Goal: Task Accomplishment & Management: Manage account settings

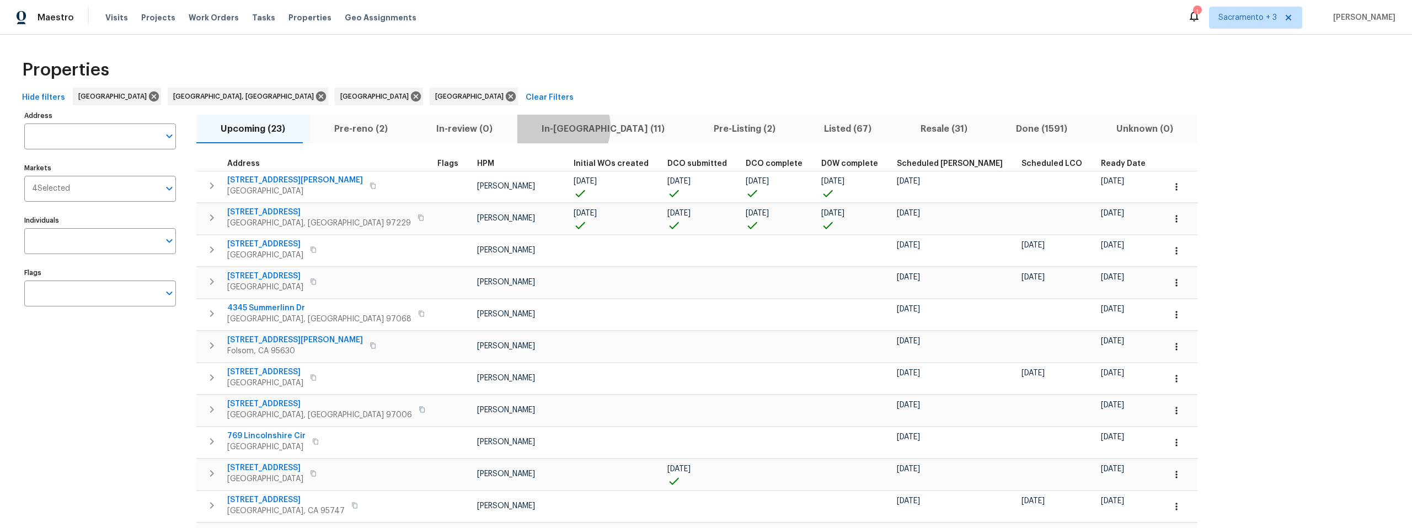
click at [534, 127] on span "In-reno (11)" at bounding box center [603, 128] width 159 height 15
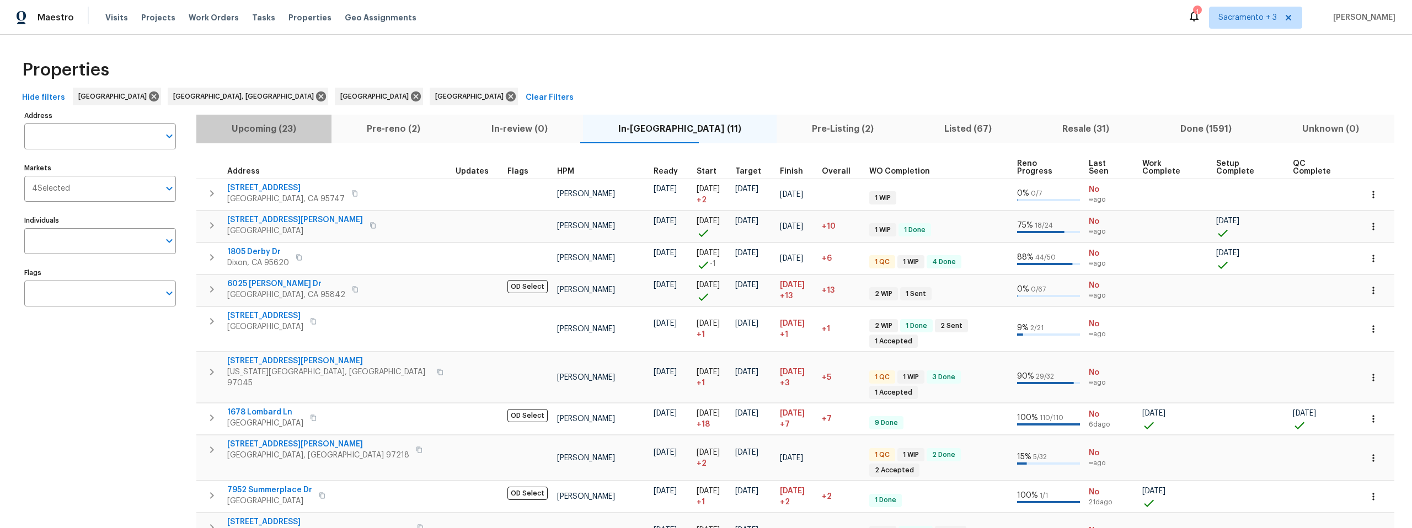
click at [303, 127] on span "Upcoming (23)" at bounding box center [264, 128] width 122 height 15
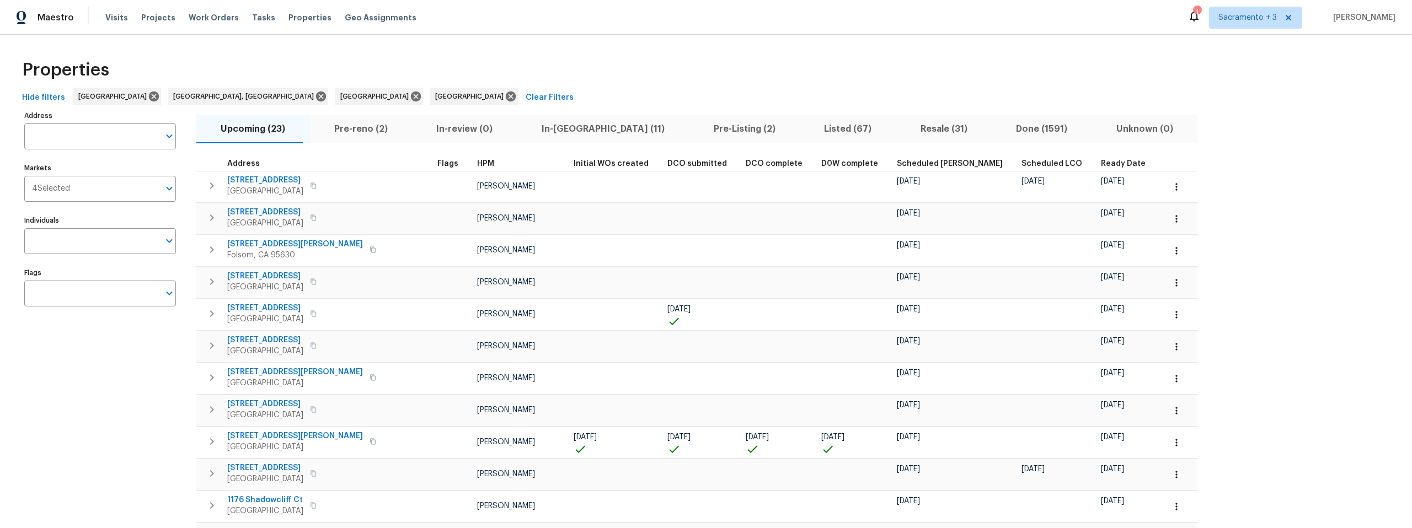
click at [310, 132] on button "Pre-reno (2)" at bounding box center [361, 129] width 103 height 29
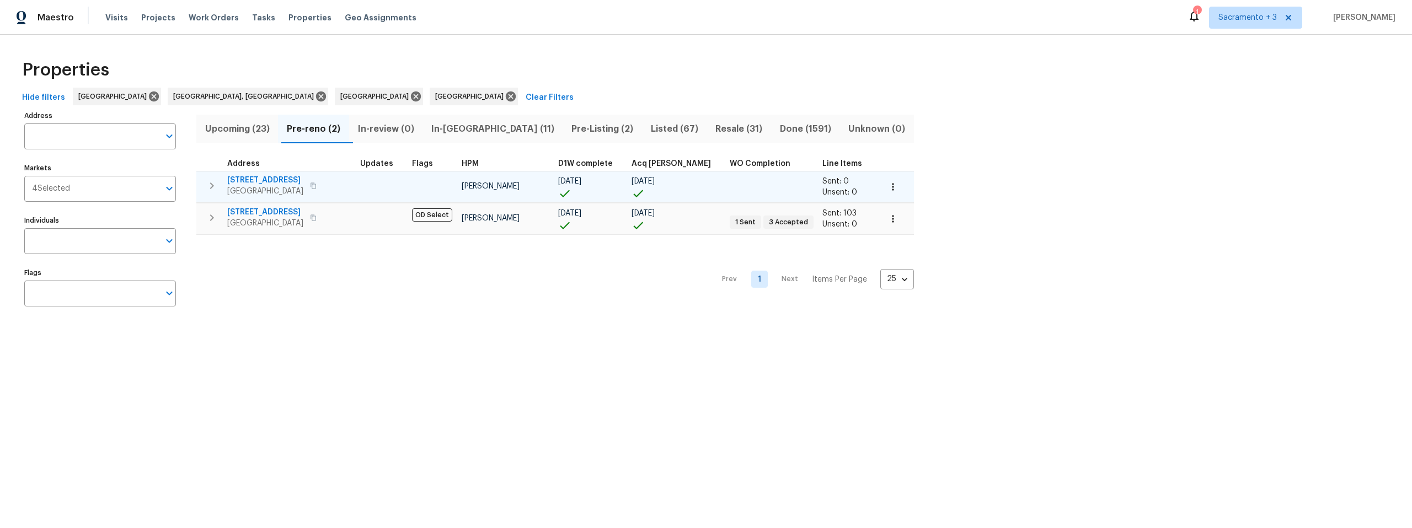
click at [260, 181] on span "[STREET_ADDRESS]" at bounding box center [265, 180] width 76 height 11
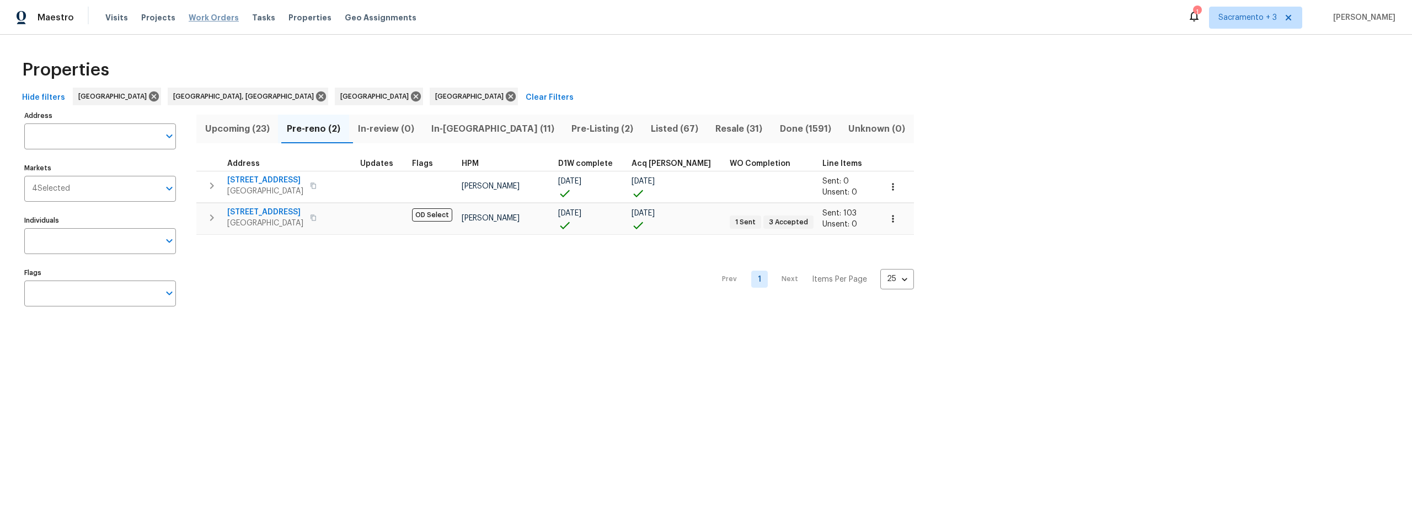
click at [212, 20] on span "Work Orders" at bounding box center [214, 17] width 50 height 11
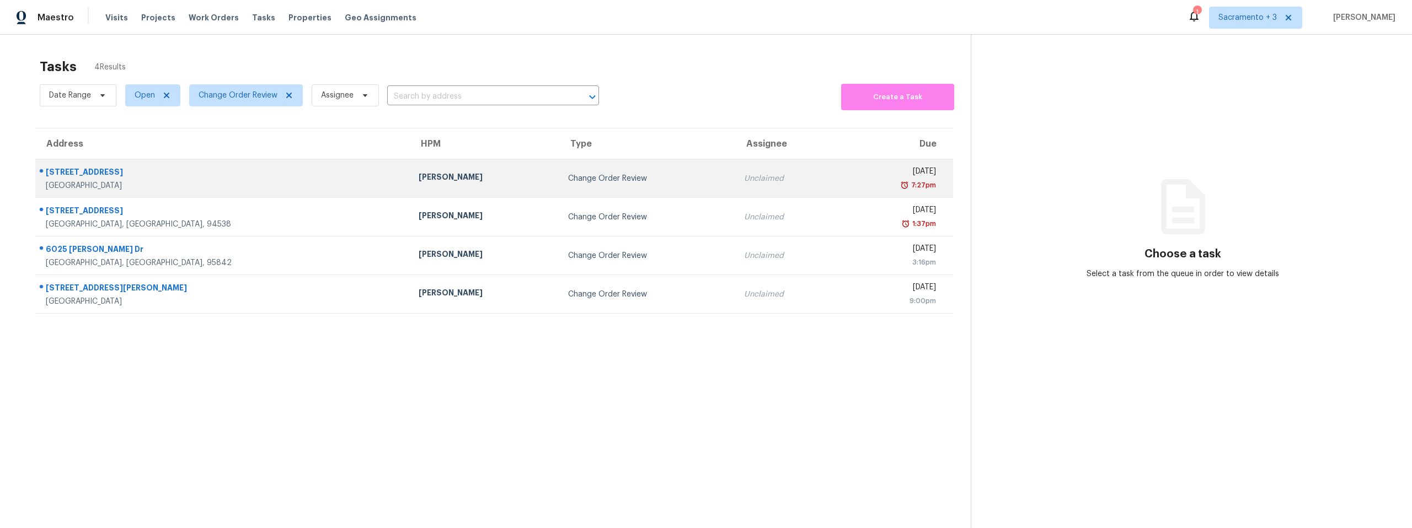
click at [137, 178] on div "9616 Apple Mill Dr" at bounding box center [223, 174] width 355 height 14
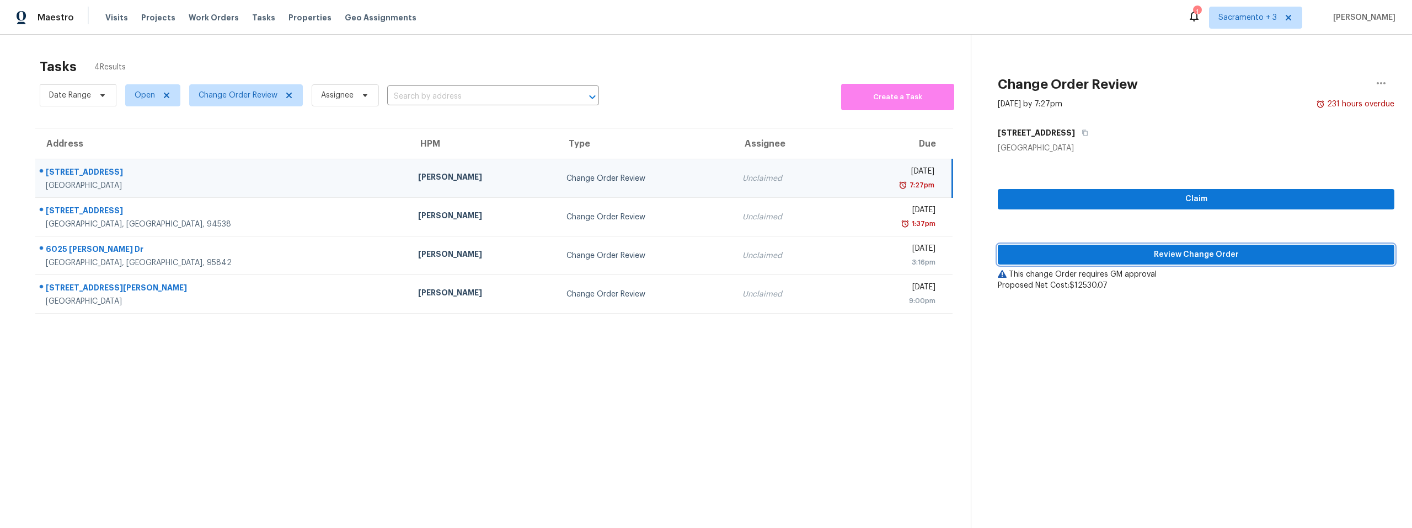
click at [1216, 252] on span "Review Change Order" at bounding box center [1196, 255] width 379 height 14
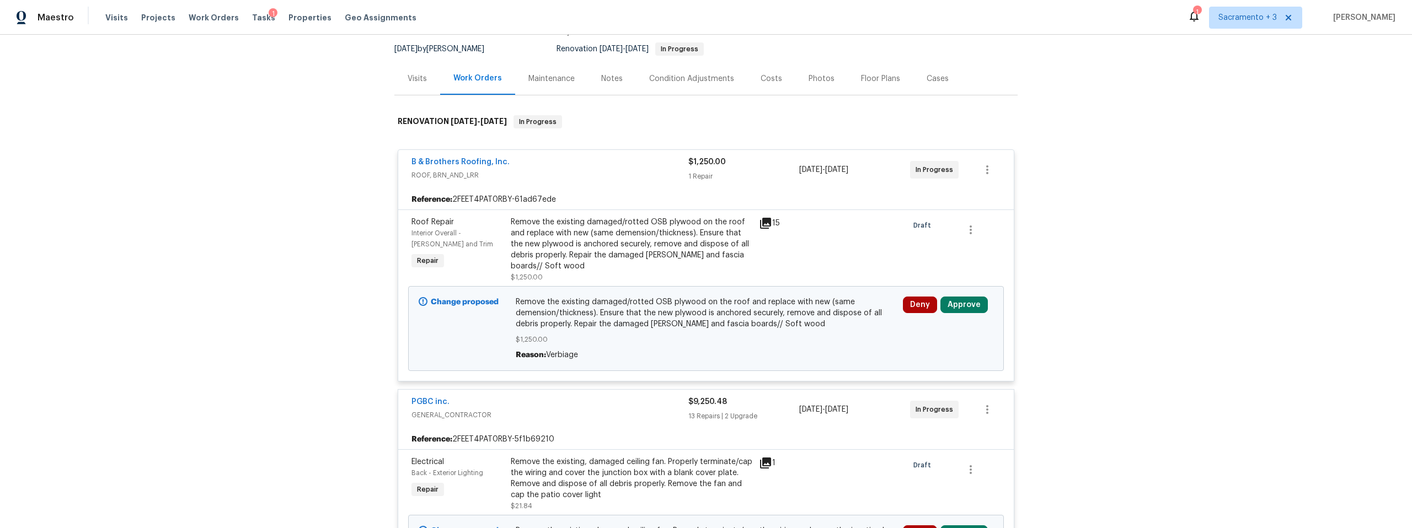
scroll to position [172, 0]
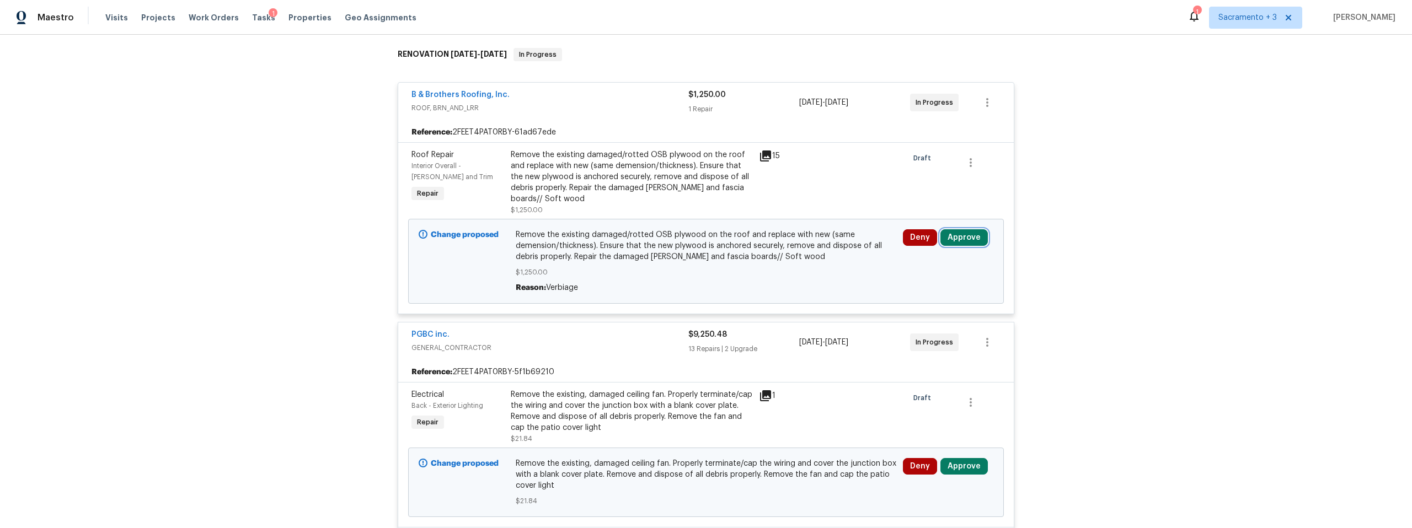
click at [947, 243] on button "Approve" at bounding box center [964, 237] width 47 height 17
click at [825, 254] on button "Approve" at bounding box center [802, 248] width 66 height 22
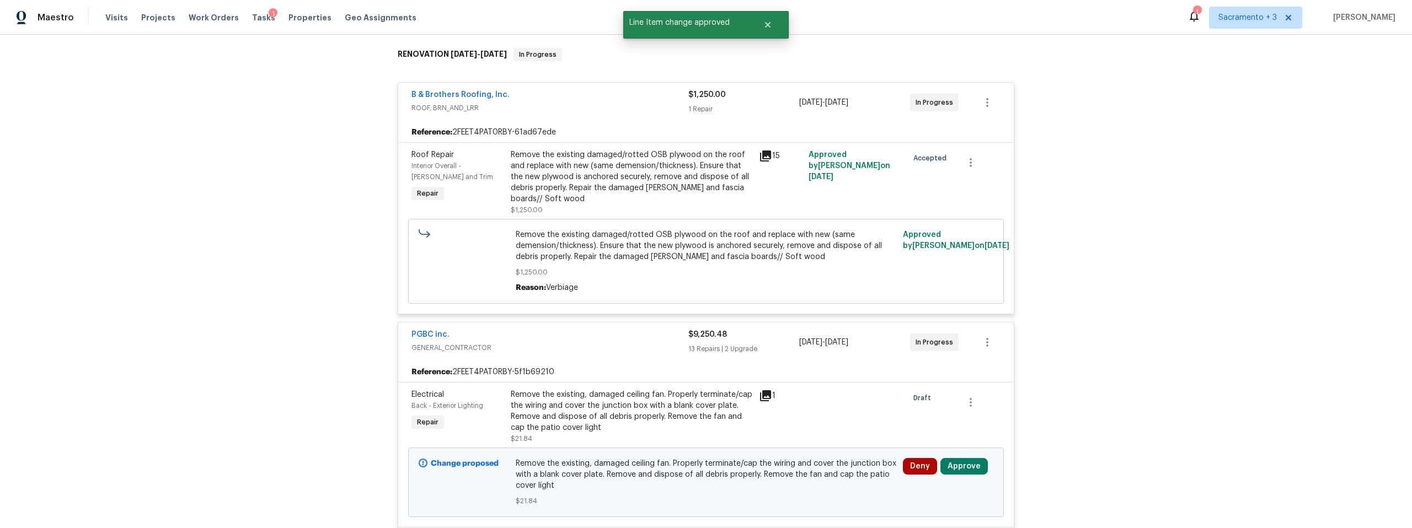
click at [765, 156] on icon at bounding box center [765, 156] width 11 height 11
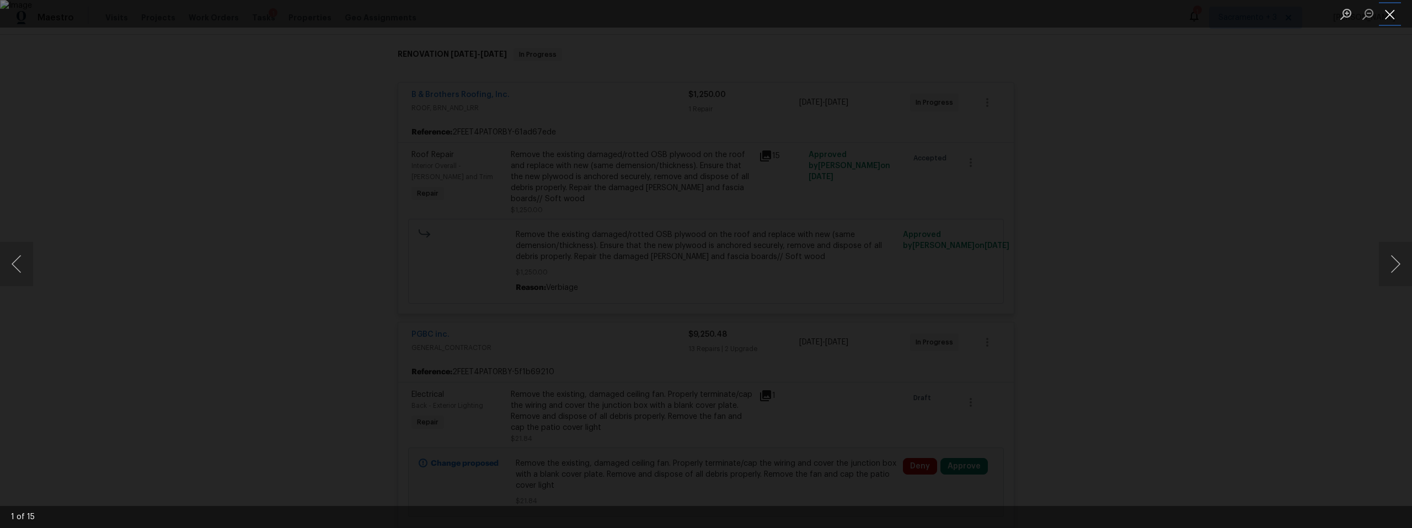
click at [1386, 16] on button "Close lightbox" at bounding box center [1390, 13] width 22 height 19
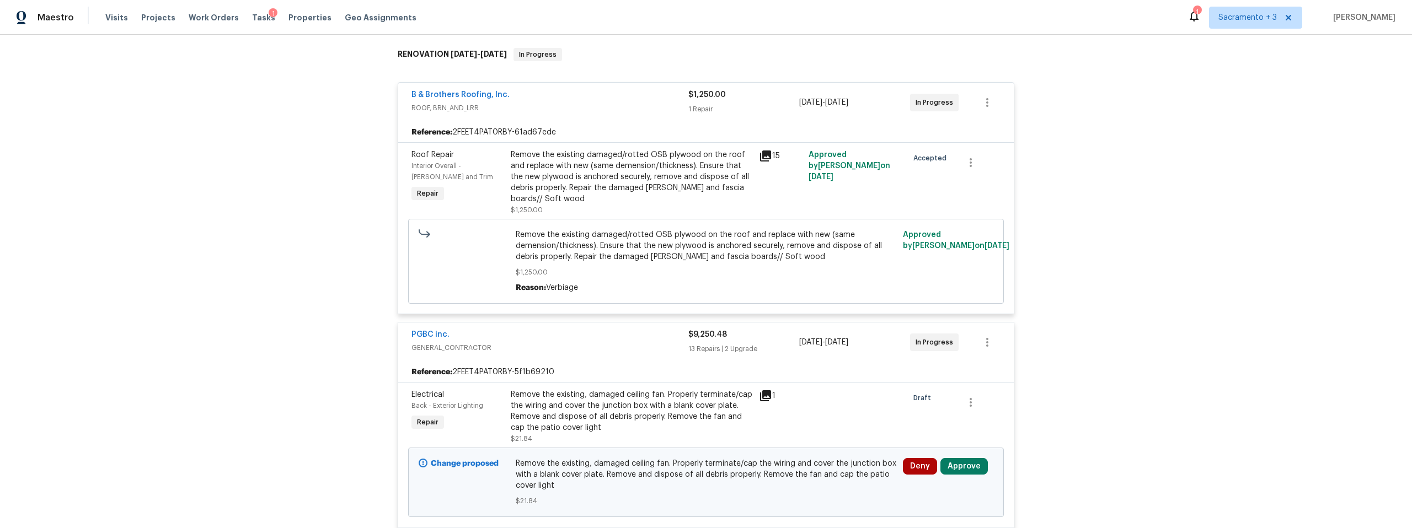
click at [661, 168] on div "Remove the existing damaged/rotted OSB plywood on the roof and replace with new…" at bounding box center [632, 176] width 242 height 55
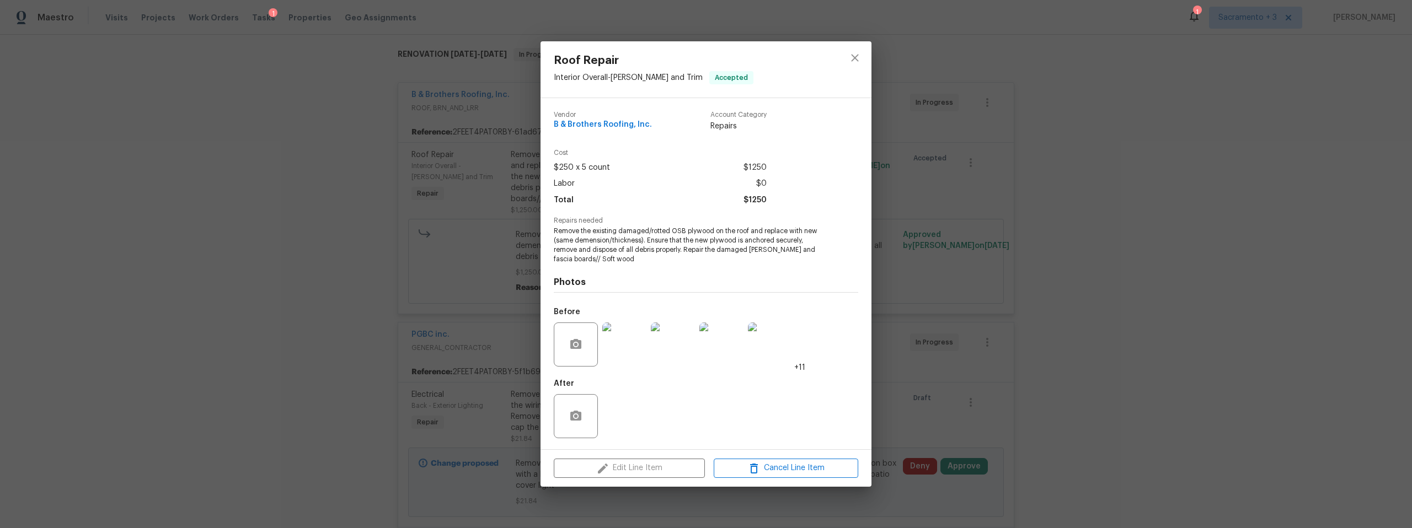
click at [615, 352] on img at bounding box center [624, 345] width 44 height 44
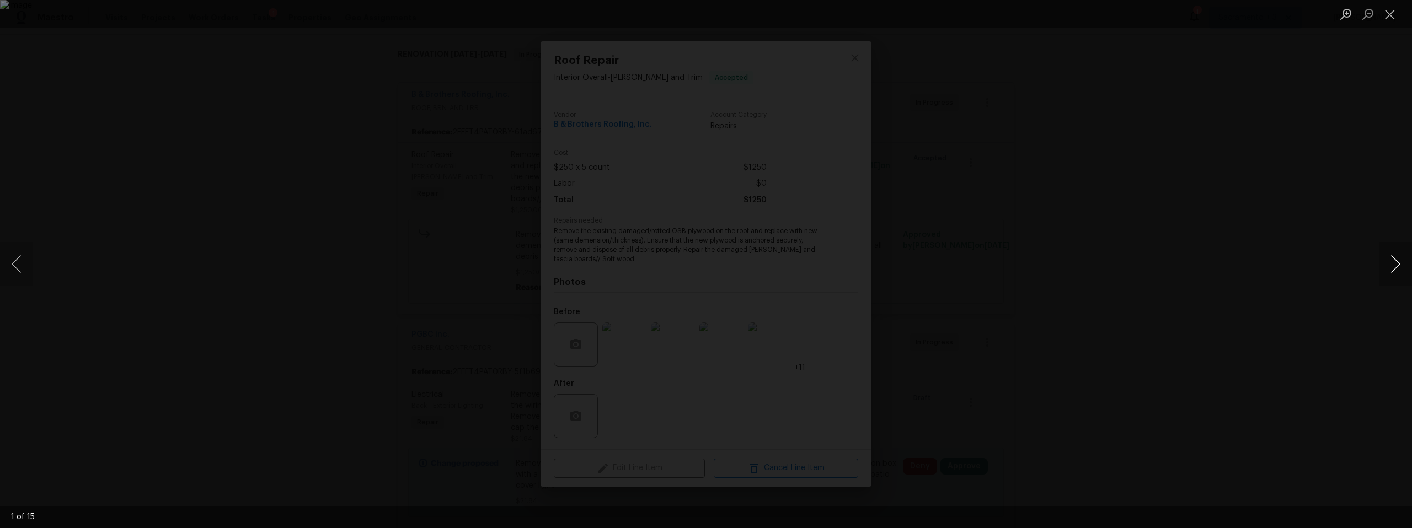
click at [1392, 266] on button "Next image" at bounding box center [1395, 264] width 33 height 44
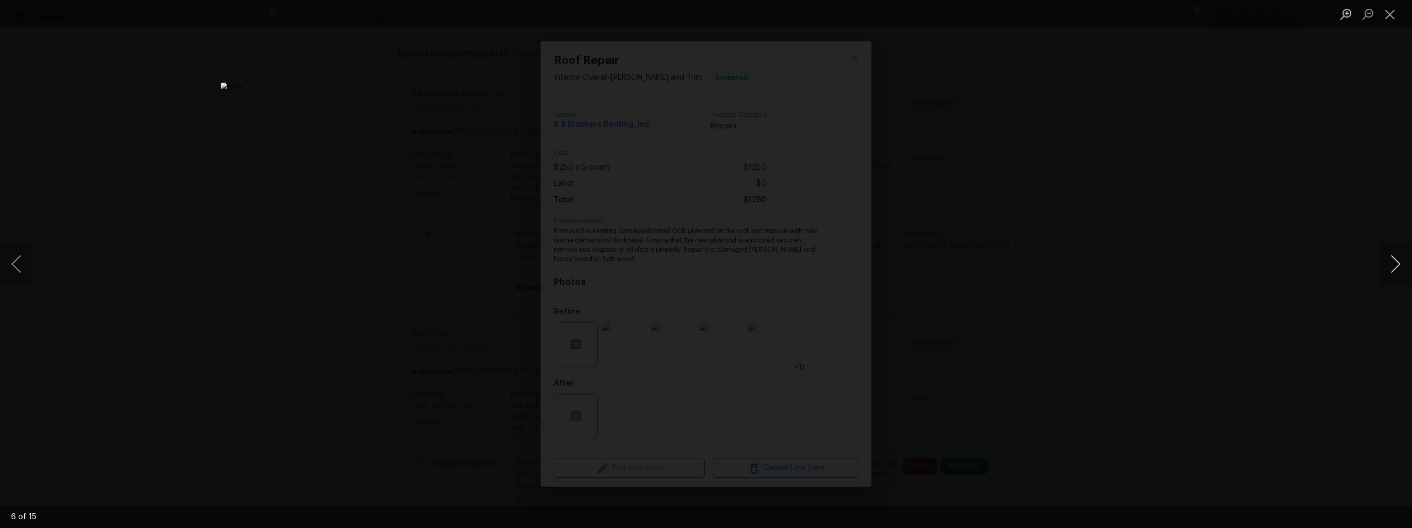
click at [1392, 266] on button "Next image" at bounding box center [1395, 264] width 33 height 44
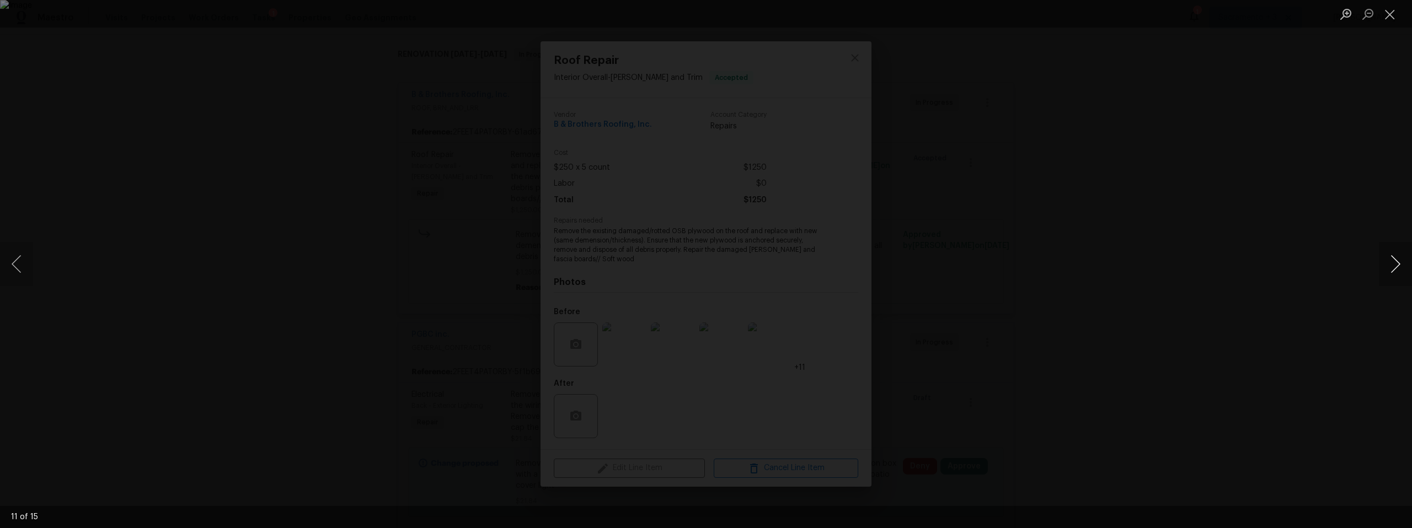
click at [1392, 266] on button "Next image" at bounding box center [1395, 264] width 33 height 44
click at [1396, 266] on button "Next image" at bounding box center [1395, 264] width 33 height 44
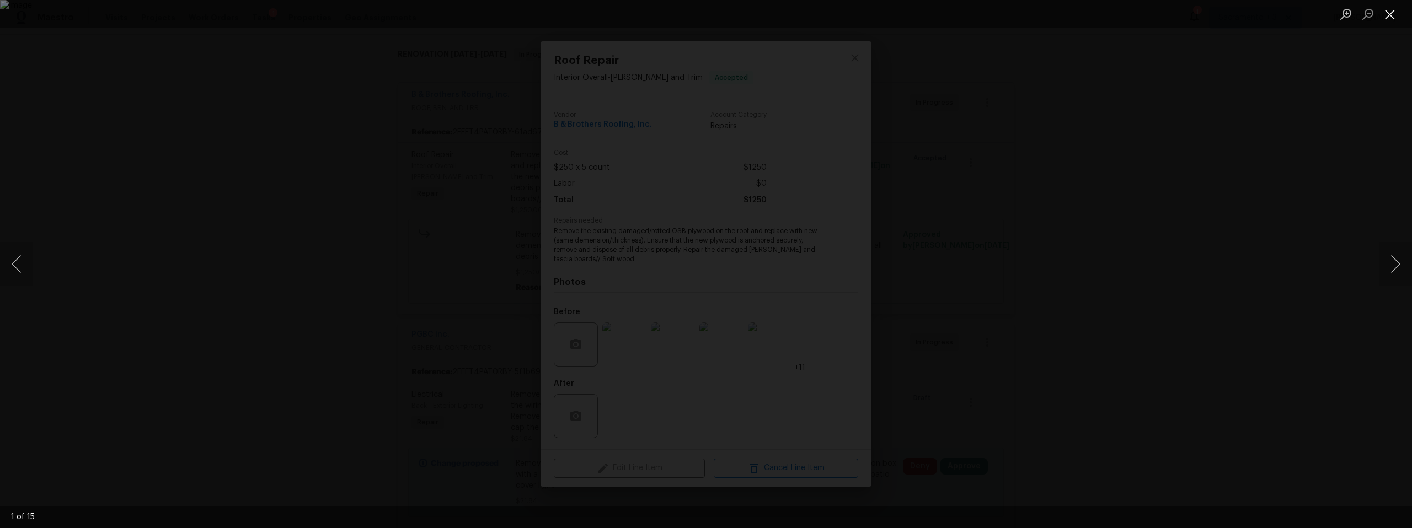
click at [1394, 10] on button "Close lightbox" at bounding box center [1390, 13] width 22 height 19
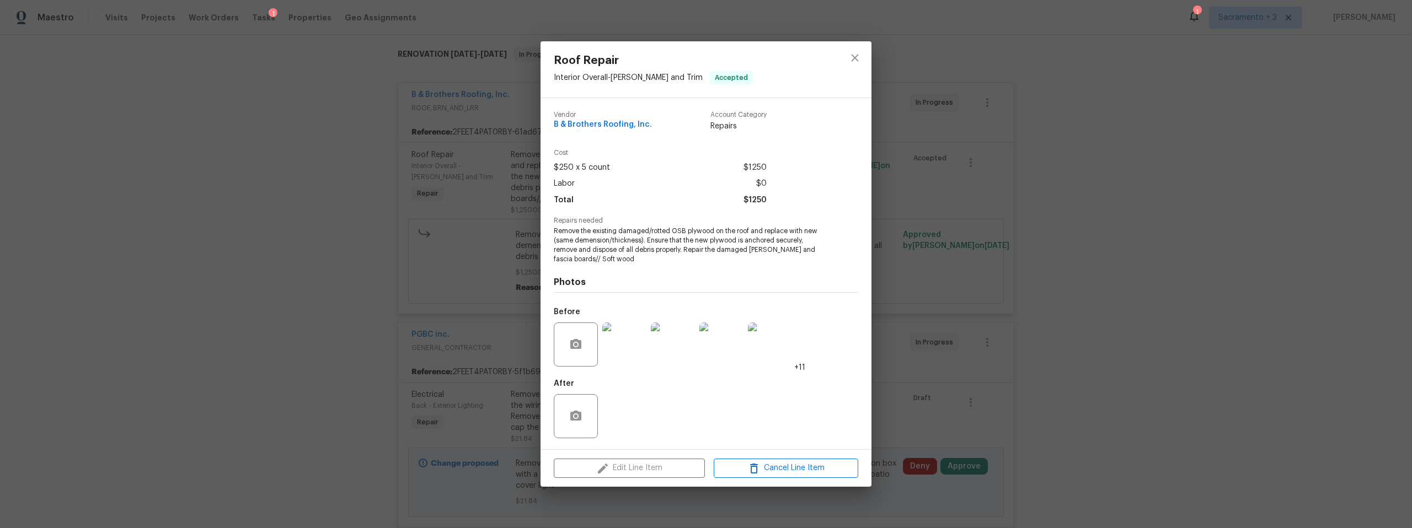
click at [1061, 205] on div "Roof Repair Interior Overall - Eaves and Trim Accepted Vendor B & Brothers Roof…" at bounding box center [706, 264] width 1412 height 528
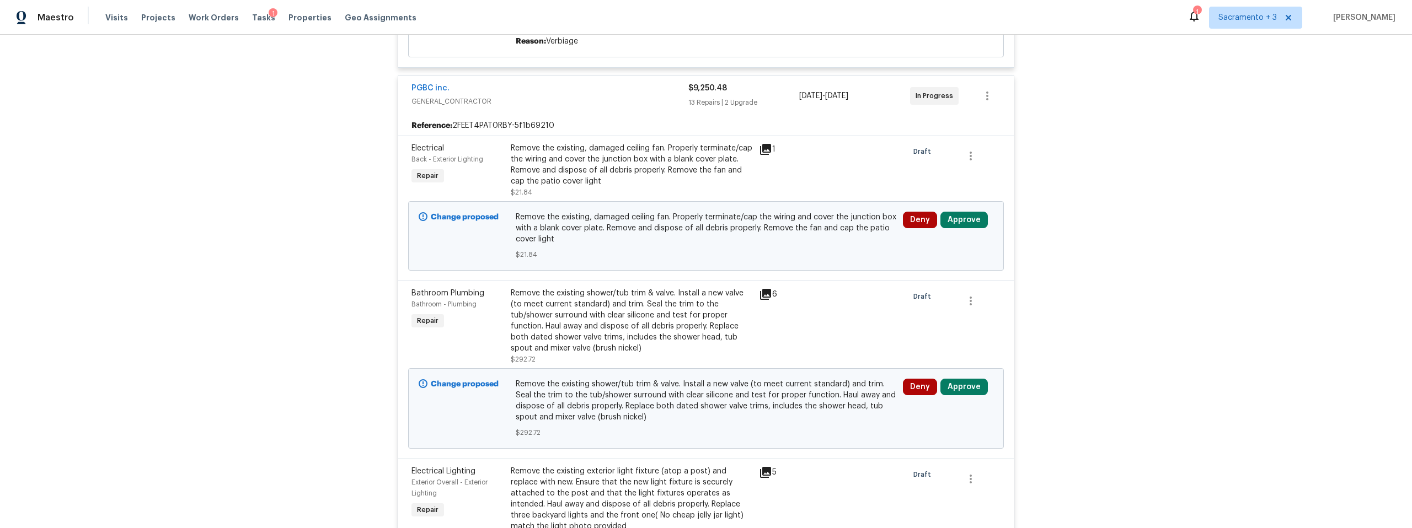
scroll to position [437, 0]
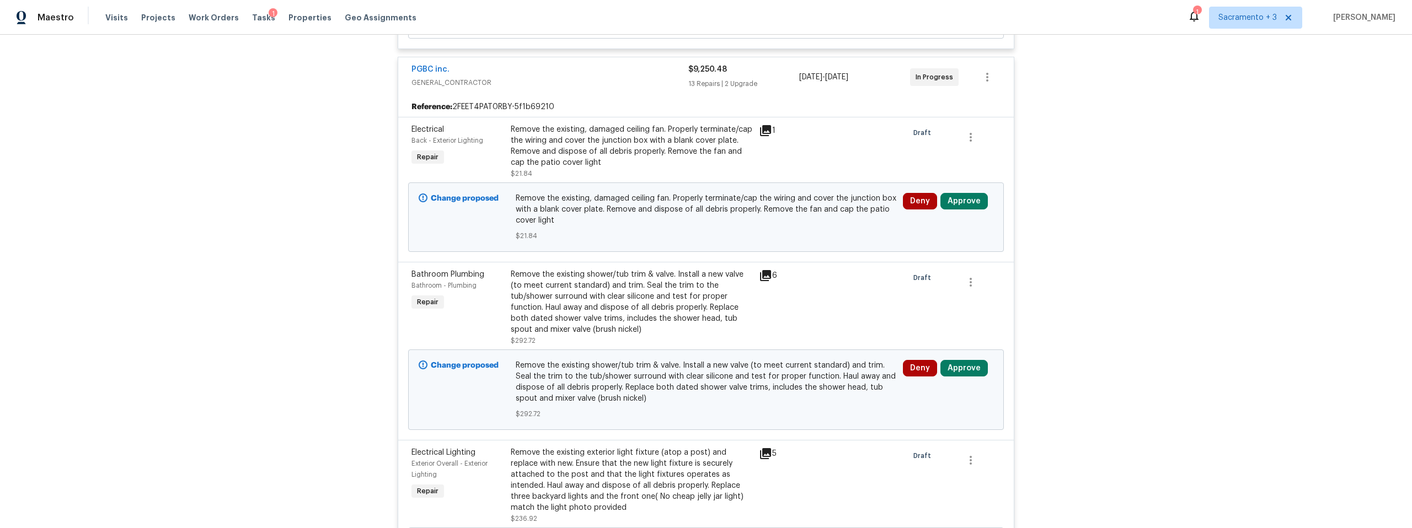
click at [655, 137] on div "Remove the existing, damaged ceiling fan. Properly terminate/cap the wiring and…" at bounding box center [632, 146] width 242 height 44
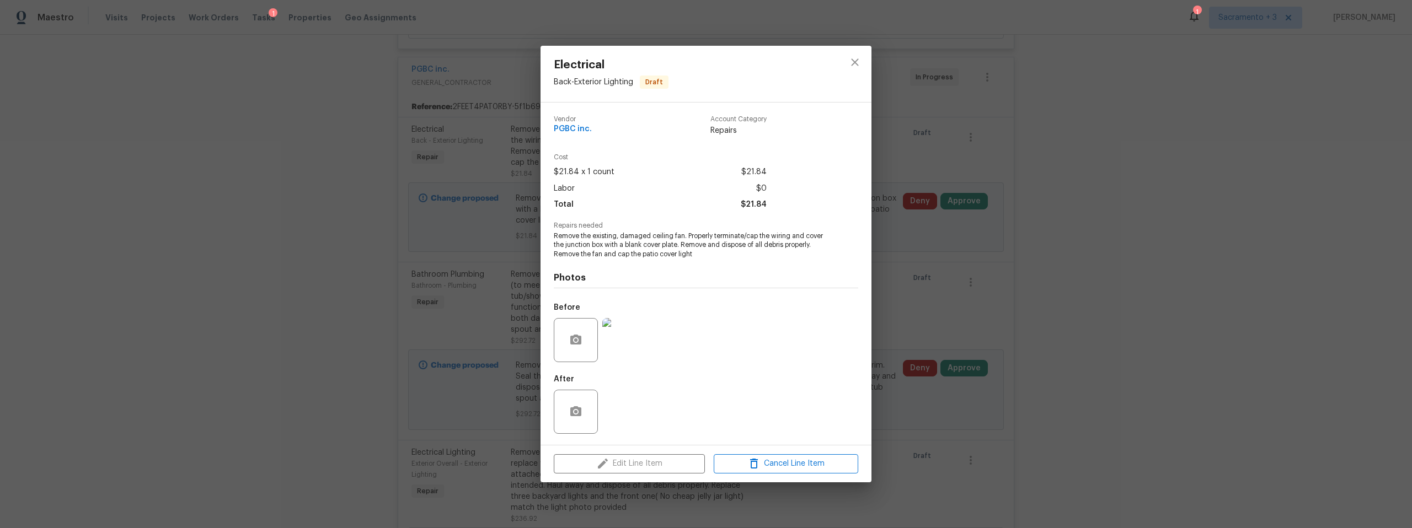
click at [630, 337] on img at bounding box center [624, 340] width 44 height 44
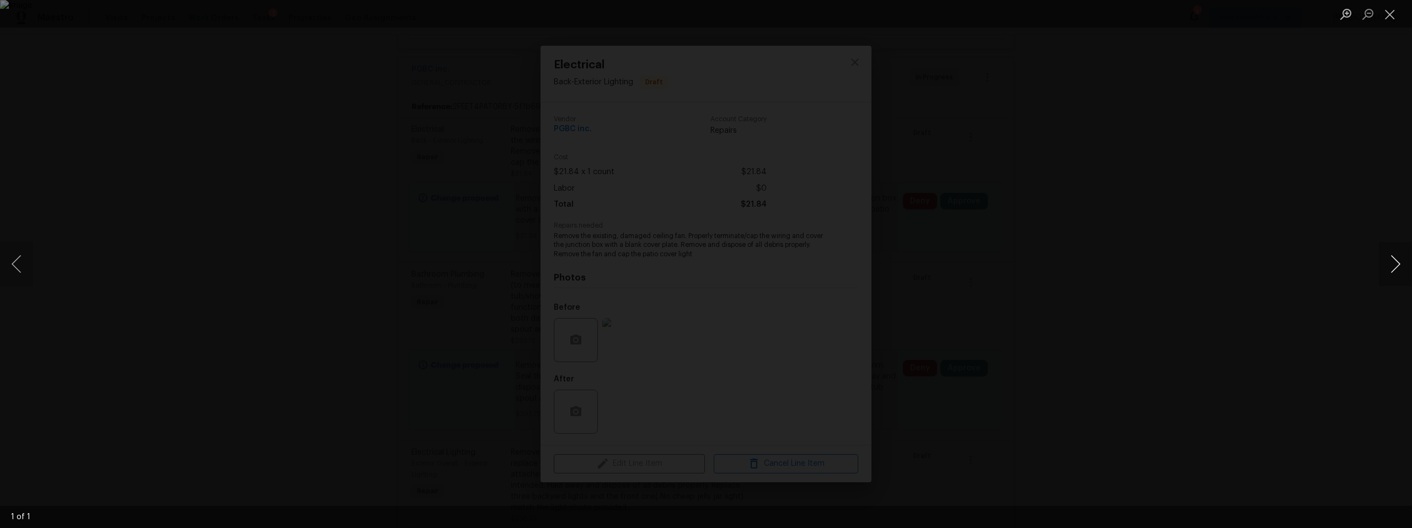
click at [1408, 264] on button "Next image" at bounding box center [1395, 264] width 33 height 44
click at [1387, 17] on button "Close lightbox" at bounding box center [1390, 13] width 22 height 19
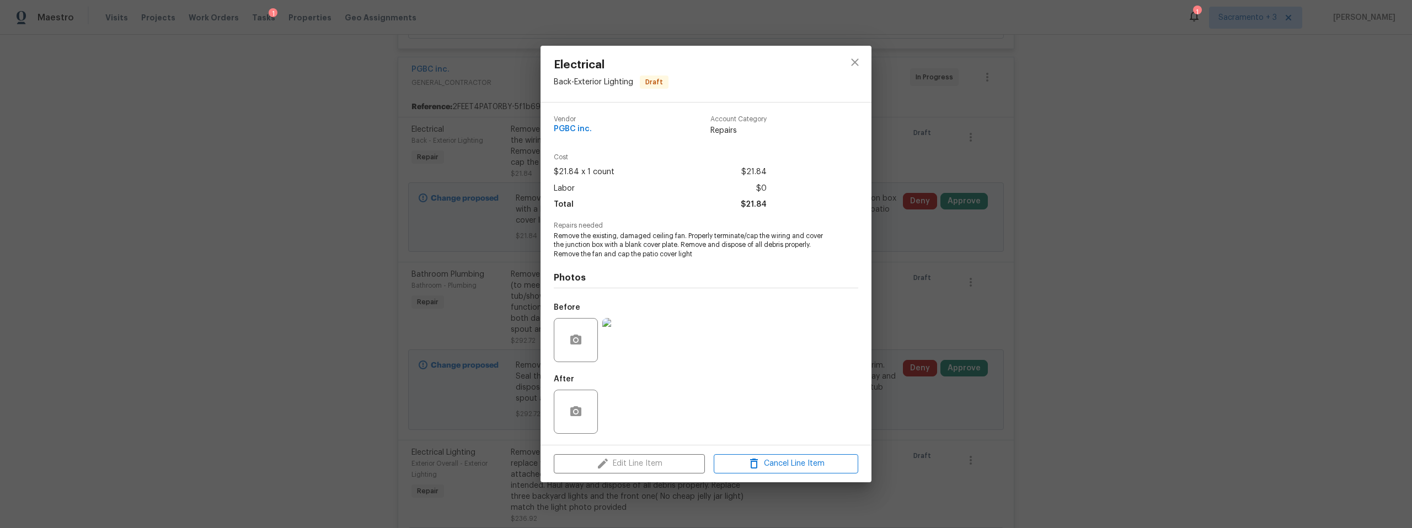
click at [1087, 120] on div "Electrical Back - Exterior Lighting Draft Vendor PGBC inc. Account Category Rep…" at bounding box center [706, 264] width 1412 height 528
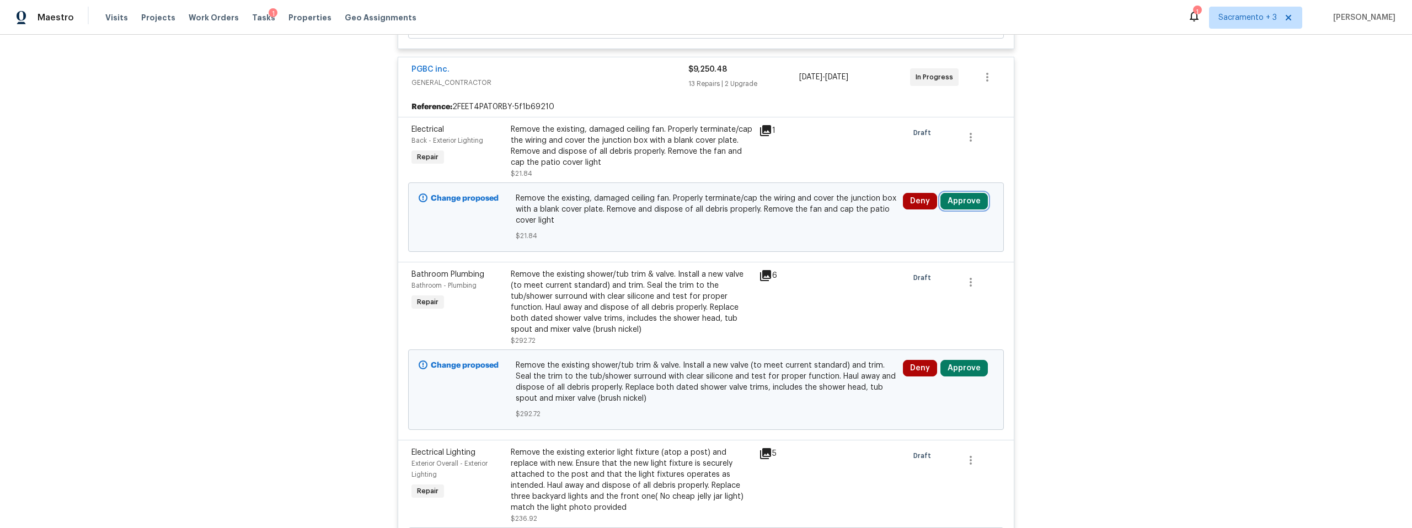
click at [966, 205] on button "Approve" at bounding box center [964, 201] width 47 height 17
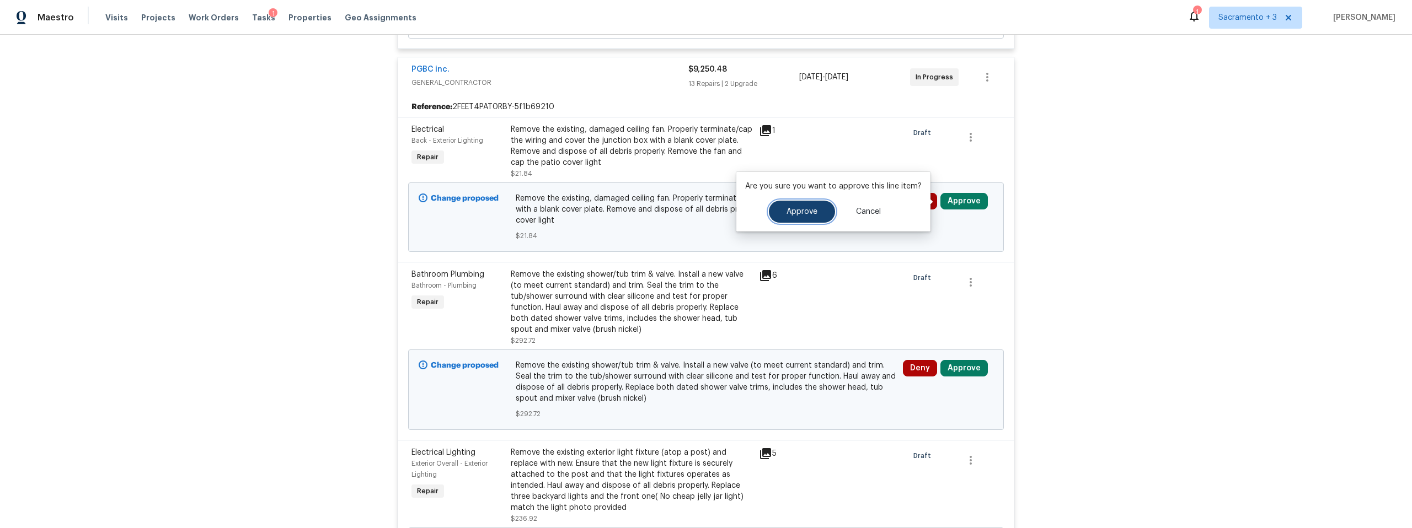
click at [820, 221] on button "Approve" at bounding box center [802, 212] width 66 height 22
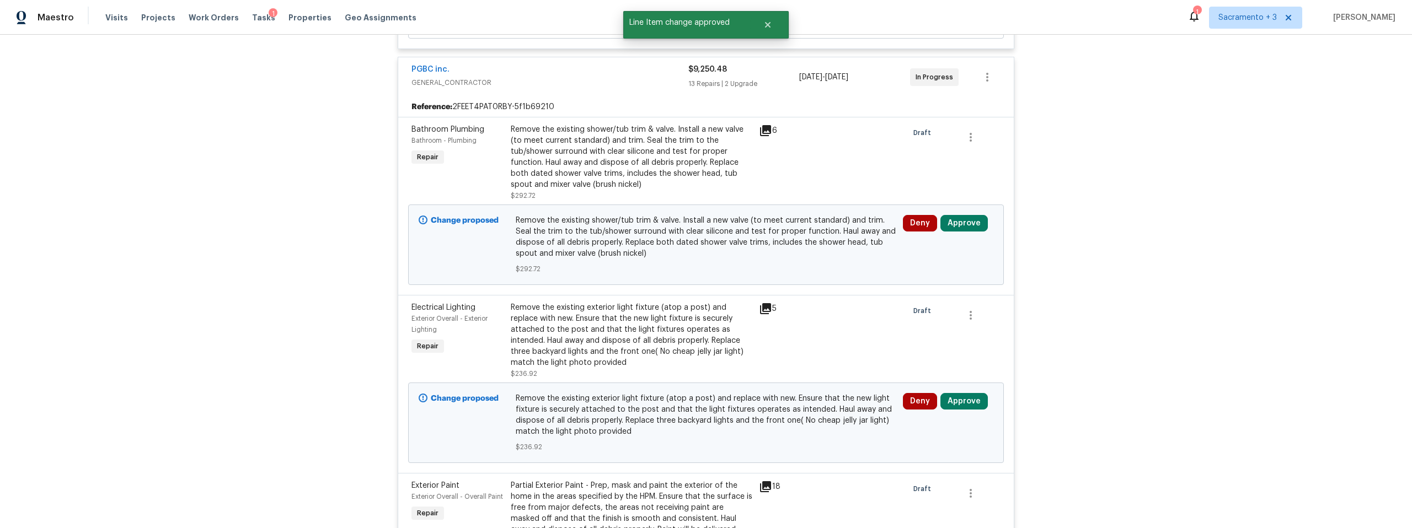
scroll to position [440, 0]
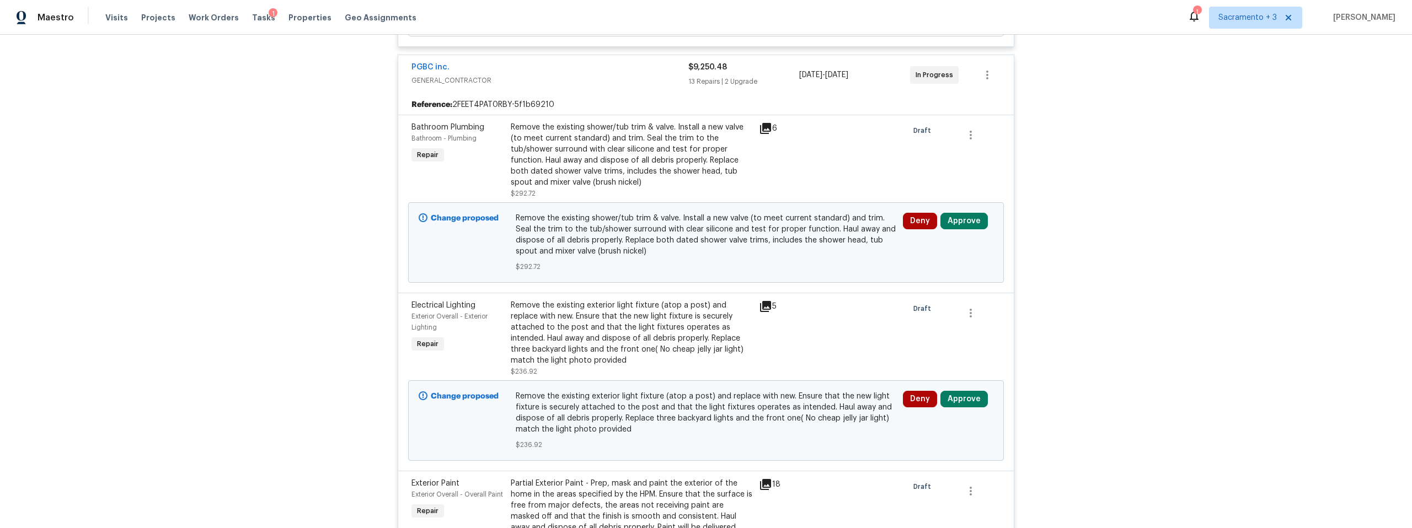
click at [728, 136] on div "Remove the existing shower/tub trim & valve. Install a new valve (to meet curre…" at bounding box center [632, 155] width 242 height 66
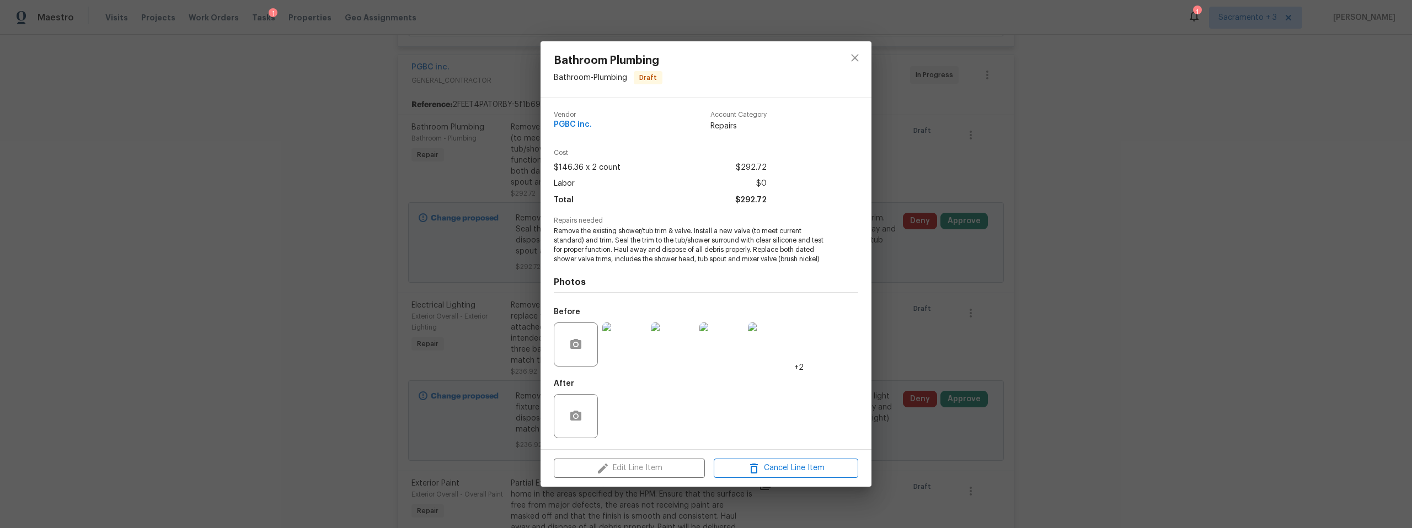
click at [635, 354] on img at bounding box center [624, 345] width 44 height 44
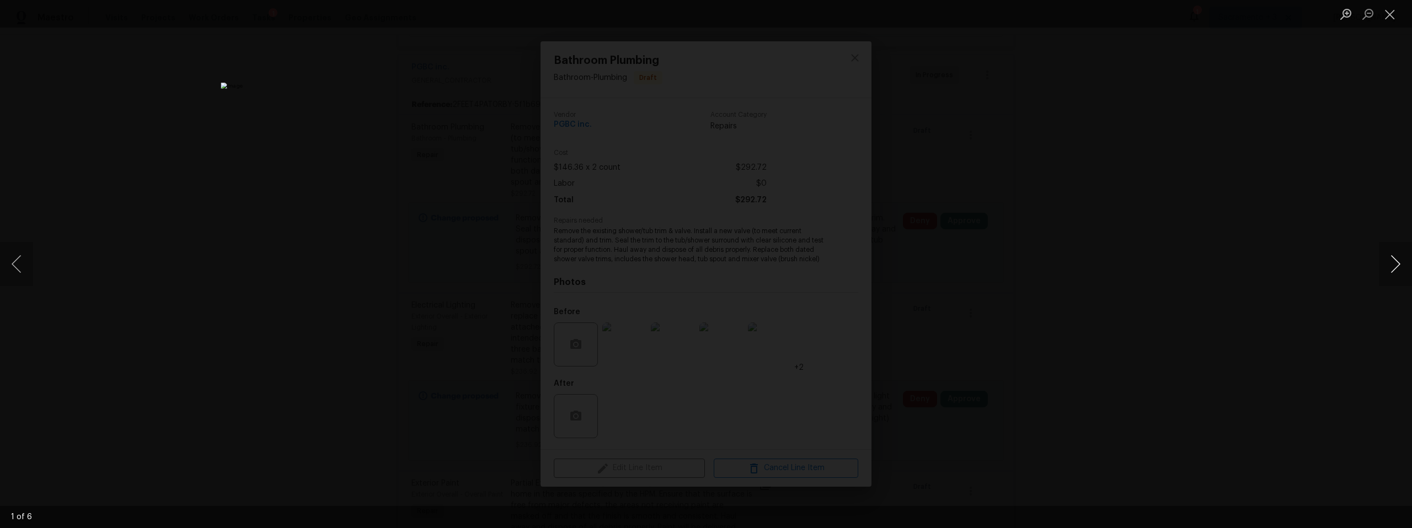
click at [1397, 264] on button "Next image" at bounding box center [1395, 264] width 33 height 44
click at [1385, 13] on button "Close lightbox" at bounding box center [1390, 13] width 22 height 19
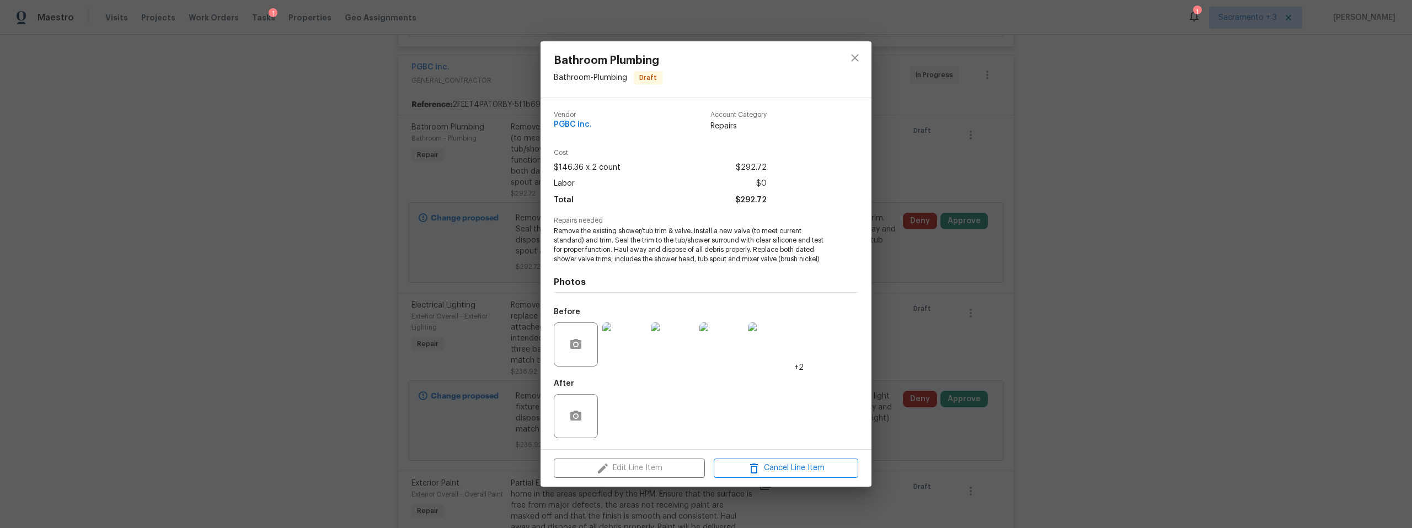
click at [987, 316] on div "Bathroom Plumbing Bathroom - Plumbing Draft Vendor PGBC inc. Account Category R…" at bounding box center [706, 264] width 1412 height 528
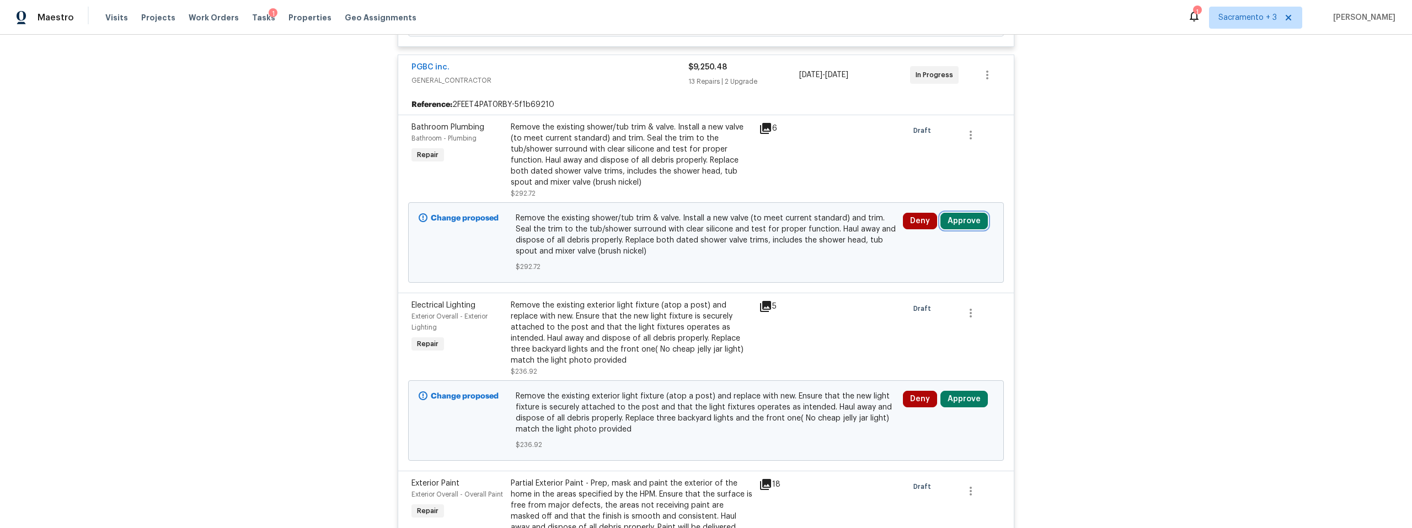
click at [970, 223] on button "Approve" at bounding box center [964, 221] width 47 height 17
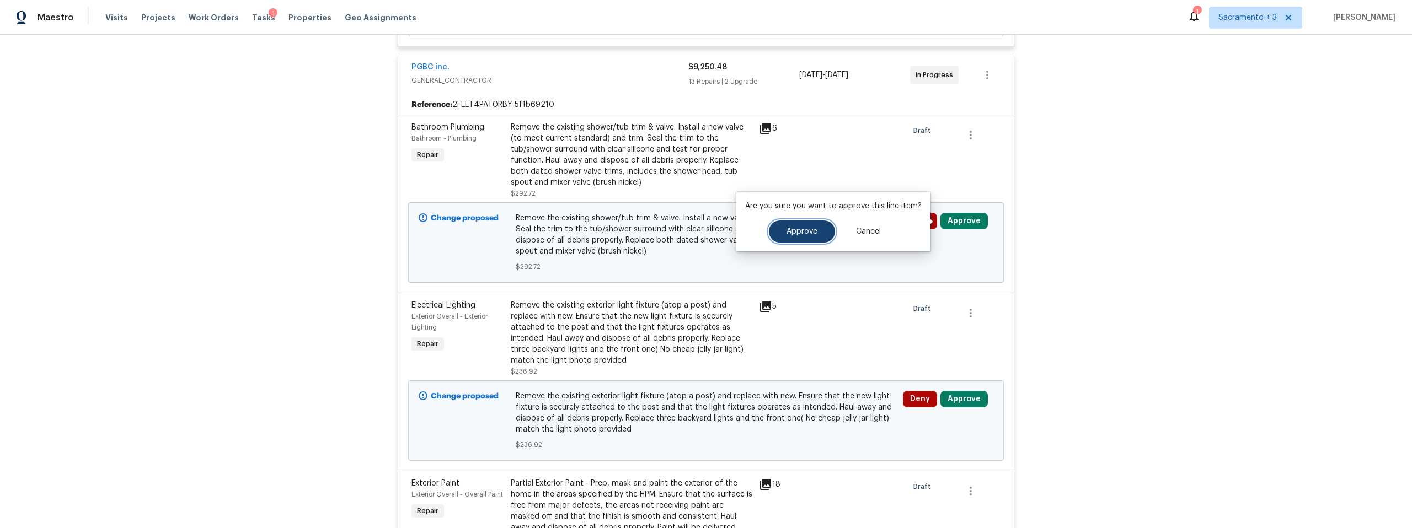
click at [784, 236] on button "Approve" at bounding box center [802, 232] width 66 height 22
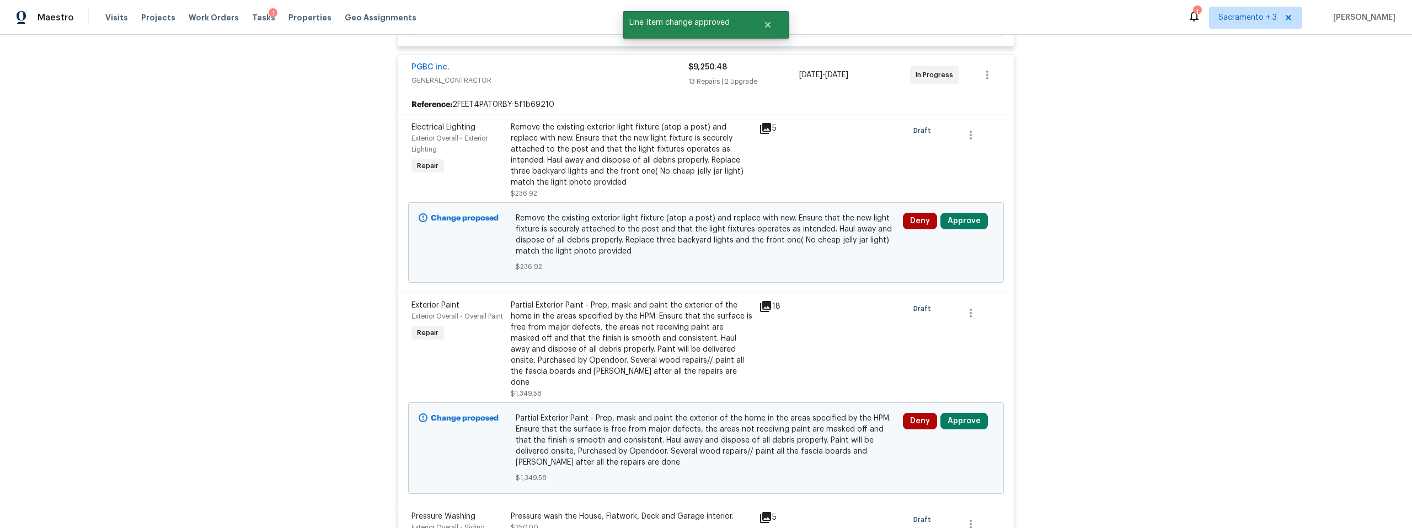
scroll to position [0, 0]
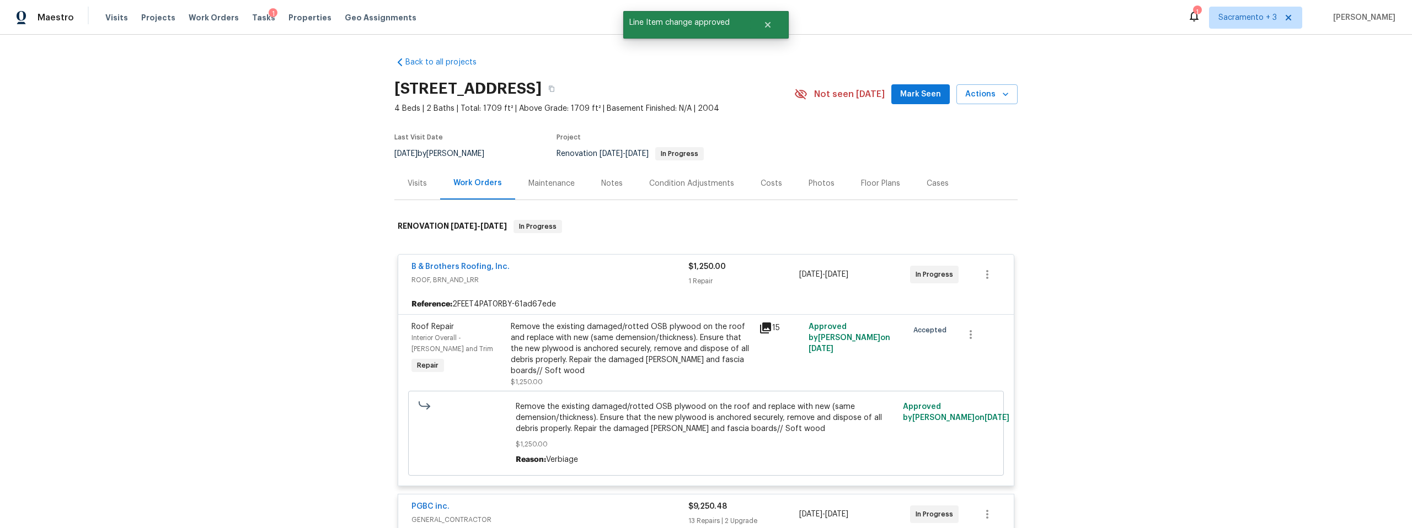
click at [761, 183] on div "Costs" at bounding box center [772, 183] width 22 height 11
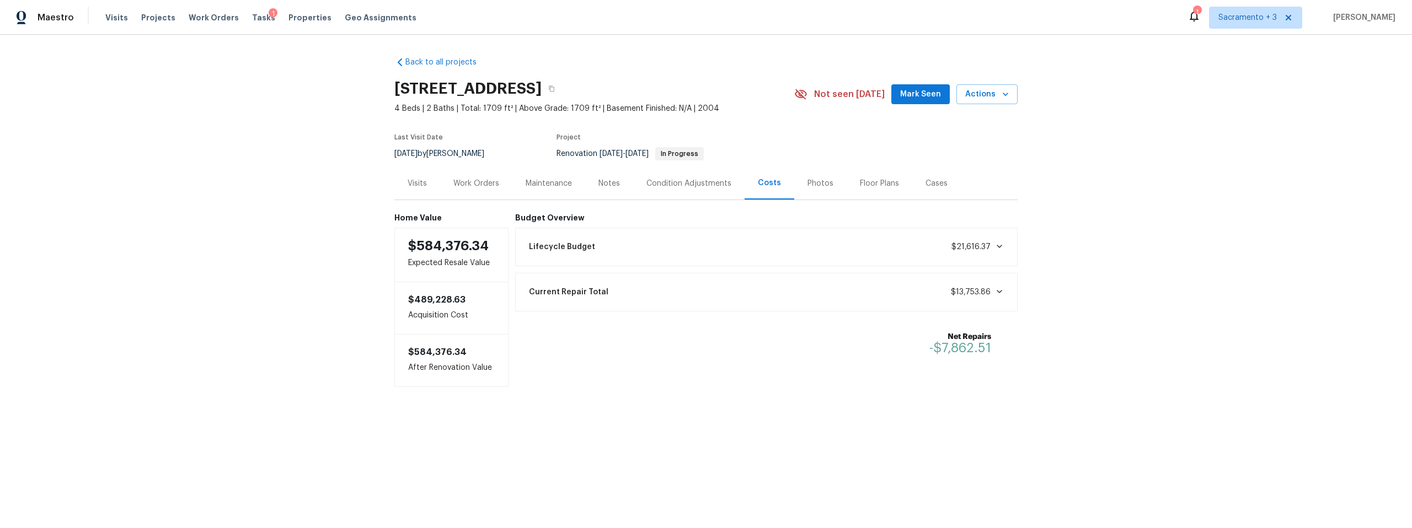
click at [755, 290] on div "Current Repair Total $13,753.86" at bounding box center [766, 292] width 489 height 24
click at [414, 179] on div "Visits" at bounding box center [417, 183] width 19 height 11
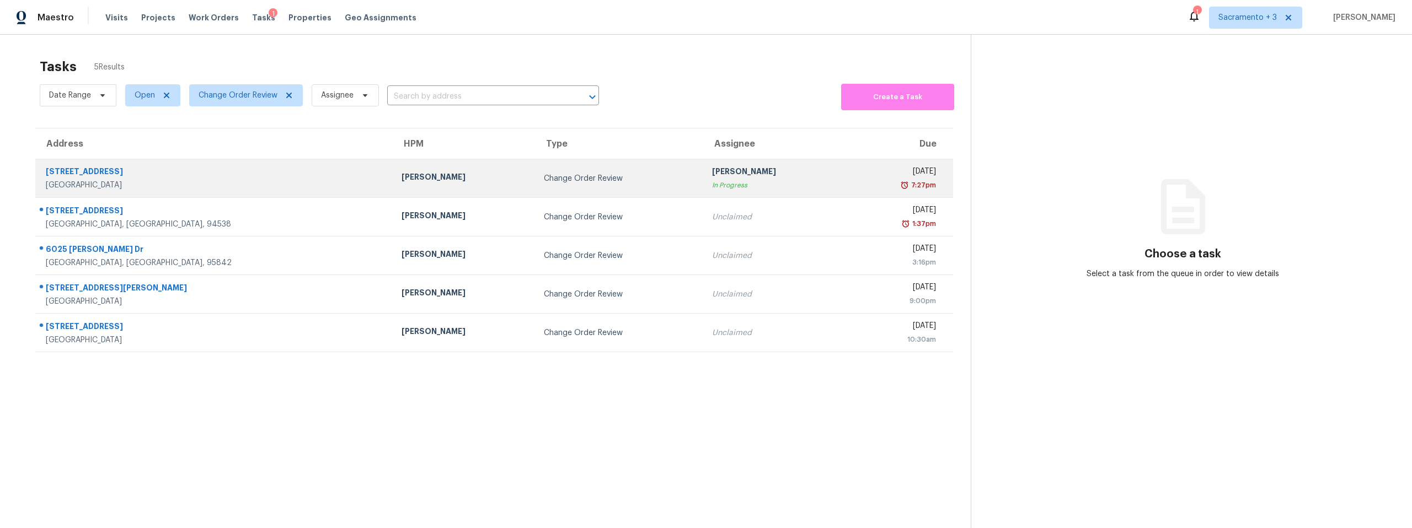
click at [93, 179] on div "[STREET_ADDRESS]" at bounding box center [215, 173] width 338 height 14
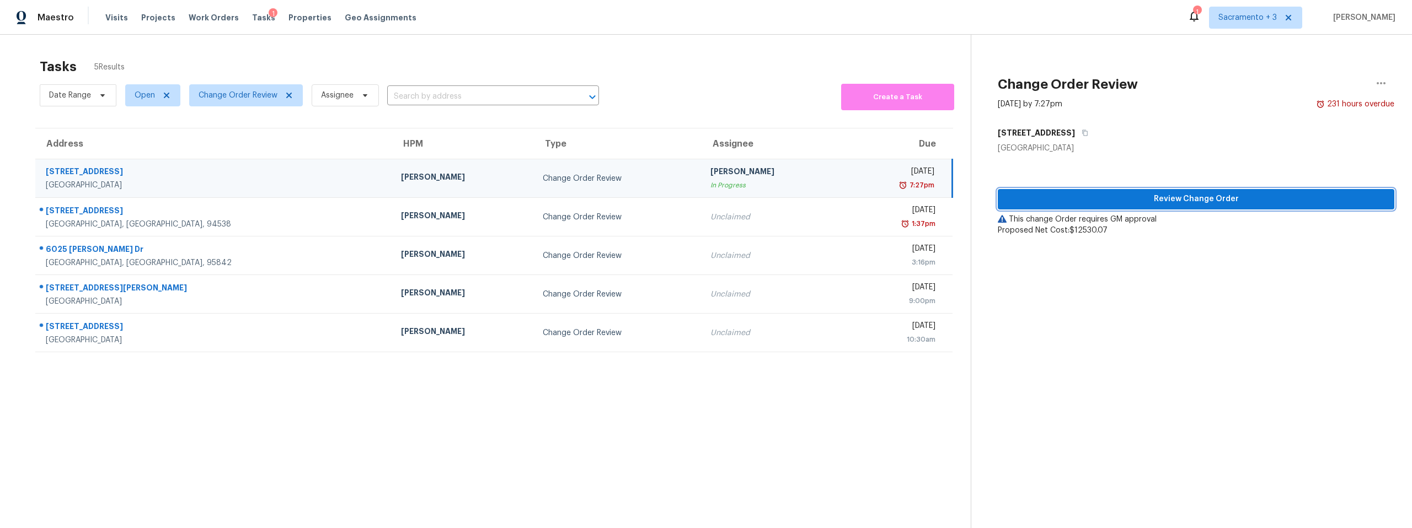
click at [1230, 202] on span "Review Change Order" at bounding box center [1196, 200] width 379 height 14
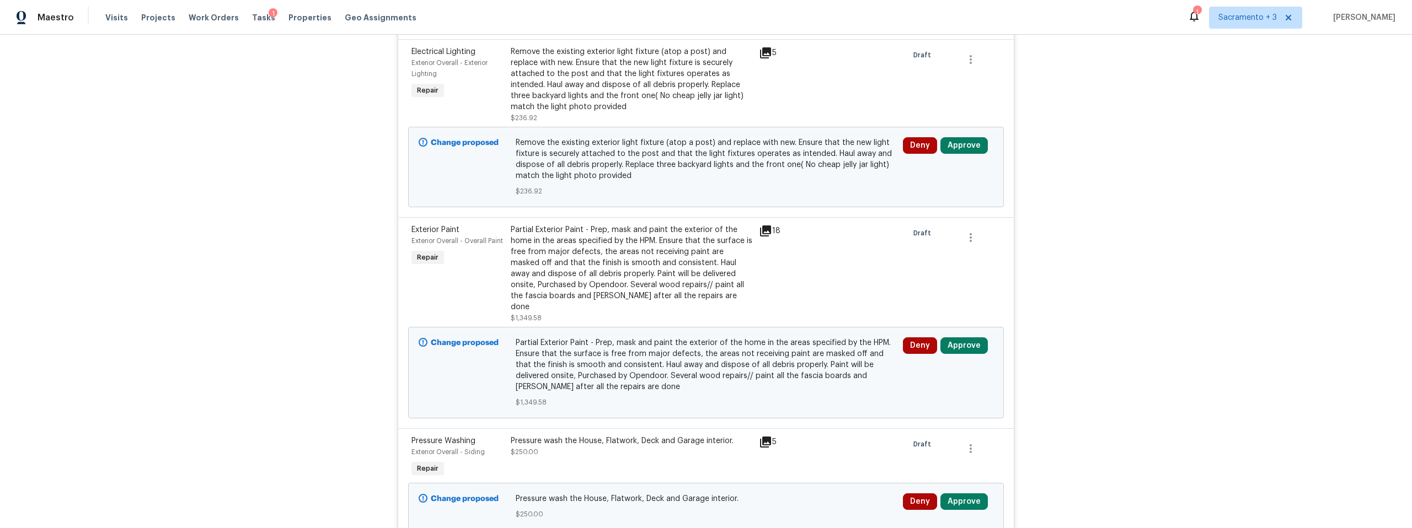
scroll to position [516, 0]
click at [959, 149] on button "Approve" at bounding box center [964, 144] width 47 height 17
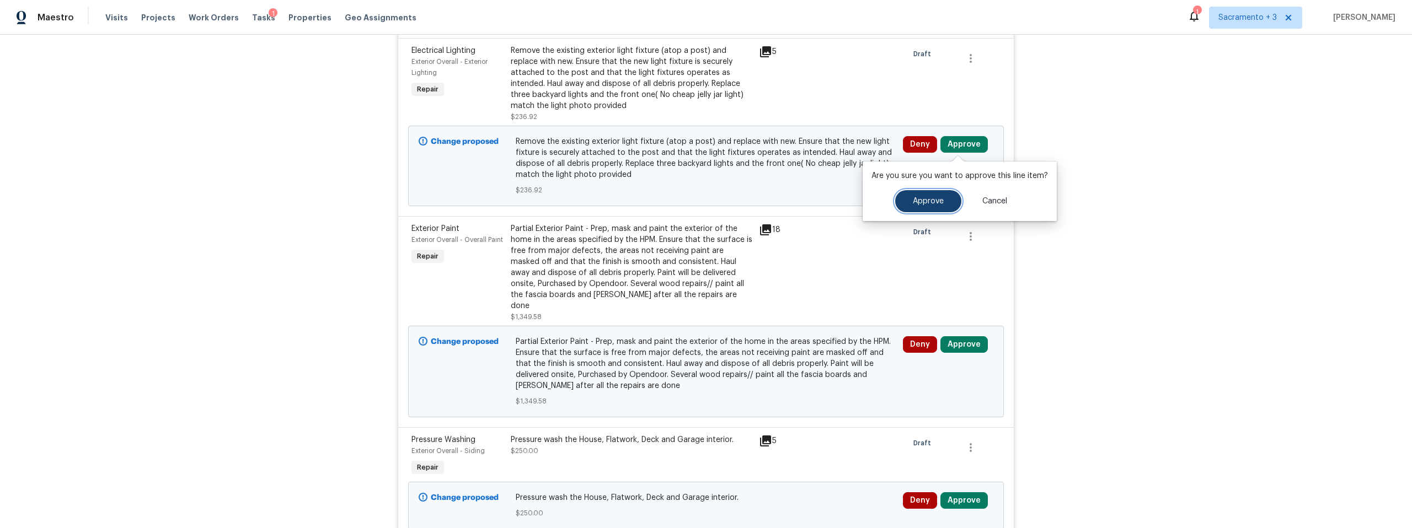
click at [917, 197] on span "Approve" at bounding box center [928, 201] width 31 height 8
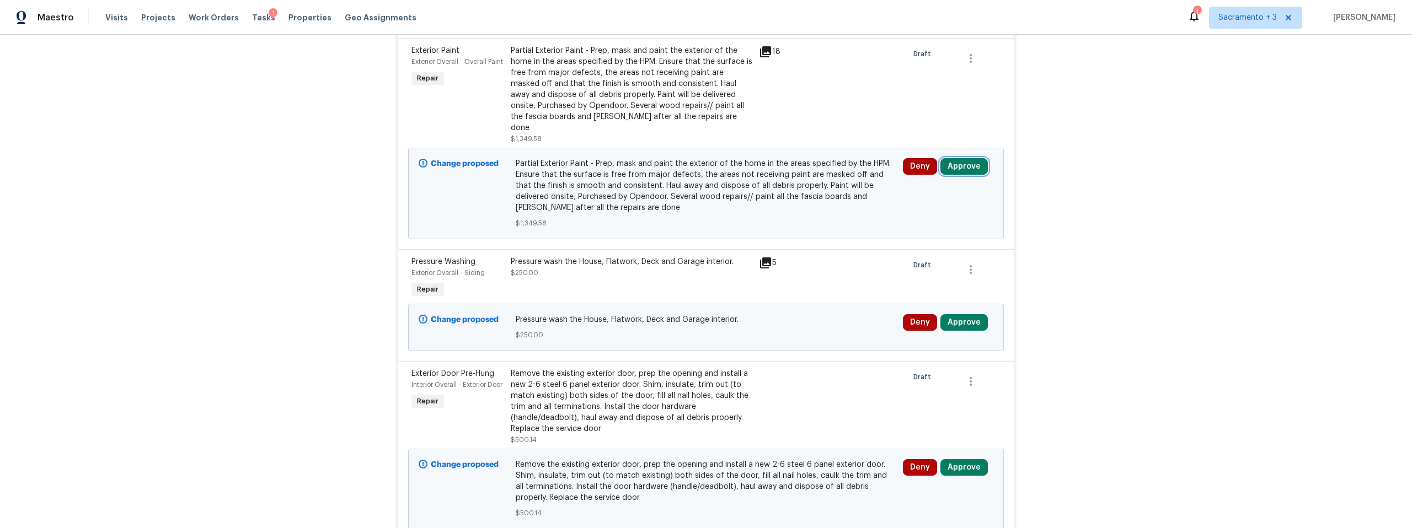
click at [970, 158] on button "Approve" at bounding box center [964, 166] width 47 height 17
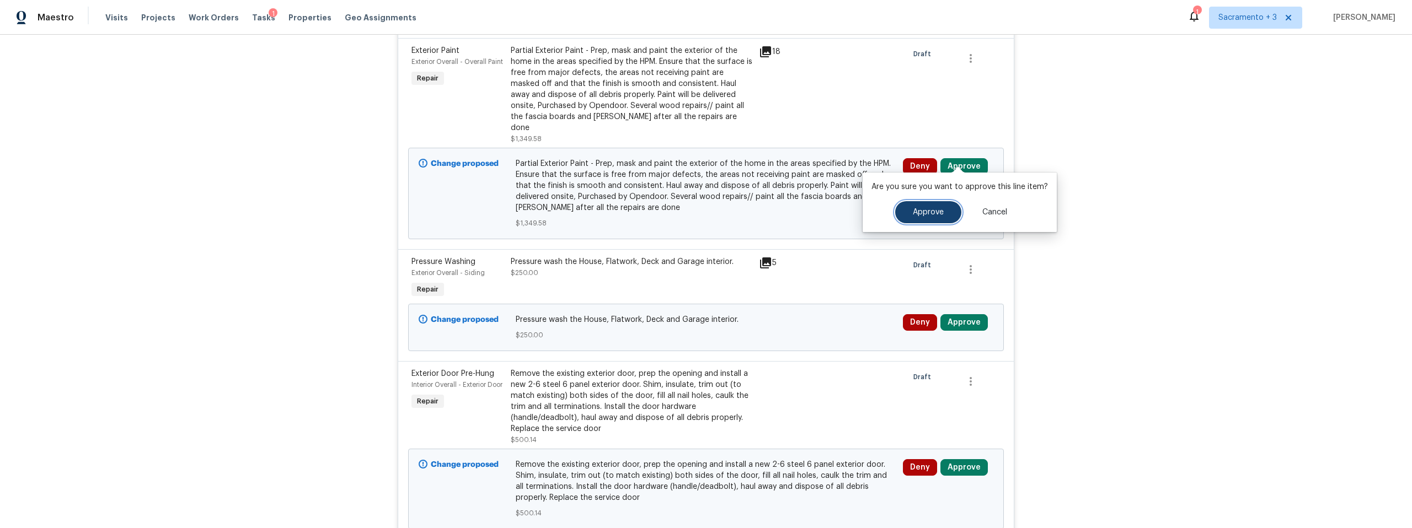
click at [926, 210] on span "Approve" at bounding box center [928, 213] width 31 height 8
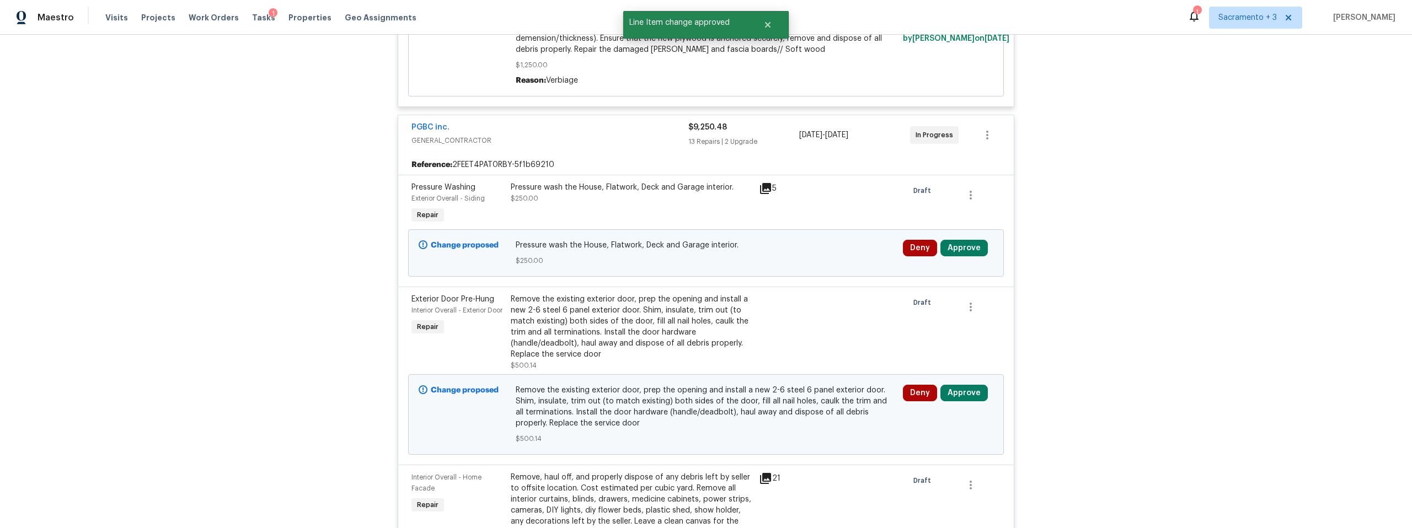
scroll to position [309, 0]
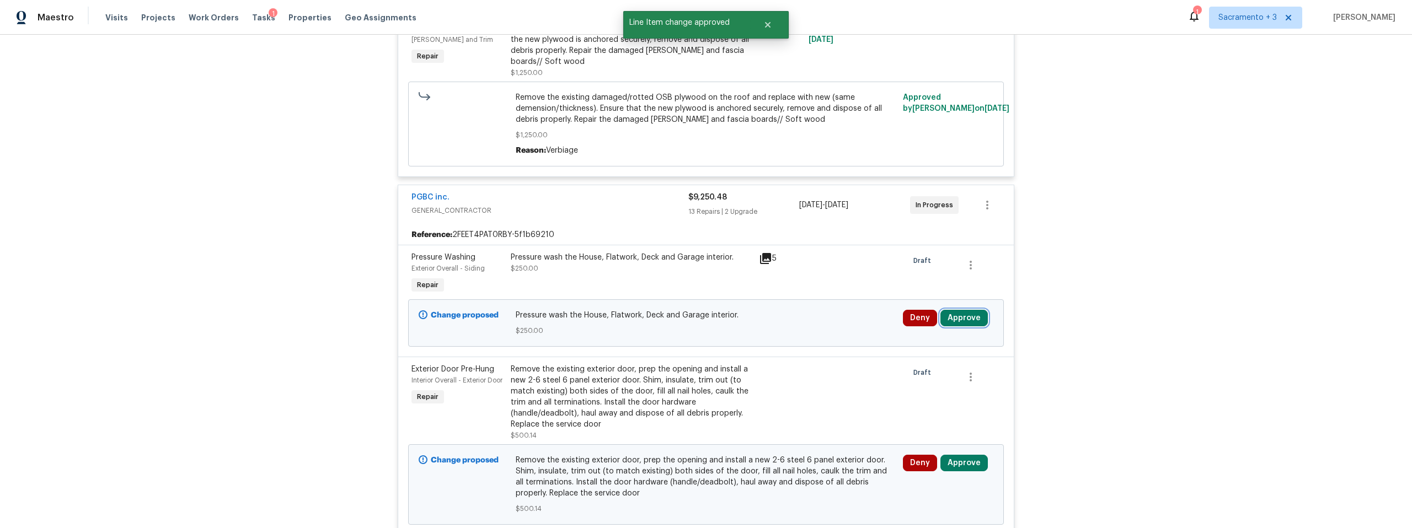
click at [973, 320] on button "Approve" at bounding box center [964, 318] width 47 height 17
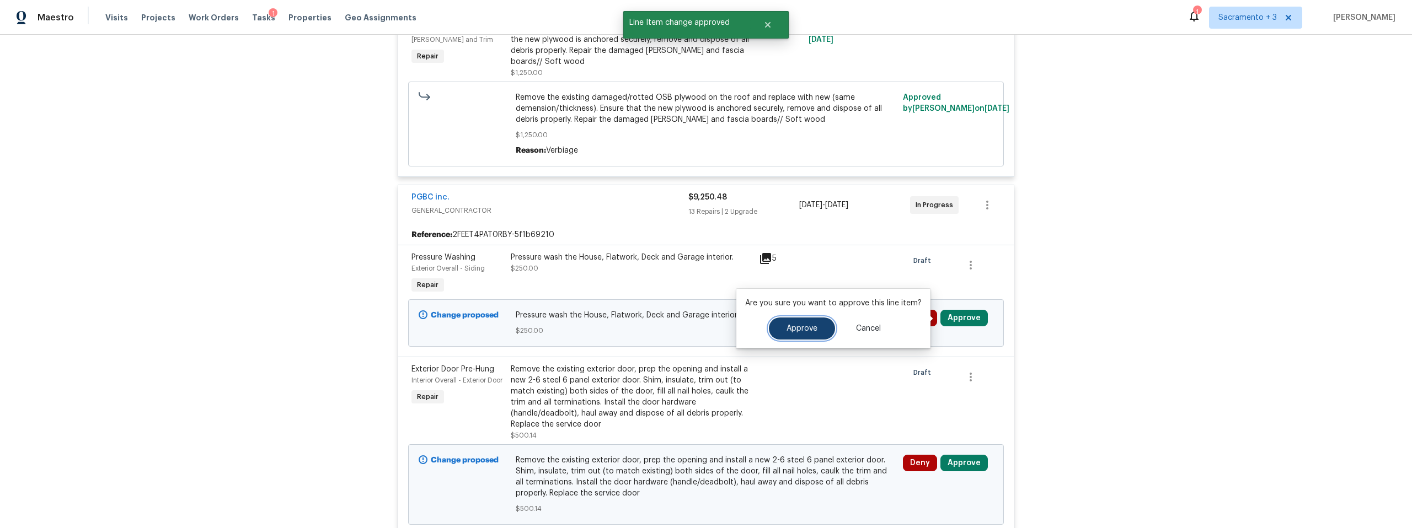
click at [820, 328] on button "Approve" at bounding box center [802, 329] width 66 height 22
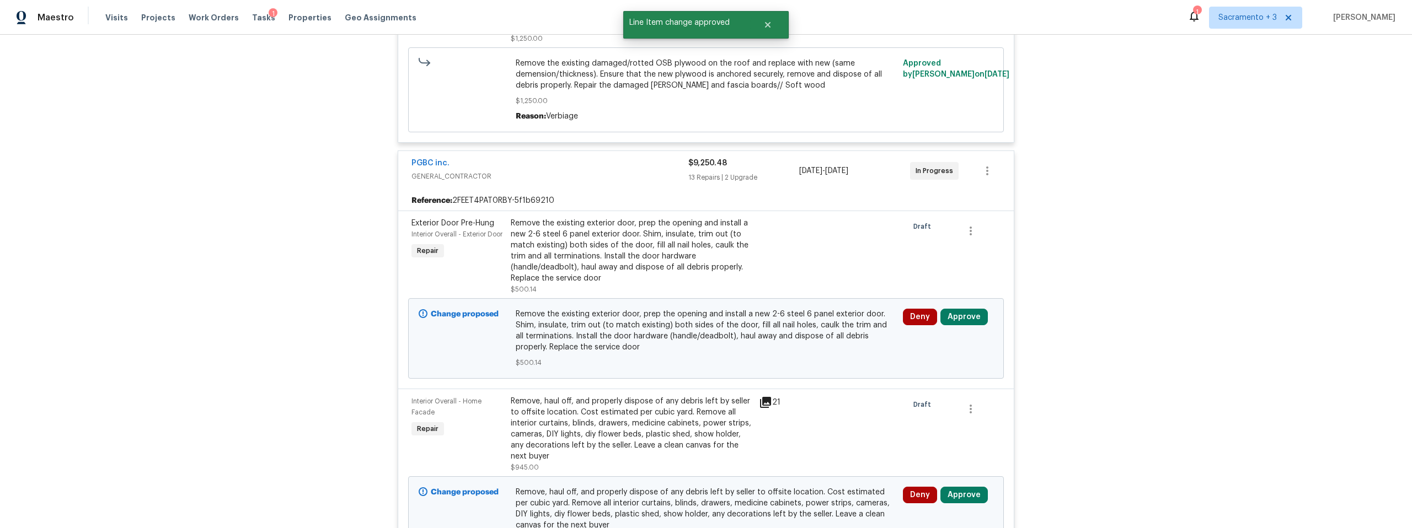
scroll to position [354, 0]
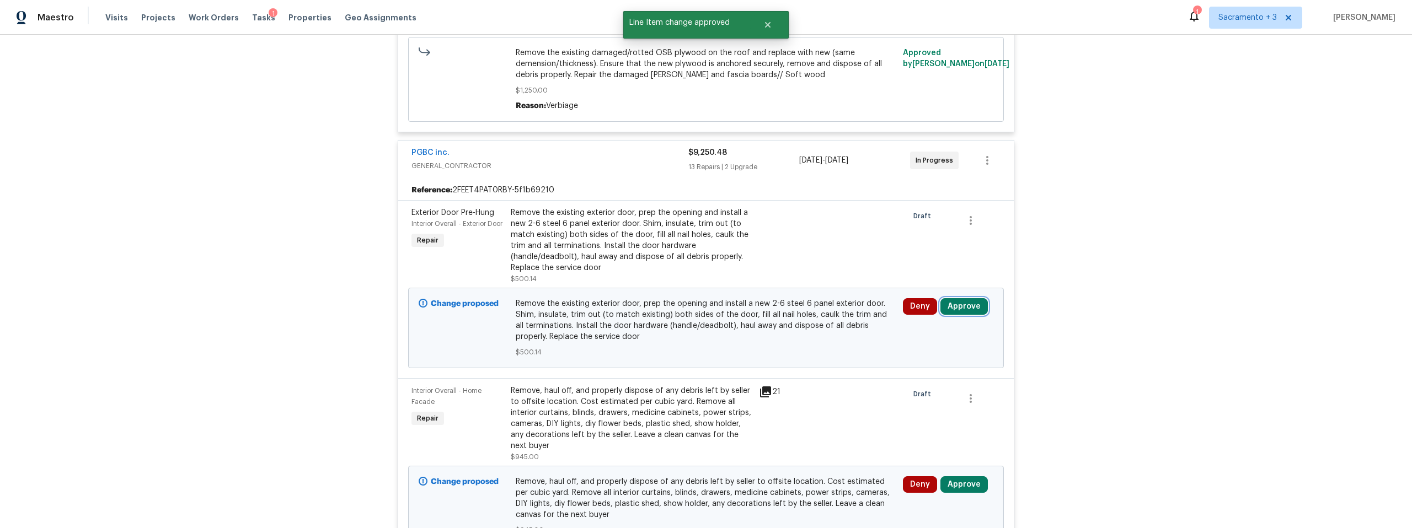
click at [973, 313] on button "Approve" at bounding box center [964, 306] width 47 height 17
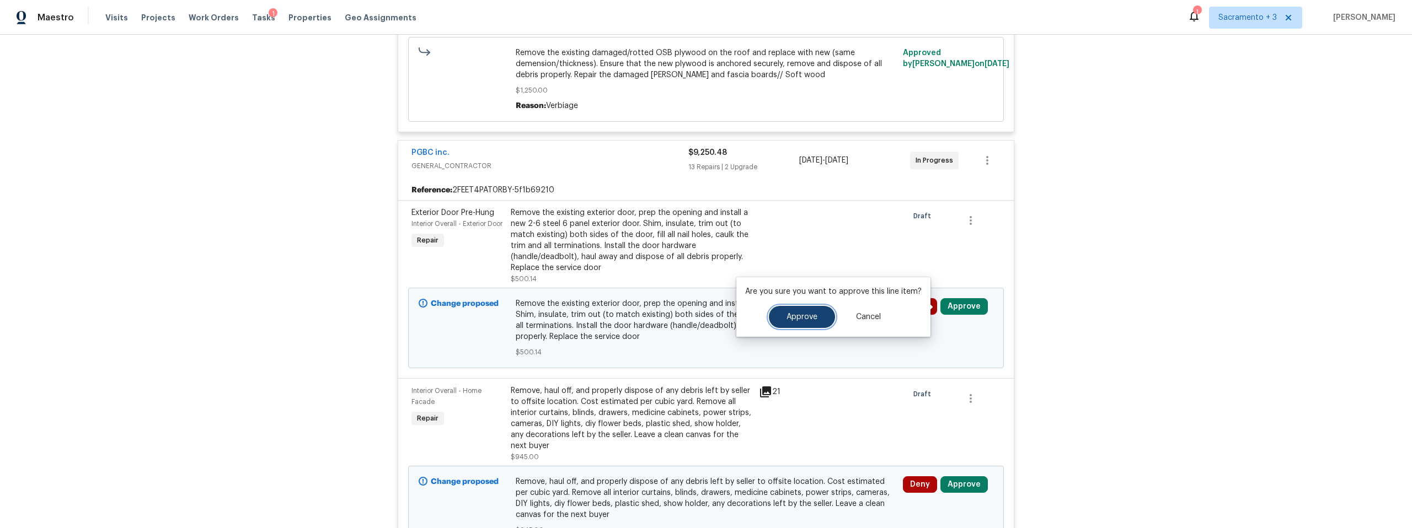
click at [776, 322] on button "Approve" at bounding box center [802, 317] width 66 height 22
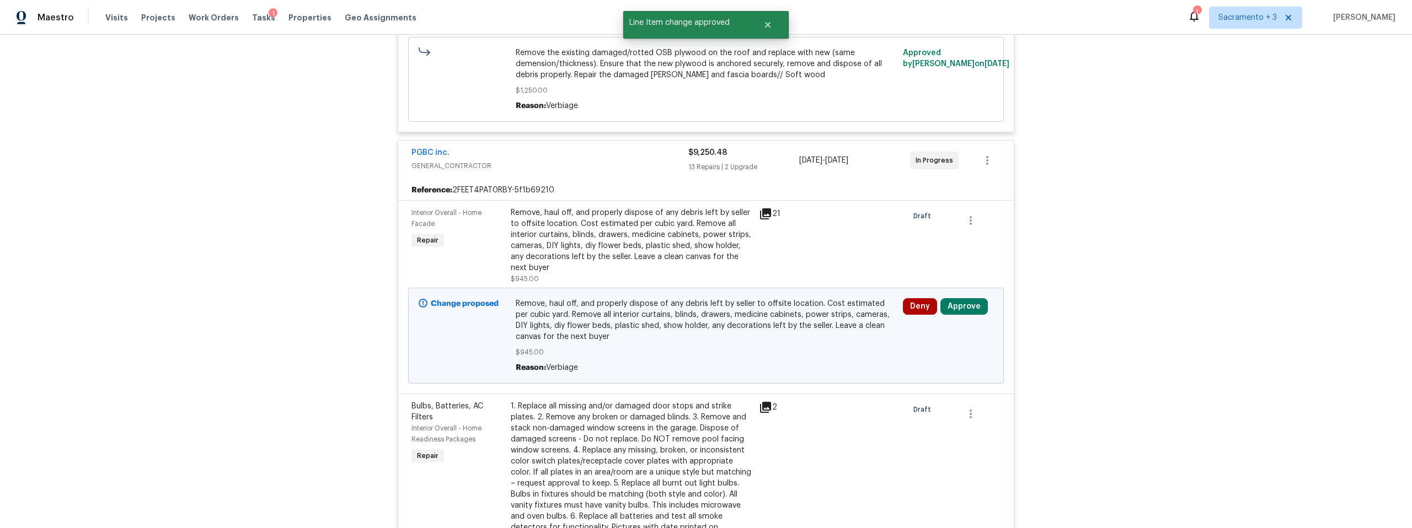
scroll to position [356, 0]
click at [728, 226] on div "Remove, haul off, and properly dispose of any debris left by seller to offsite …" at bounding box center [632, 238] width 242 height 66
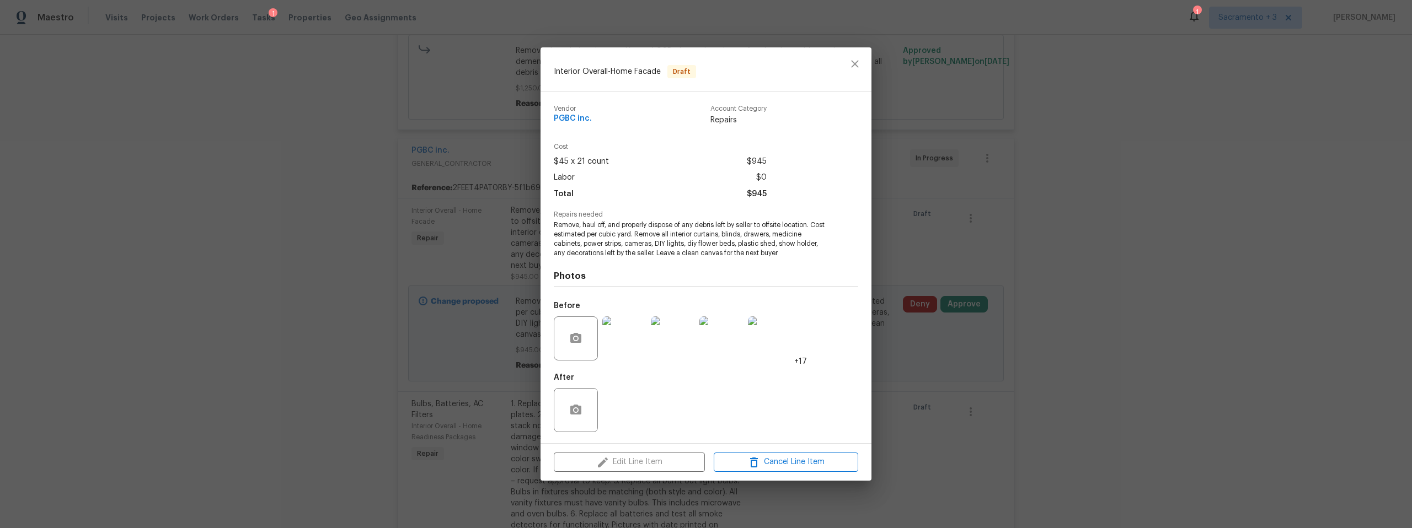
click at [612, 348] on img at bounding box center [624, 339] width 44 height 44
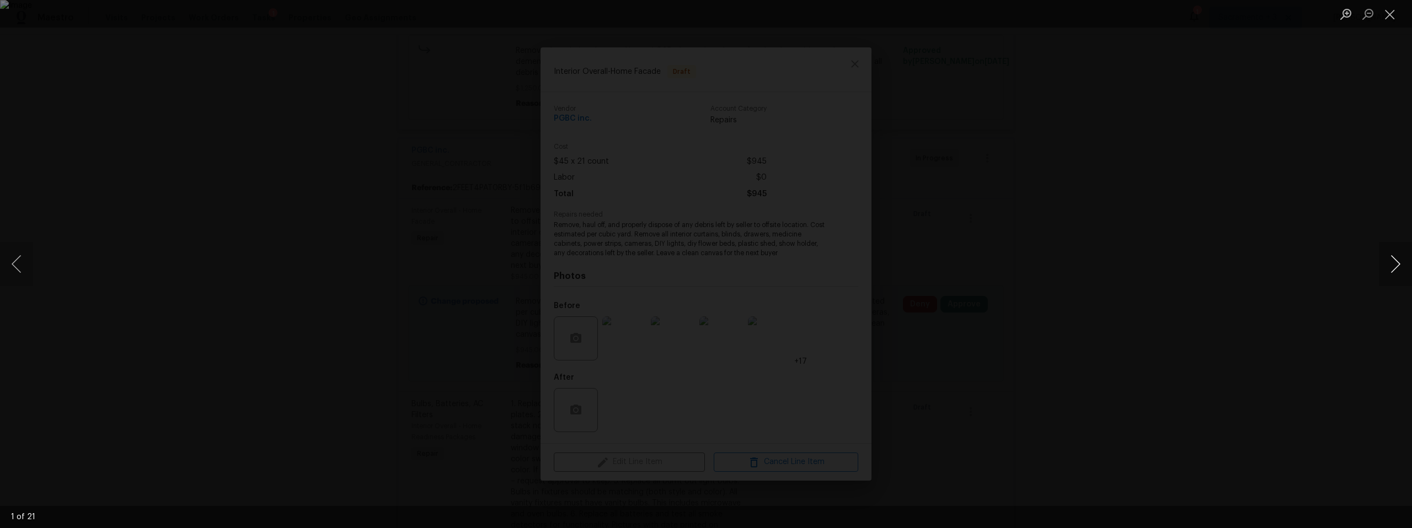
click at [1395, 266] on button "Next image" at bounding box center [1395, 264] width 33 height 44
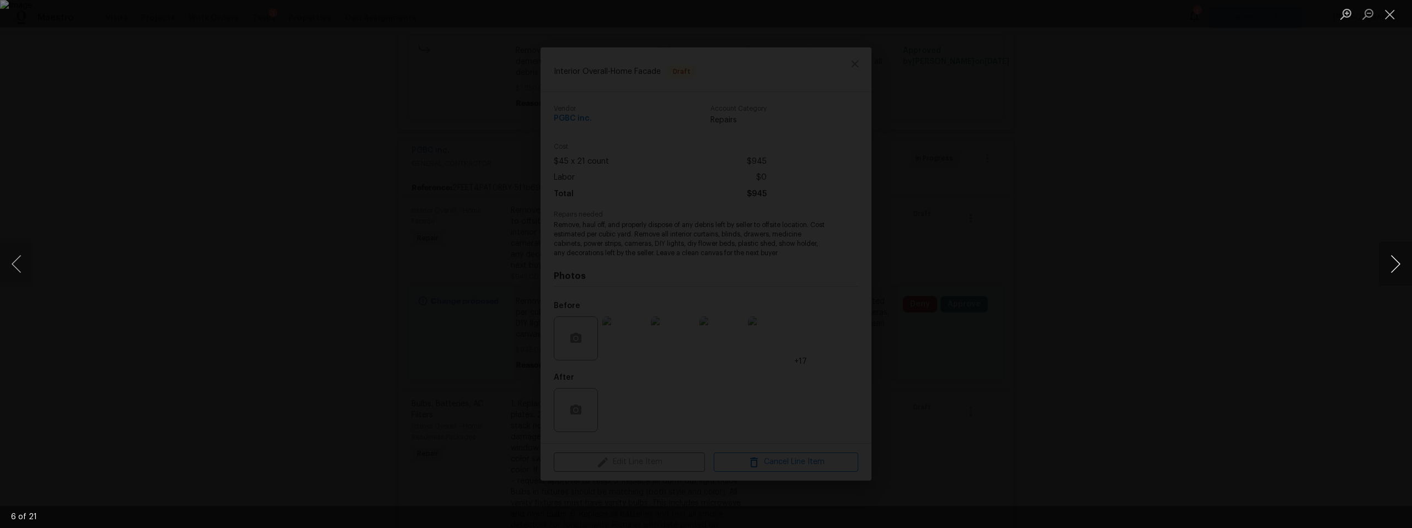
click at [1395, 266] on button "Next image" at bounding box center [1395, 264] width 33 height 44
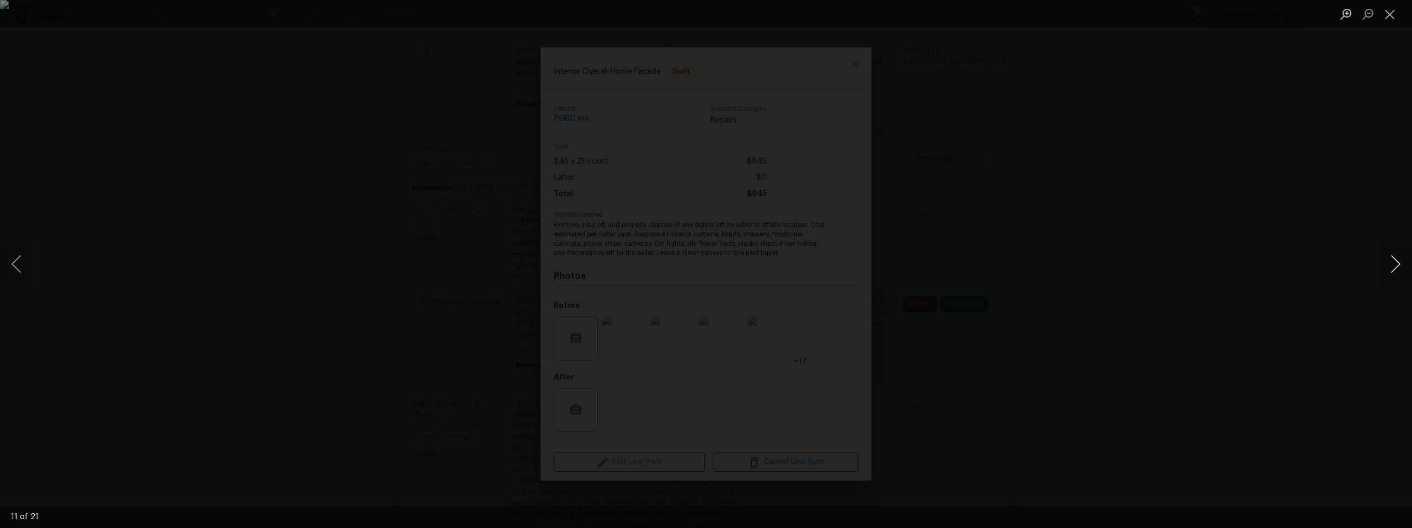
click at [1395, 266] on button "Next image" at bounding box center [1395, 264] width 33 height 44
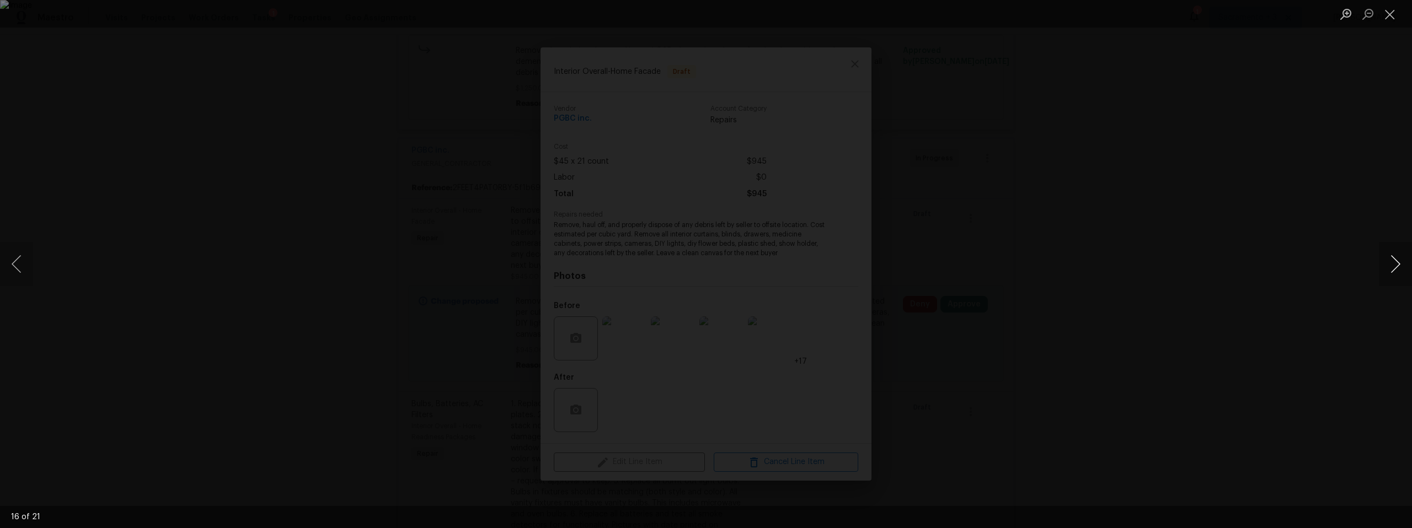
click at [1395, 266] on button "Next image" at bounding box center [1395, 264] width 33 height 44
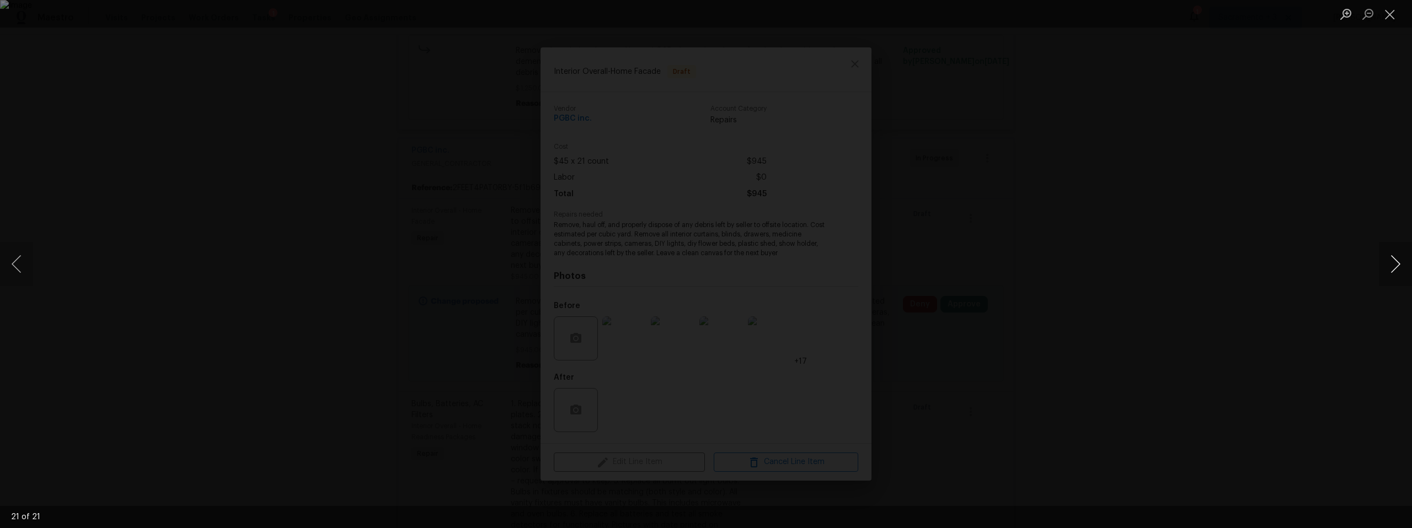
click at [1395, 266] on button "Next image" at bounding box center [1395, 264] width 33 height 44
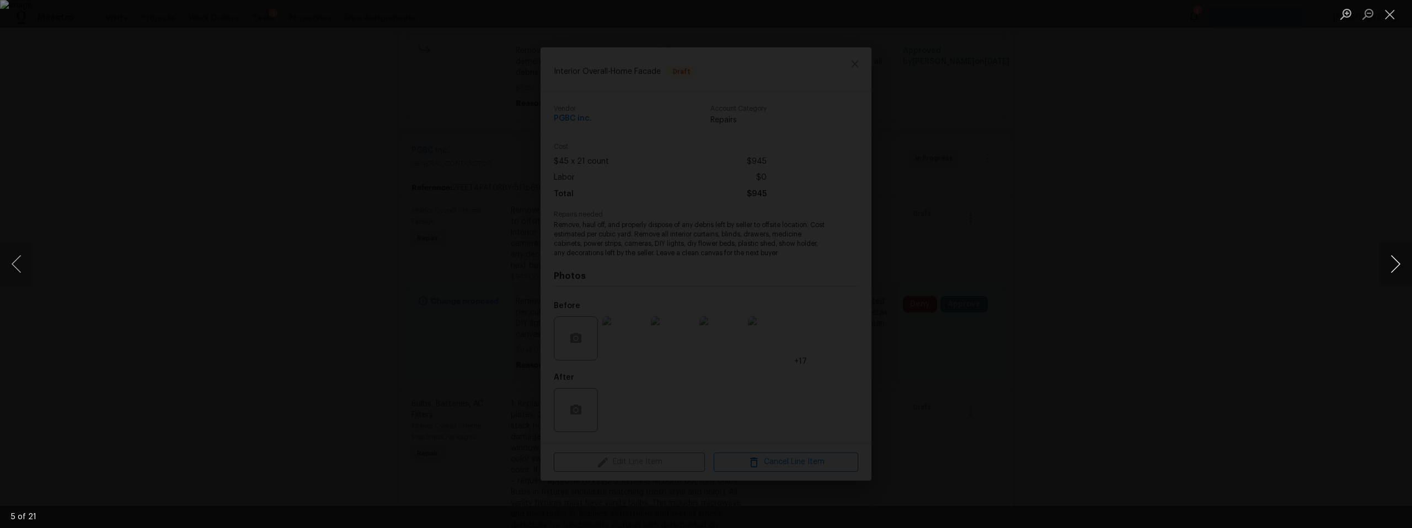
click at [1395, 266] on button "Next image" at bounding box center [1395, 264] width 33 height 44
click at [1392, 14] on button "Close lightbox" at bounding box center [1390, 13] width 22 height 19
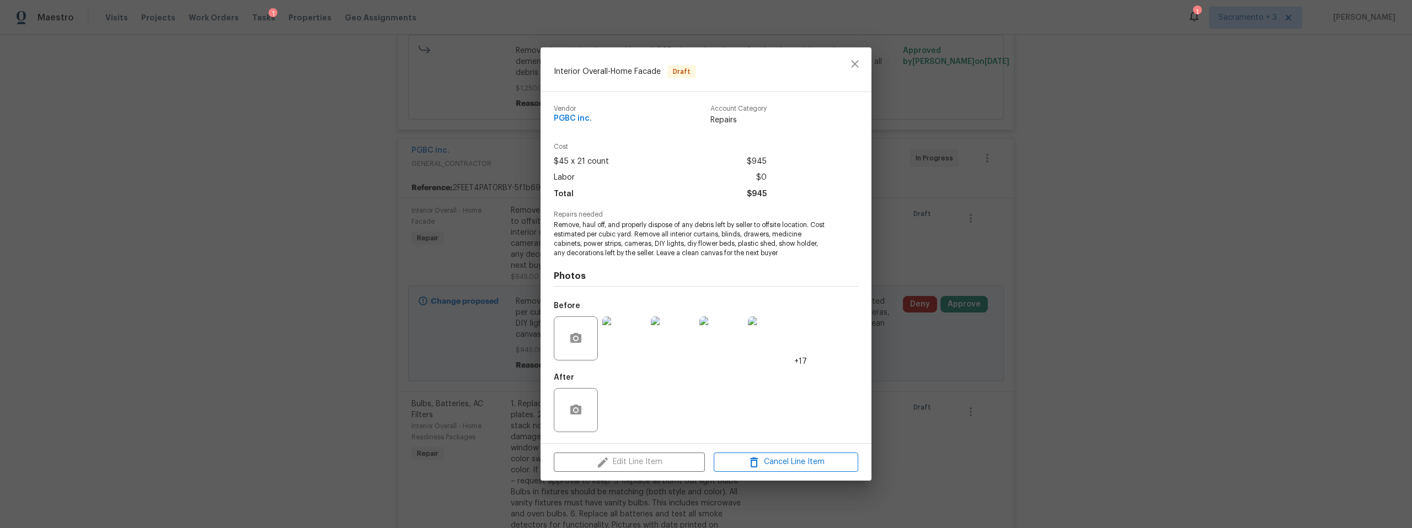
click at [1001, 228] on div "Interior Overall - Home Facade Draft Vendor PGBC inc. Account Category Repairs …" at bounding box center [706, 264] width 1412 height 528
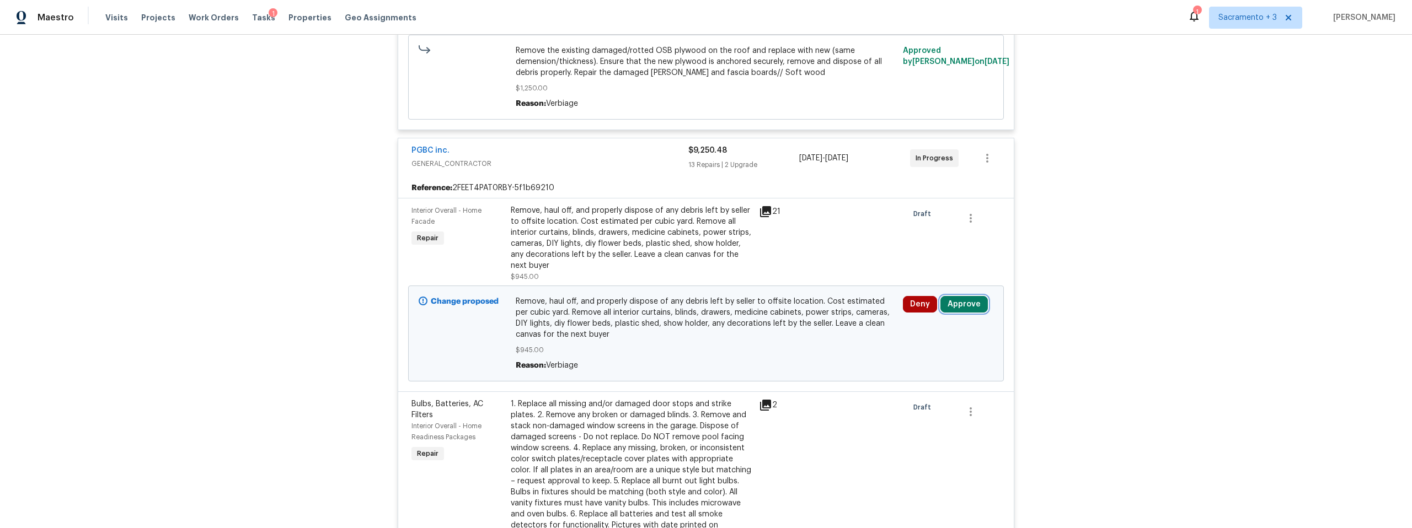
click at [969, 307] on button "Approve" at bounding box center [964, 304] width 47 height 17
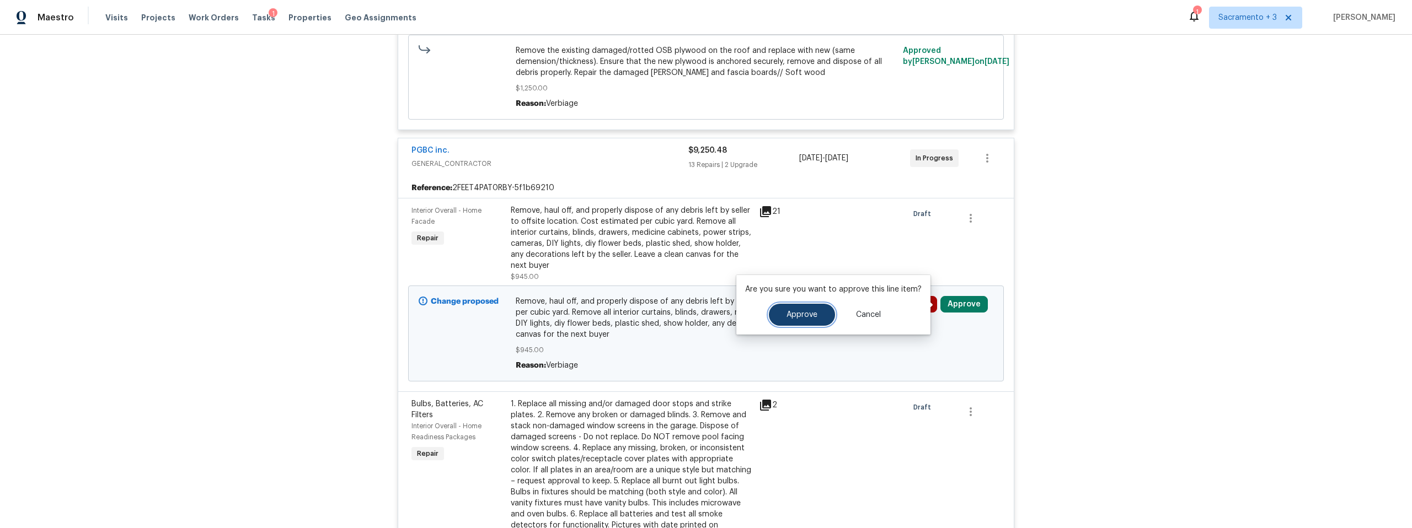
click at [814, 315] on span "Approve" at bounding box center [802, 315] width 31 height 8
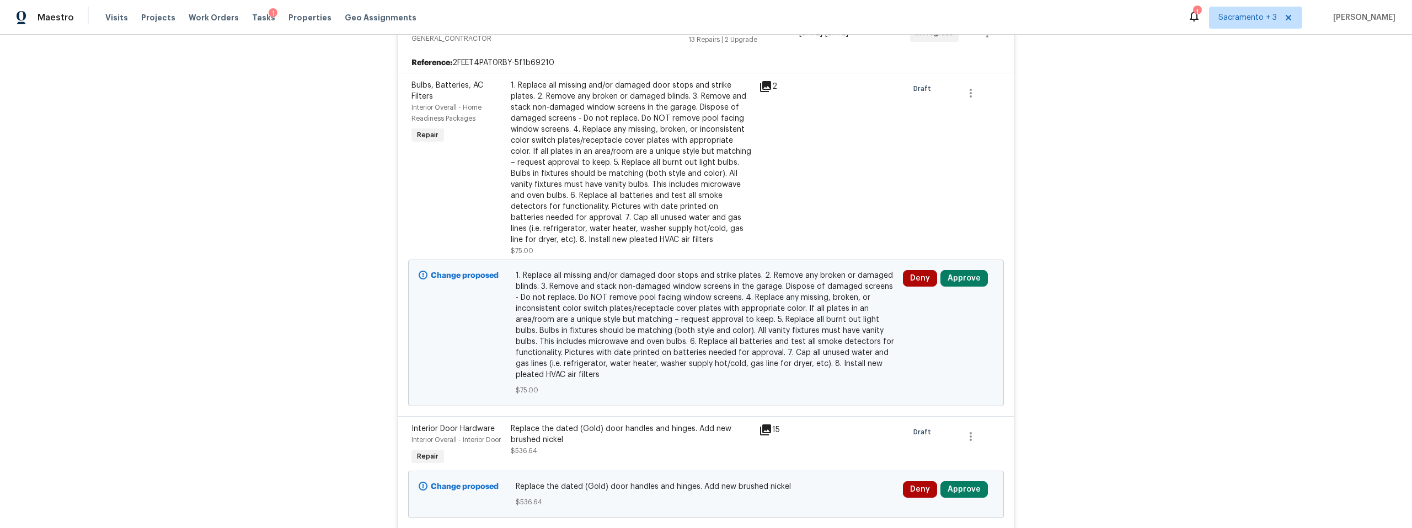
scroll to position [512, 0]
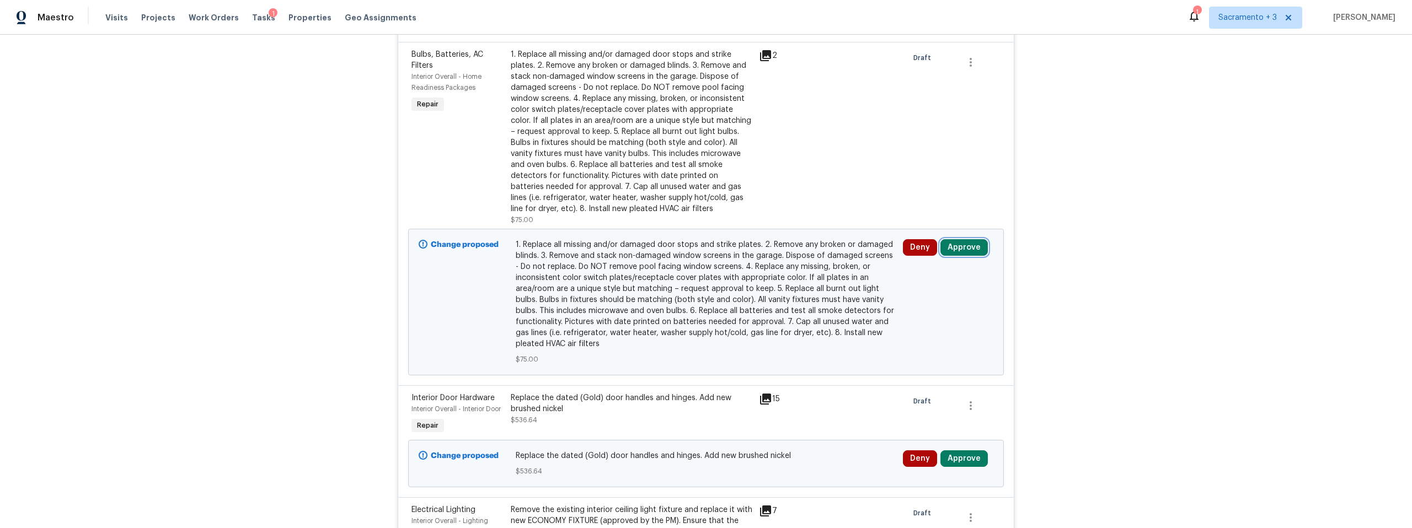
click at [972, 245] on button "Approve" at bounding box center [964, 247] width 47 height 17
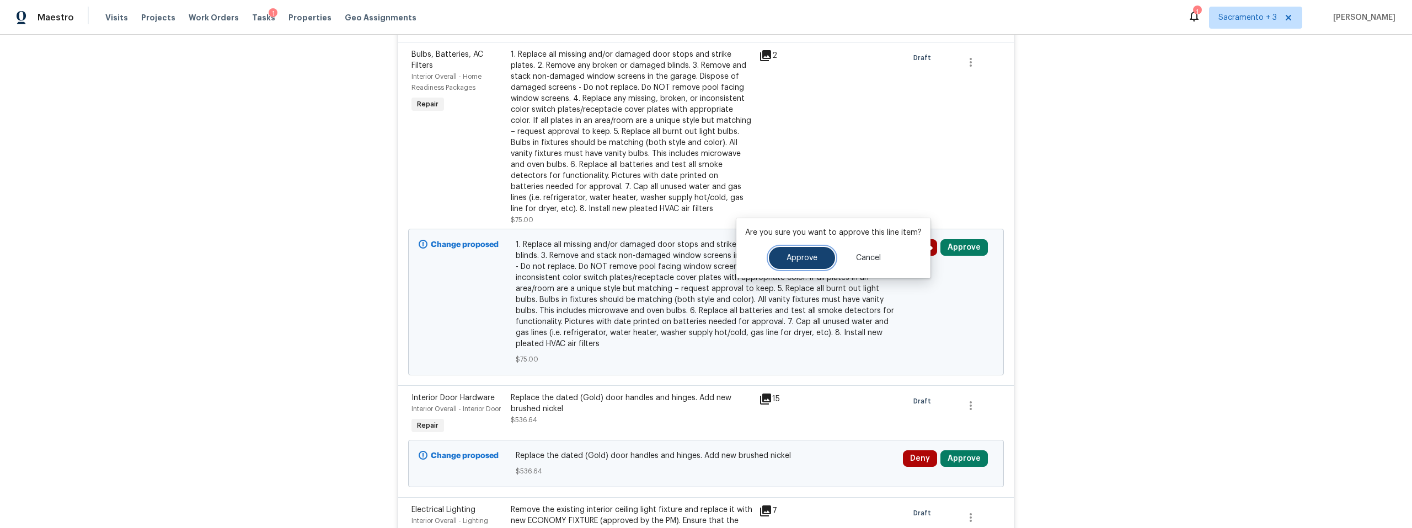
click at [789, 251] on button "Approve" at bounding box center [802, 258] width 66 height 22
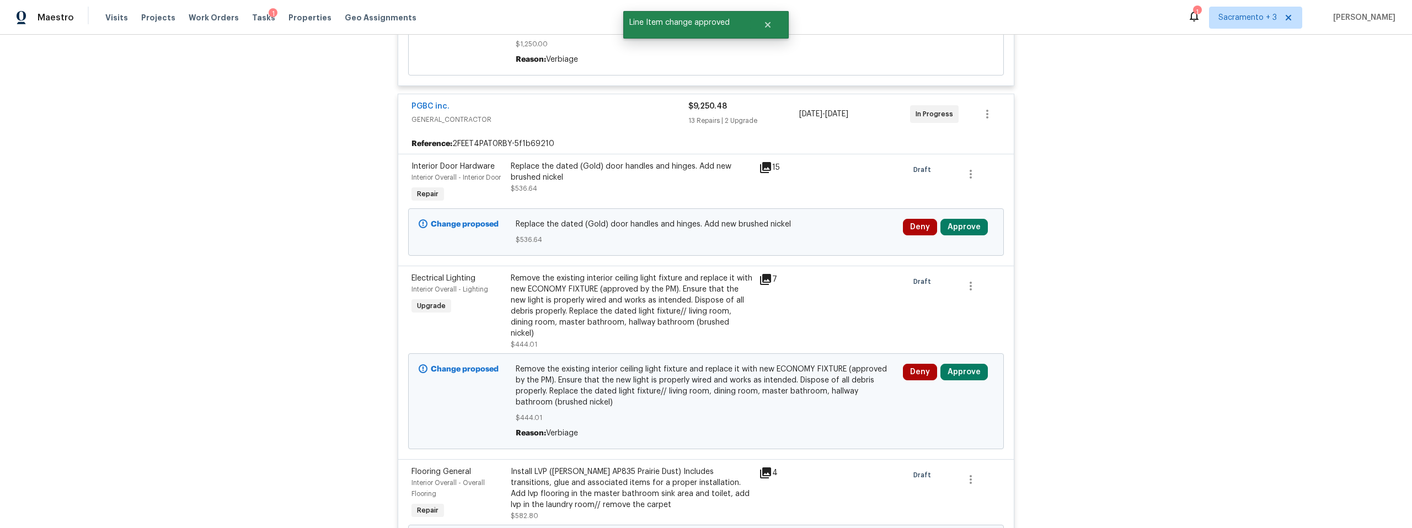
scroll to position [374, 0]
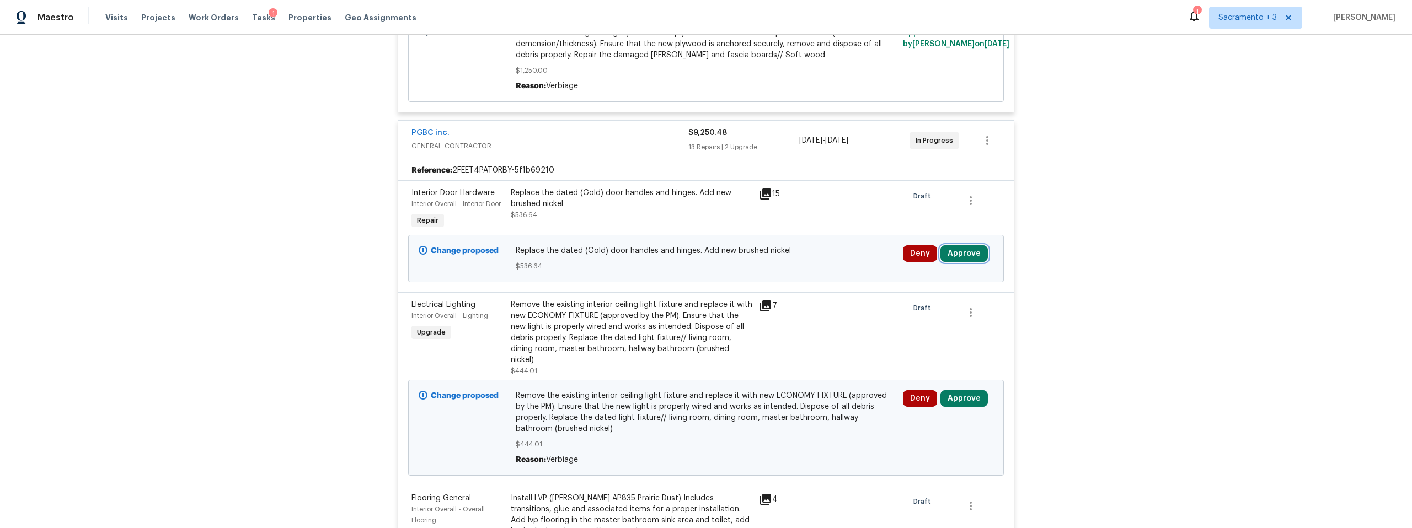
click at [961, 258] on button "Approve" at bounding box center [964, 253] width 47 height 17
click at [1131, 275] on div "Back to all projects 9616 Apple Mill Dr, Elk Grove, CA 95624 4 Beds | 2 Baths |…" at bounding box center [706, 282] width 1412 height 494
click at [760, 196] on icon at bounding box center [765, 194] width 11 height 11
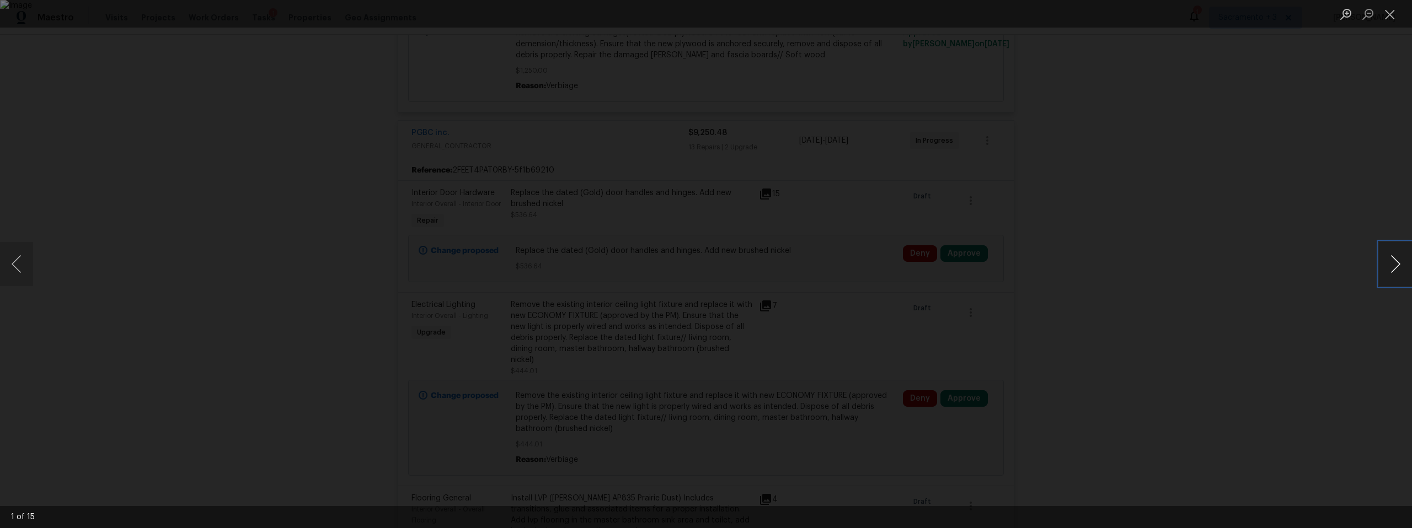
click at [1393, 261] on button "Next image" at bounding box center [1395, 264] width 33 height 44
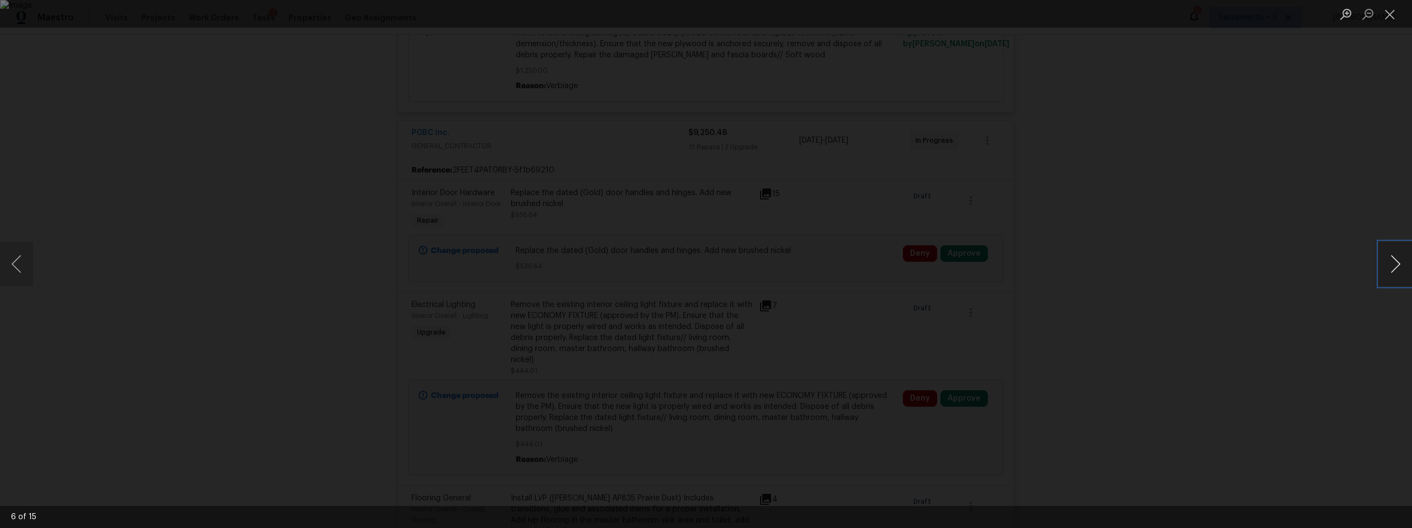
click at [1393, 261] on button "Next image" at bounding box center [1395, 264] width 33 height 44
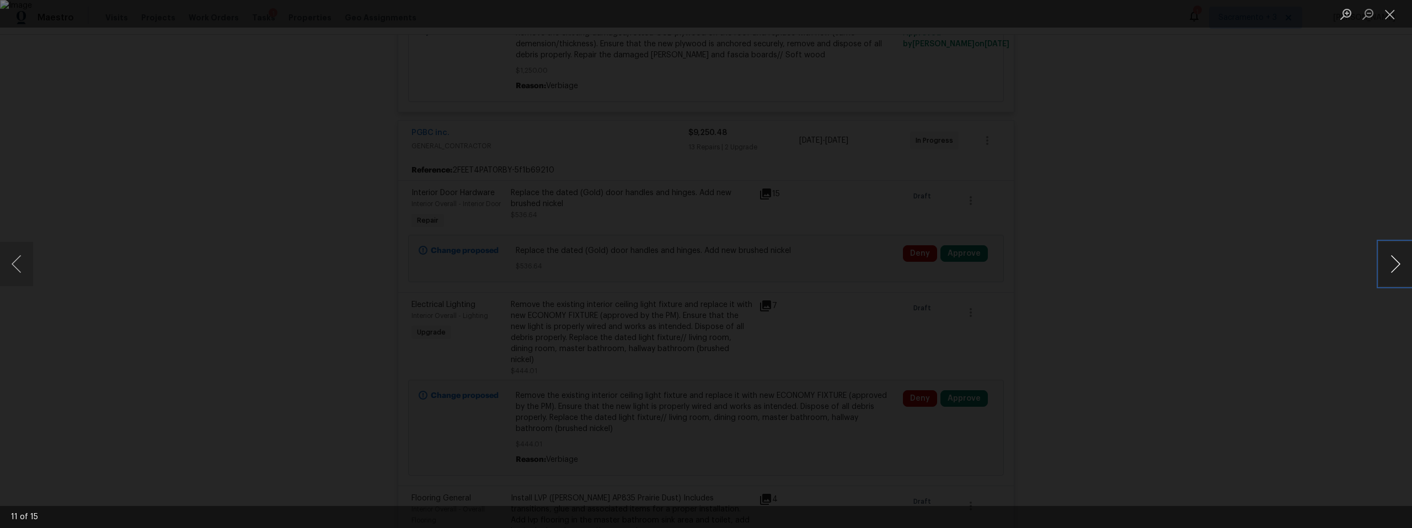
click at [1393, 261] on button "Next image" at bounding box center [1395, 264] width 33 height 44
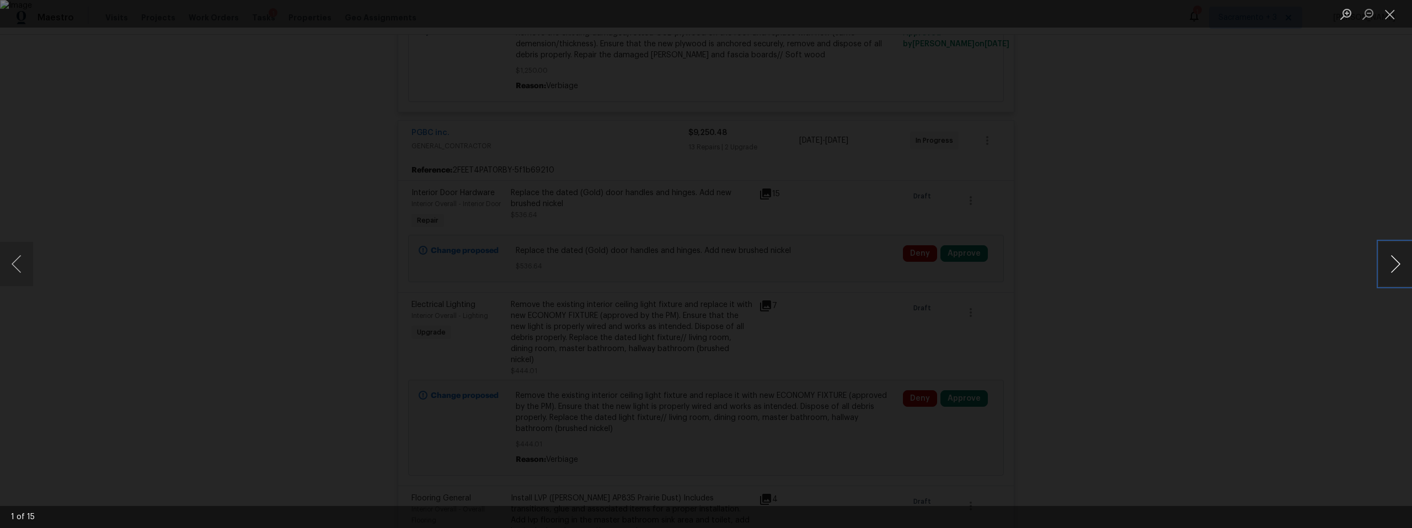
click at [1393, 261] on button "Next image" at bounding box center [1395, 264] width 33 height 44
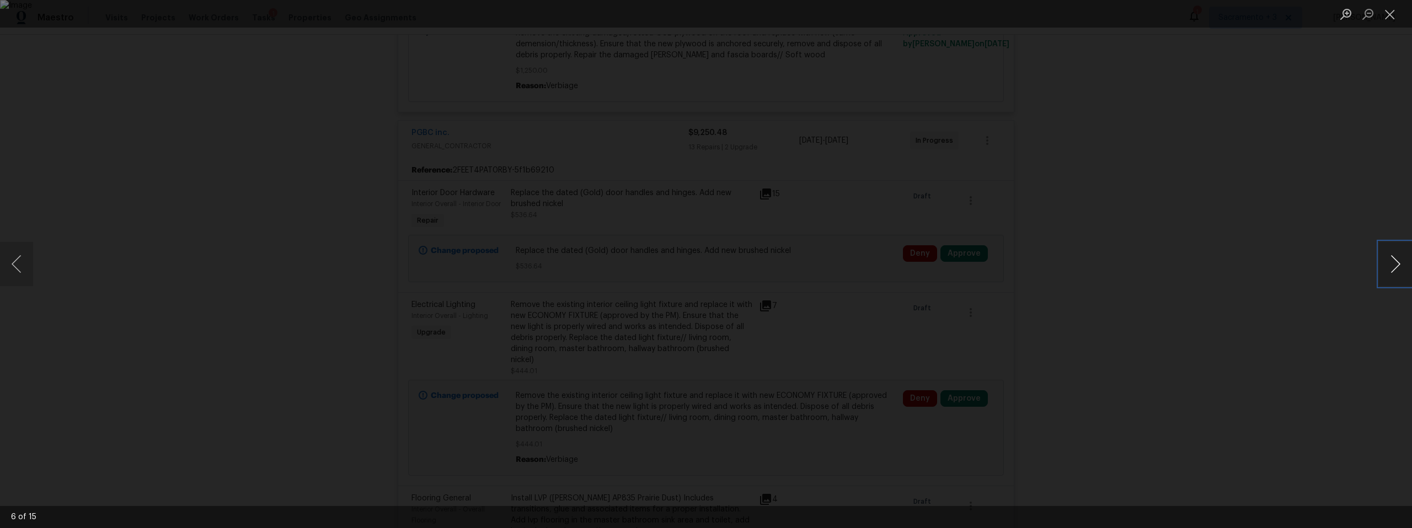
click at [1393, 261] on button "Next image" at bounding box center [1395, 264] width 33 height 44
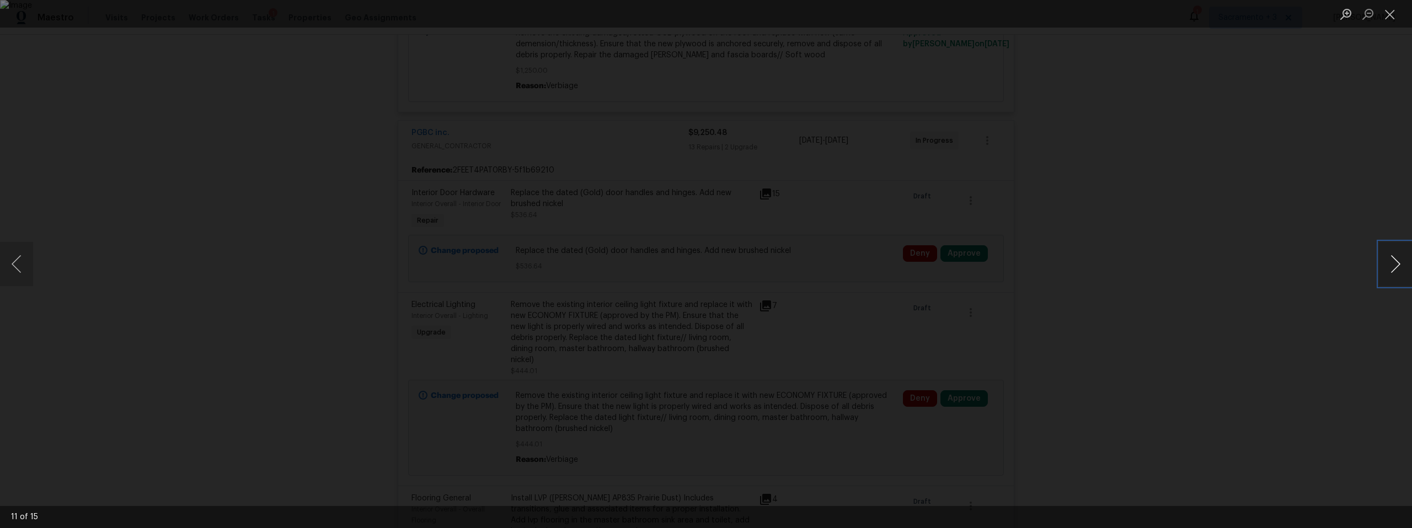
click at [1393, 261] on button "Next image" at bounding box center [1395, 264] width 33 height 44
click at [1397, 16] on button "Close lightbox" at bounding box center [1390, 13] width 22 height 19
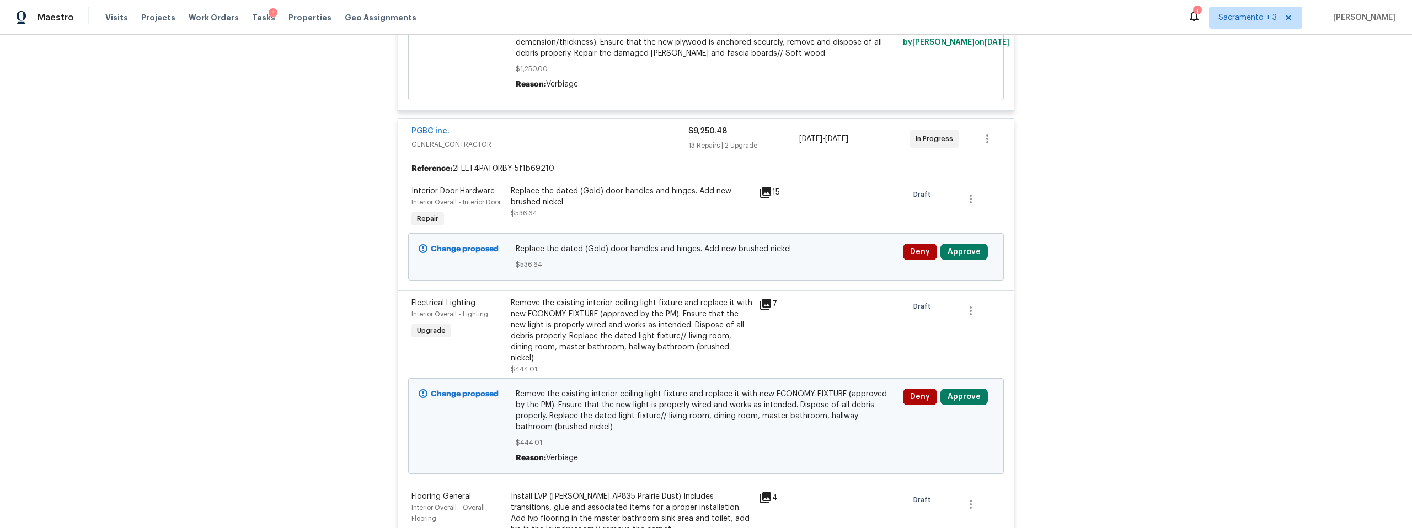
scroll to position [376, 0]
click at [961, 250] on button "Approve" at bounding box center [964, 251] width 47 height 17
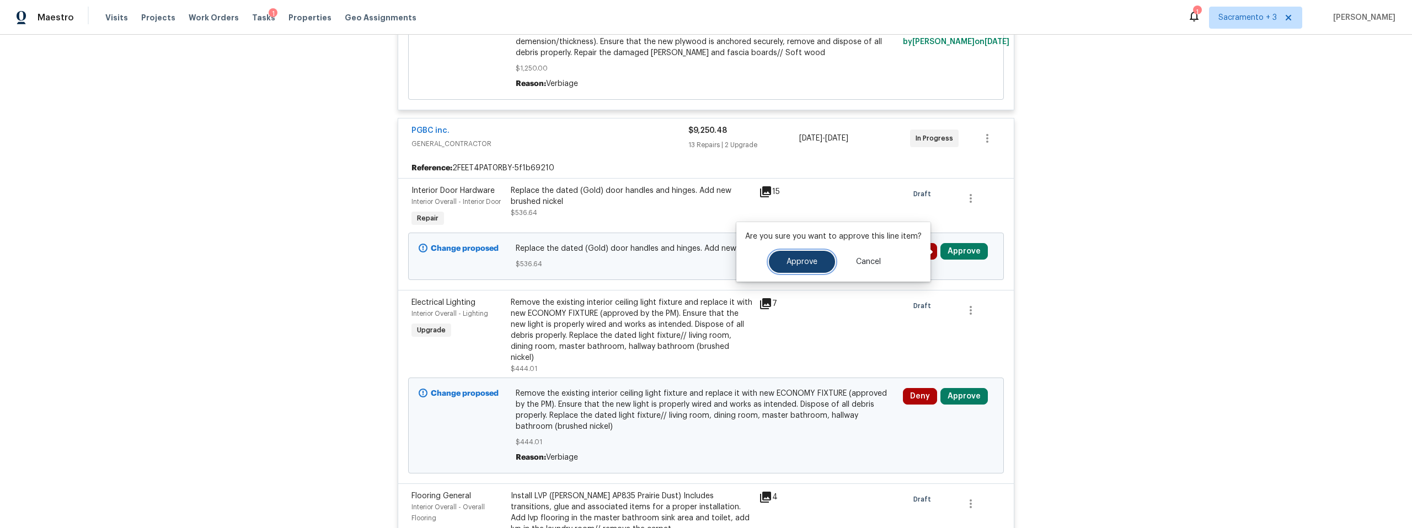
click at [804, 258] on span "Approve" at bounding box center [802, 262] width 31 height 8
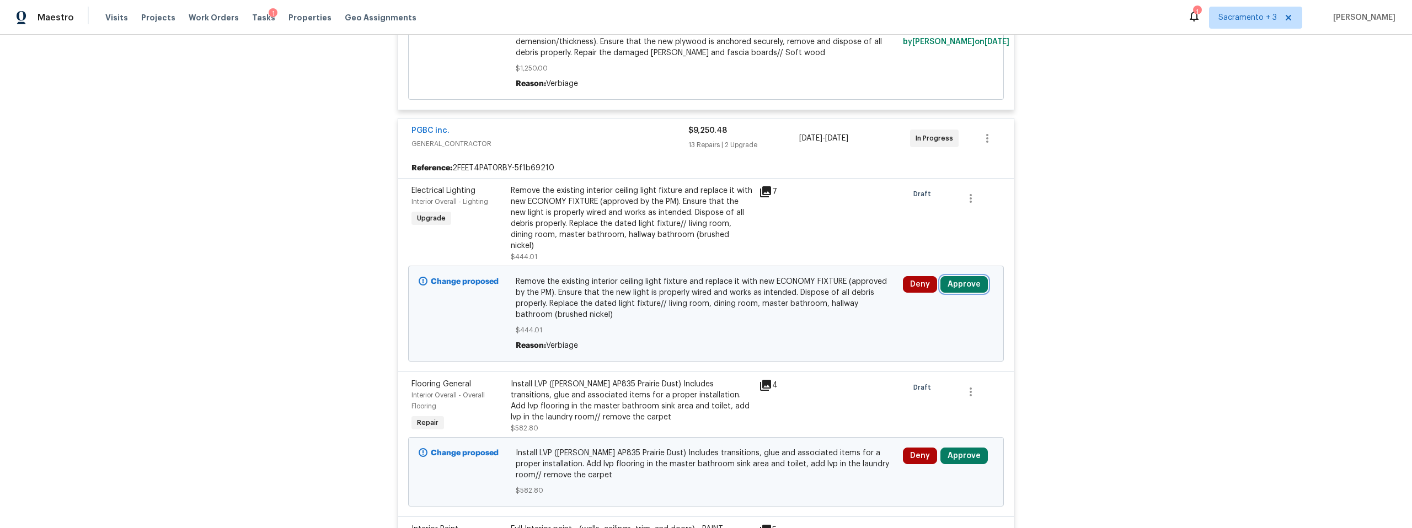
click at [971, 277] on button "Approve" at bounding box center [964, 284] width 47 height 17
click at [798, 294] on button "Approve" at bounding box center [802, 284] width 66 height 22
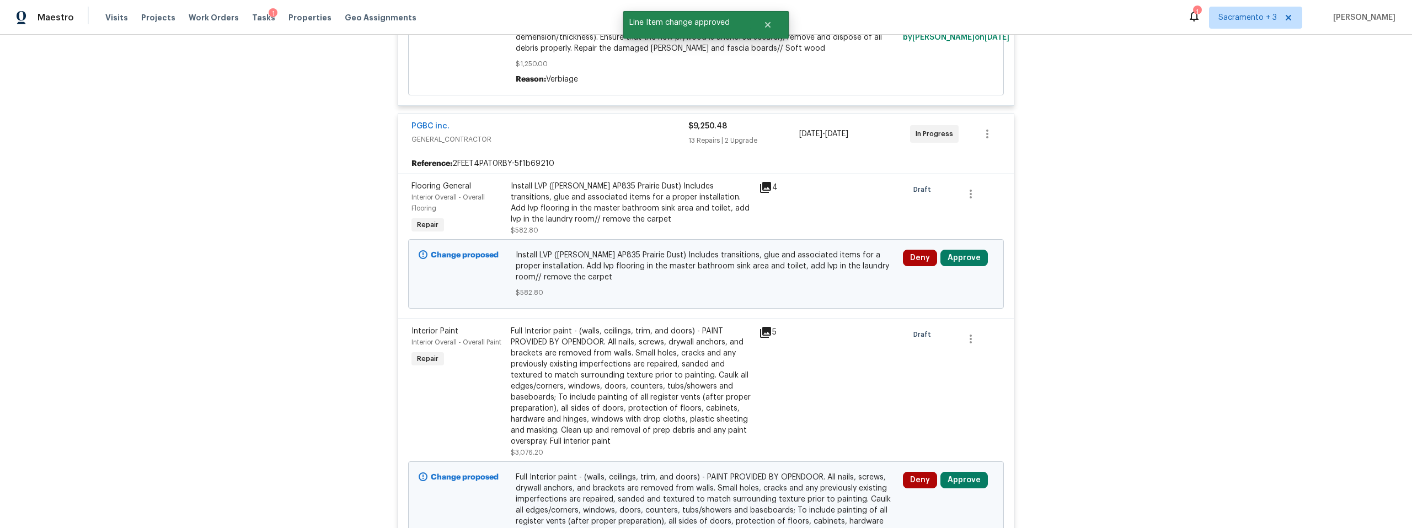
scroll to position [383, 0]
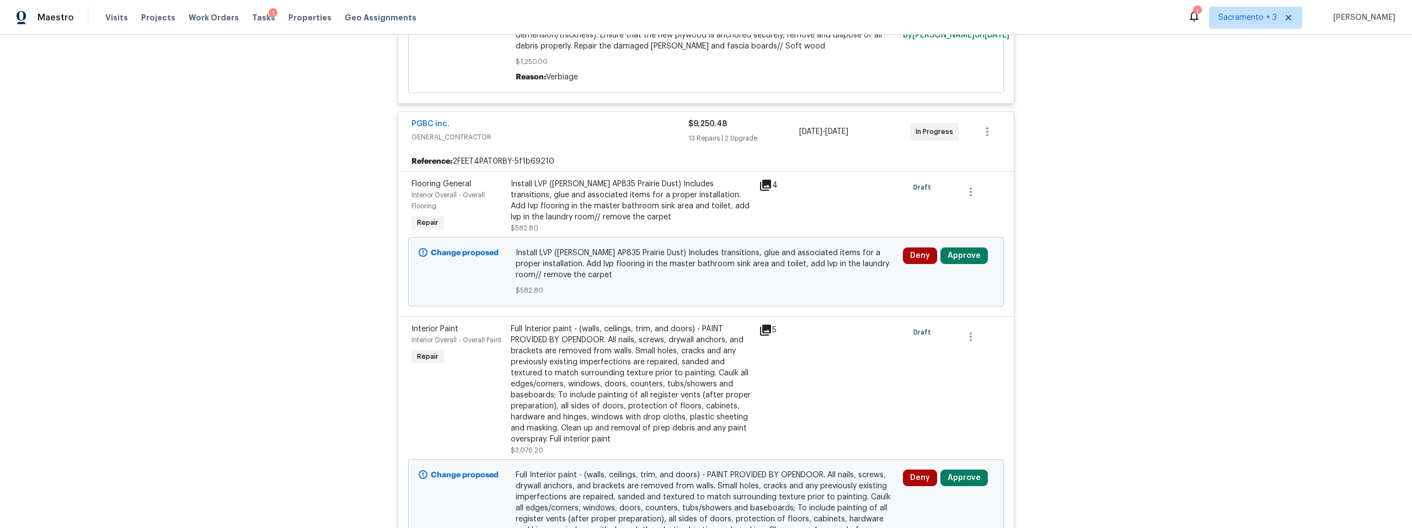
click at [765, 186] on icon at bounding box center [765, 185] width 11 height 11
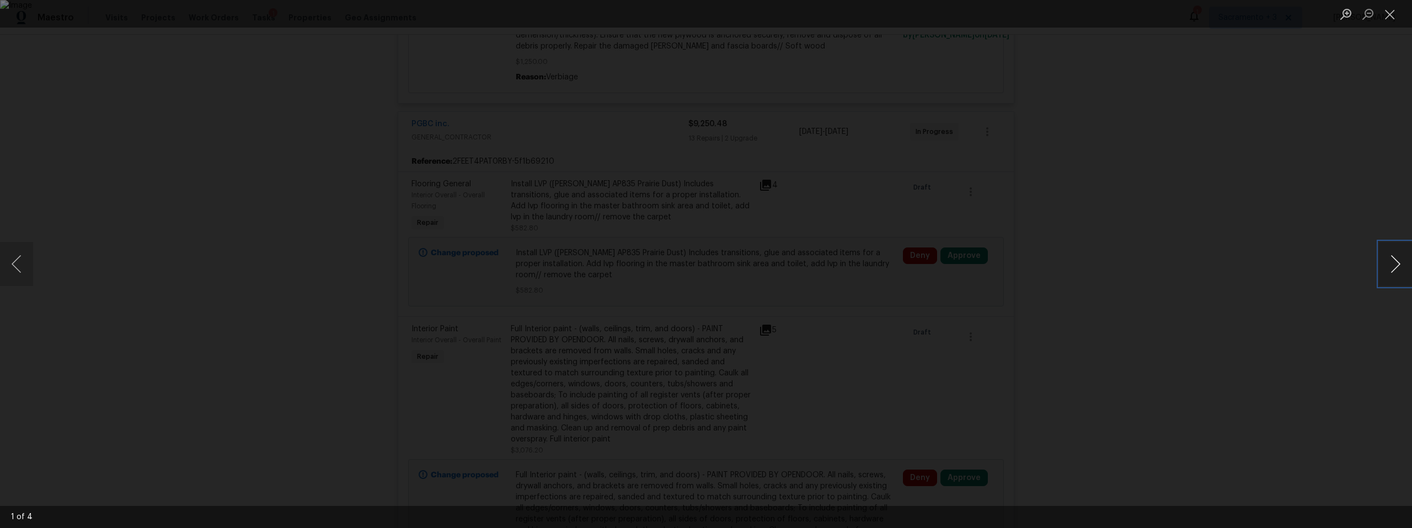
click at [1390, 275] on button "Next image" at bounding box center [1395, 264] width 33 height 44
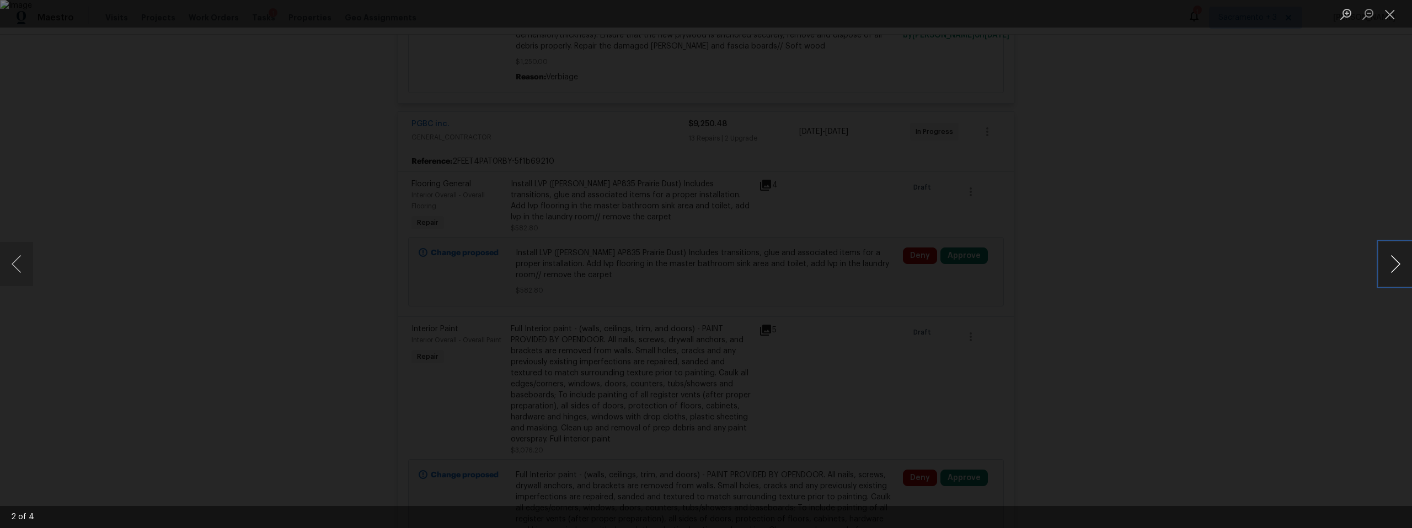
click at [1390, 275] on button "Next image" at bounding box center [1395, 264] width 33 height 44
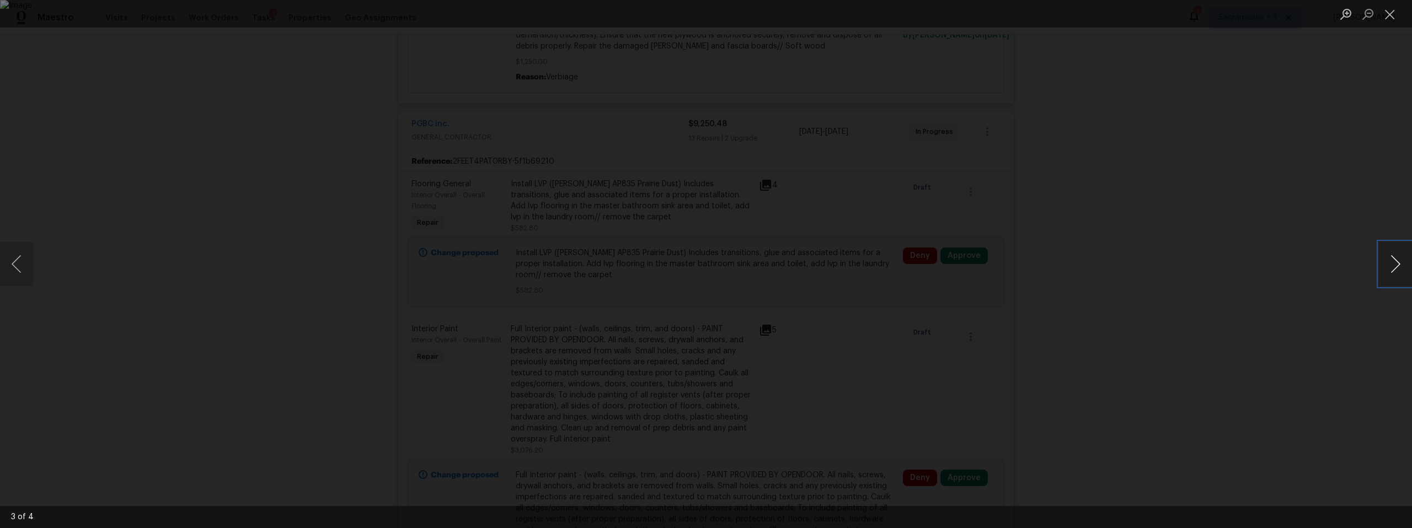
click at [1390, 275] on button "Next image" at bounding box center [1395, 264] width 33 height 44
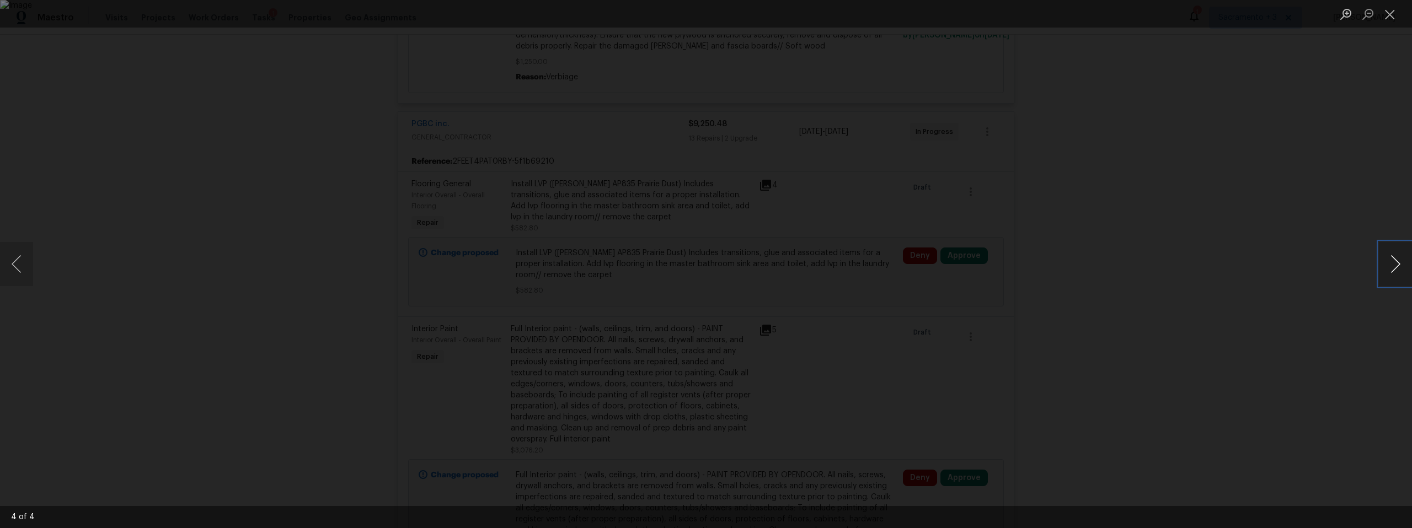
click at [1390, 275] on button "Next image" at bounding box center [1395, 264] width 33 height 44
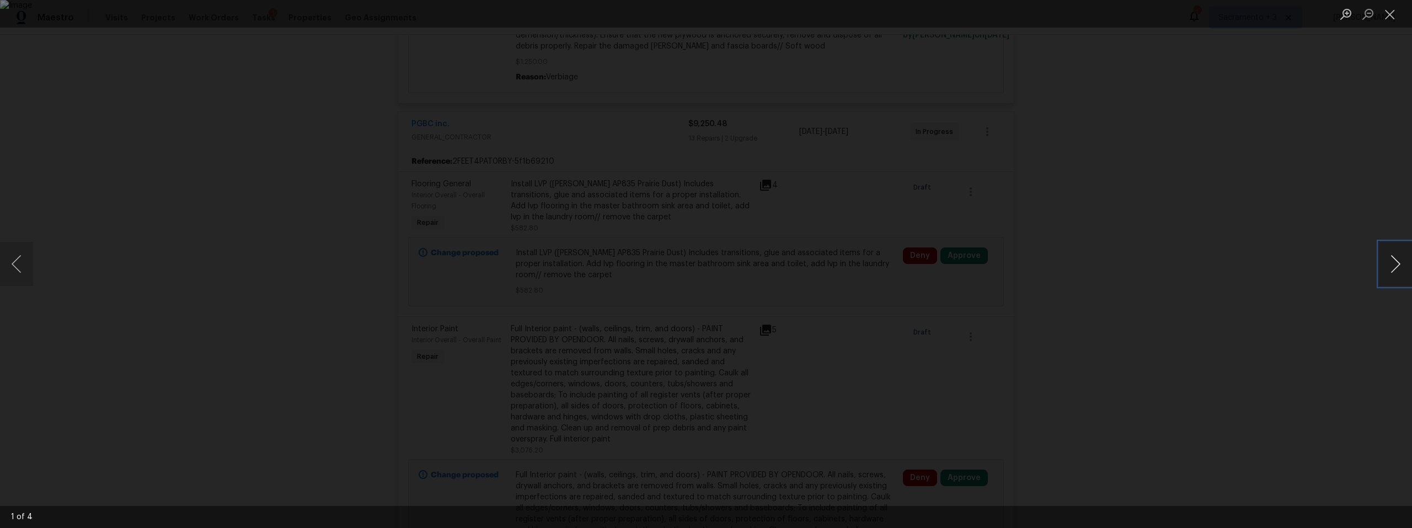
click at [1390, 275] on button "Next image" at bounding box center [1395, 264] width 33 height 44
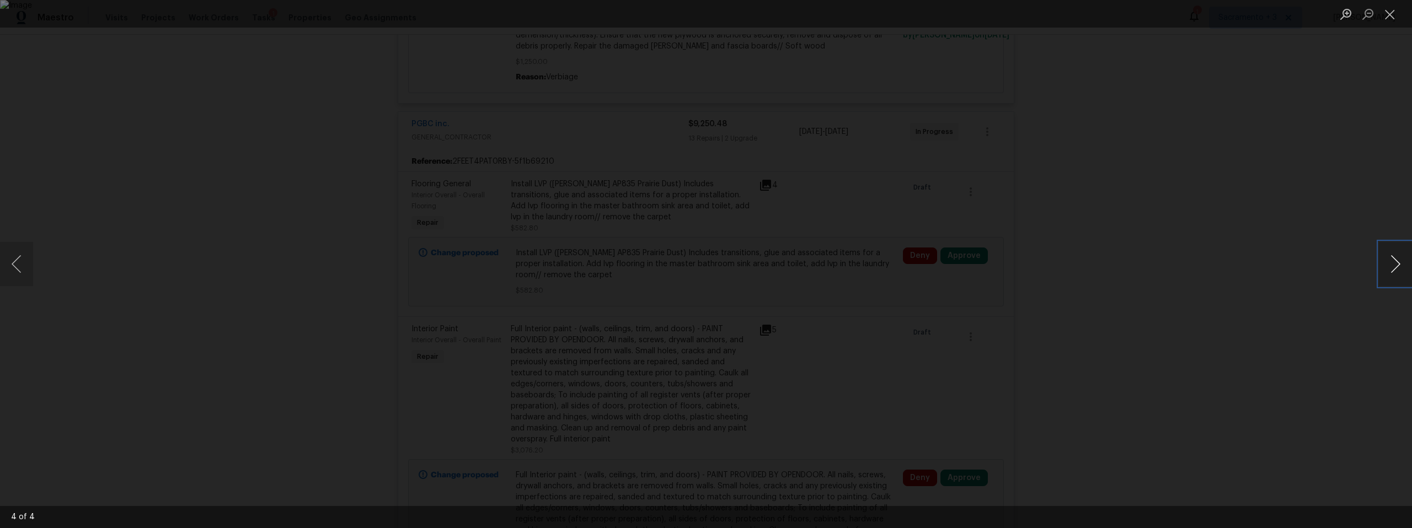
click at [1390, 275] on button "Next image" at bounding box center [1395, 264] width 33 height 44
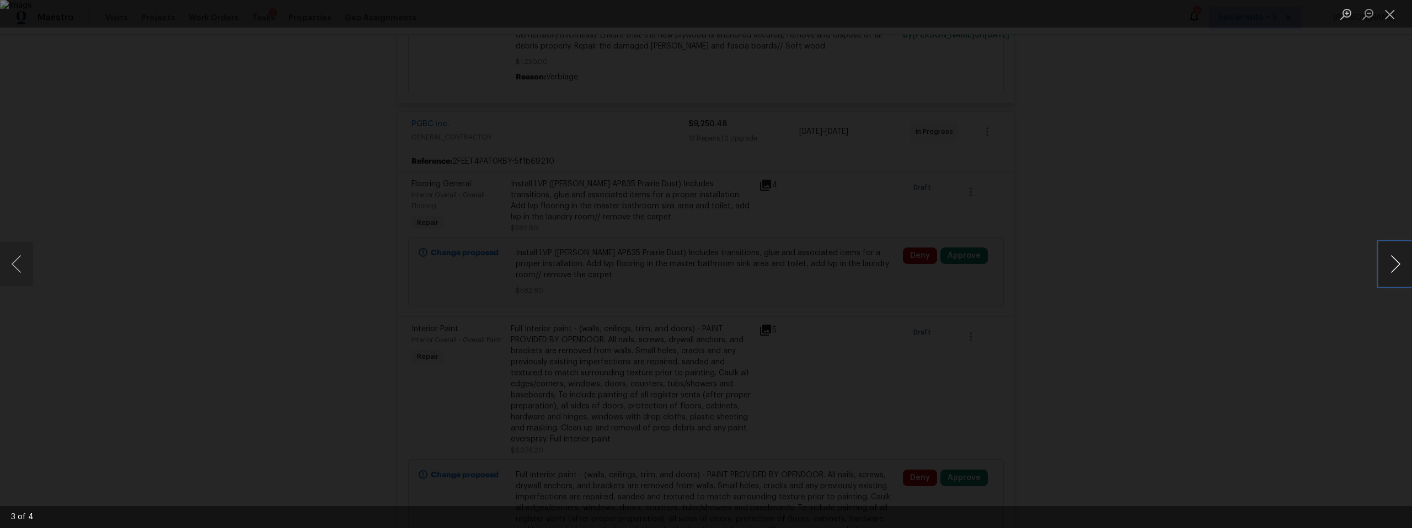
click at [1390, 275] on button "Next image" at bounding box center [1395, 264] width 33 height 44
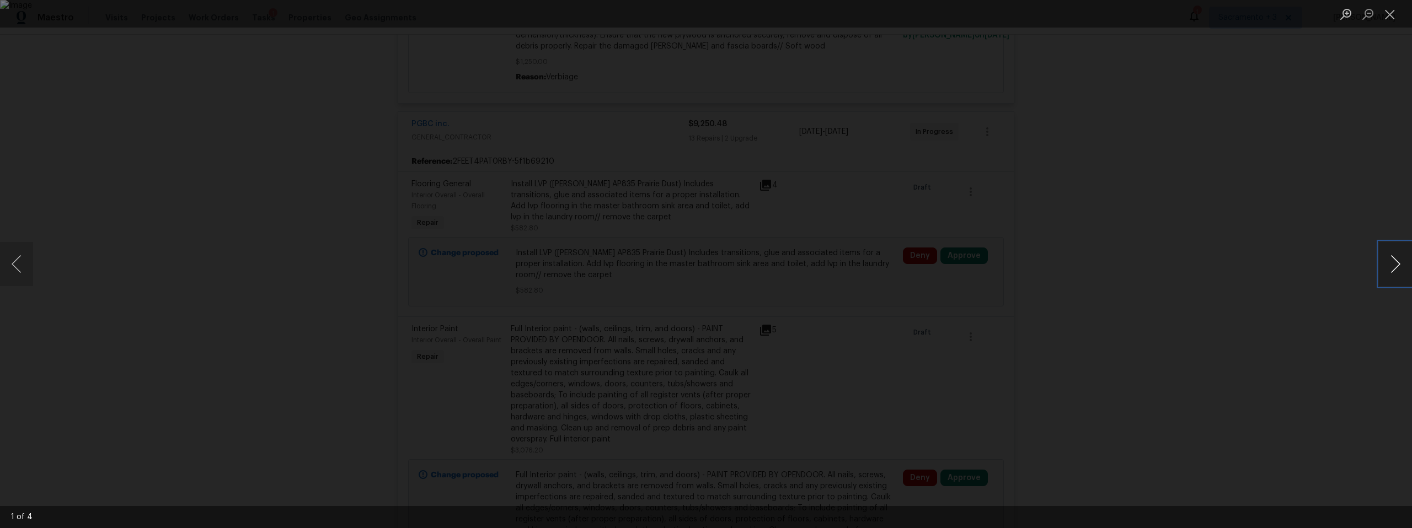
click at [1390, 275] on button "Next image" at bounding box center [1395, 264] width 33 height 44
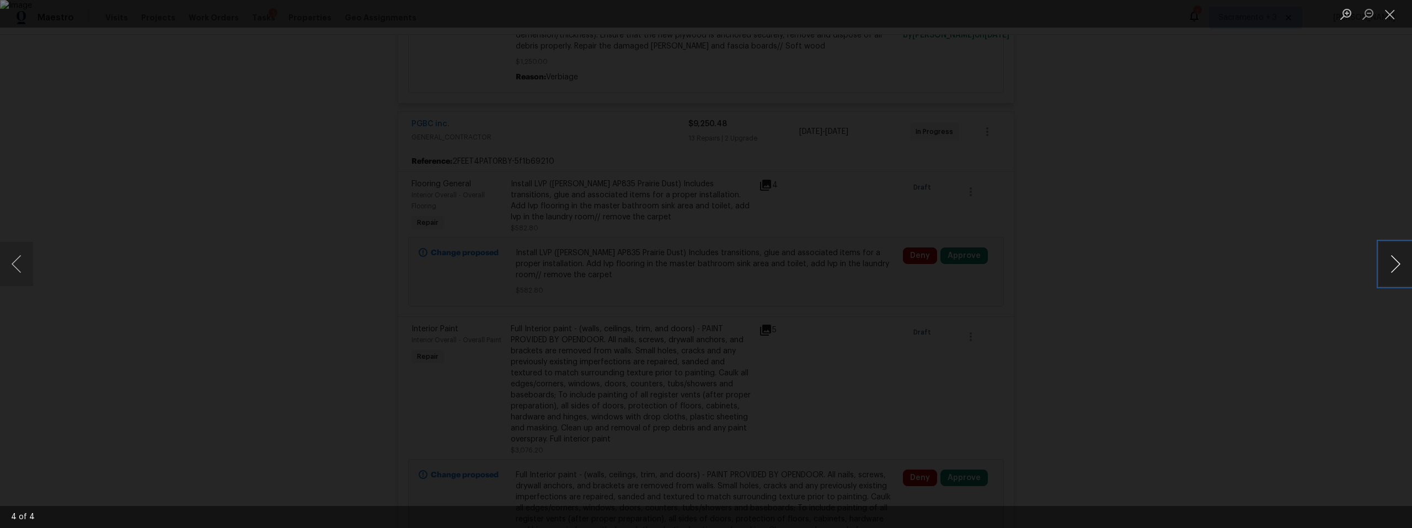
click at [1390, 275] on button "Next image" at bounding box center [1395, 264] width 33 height 44
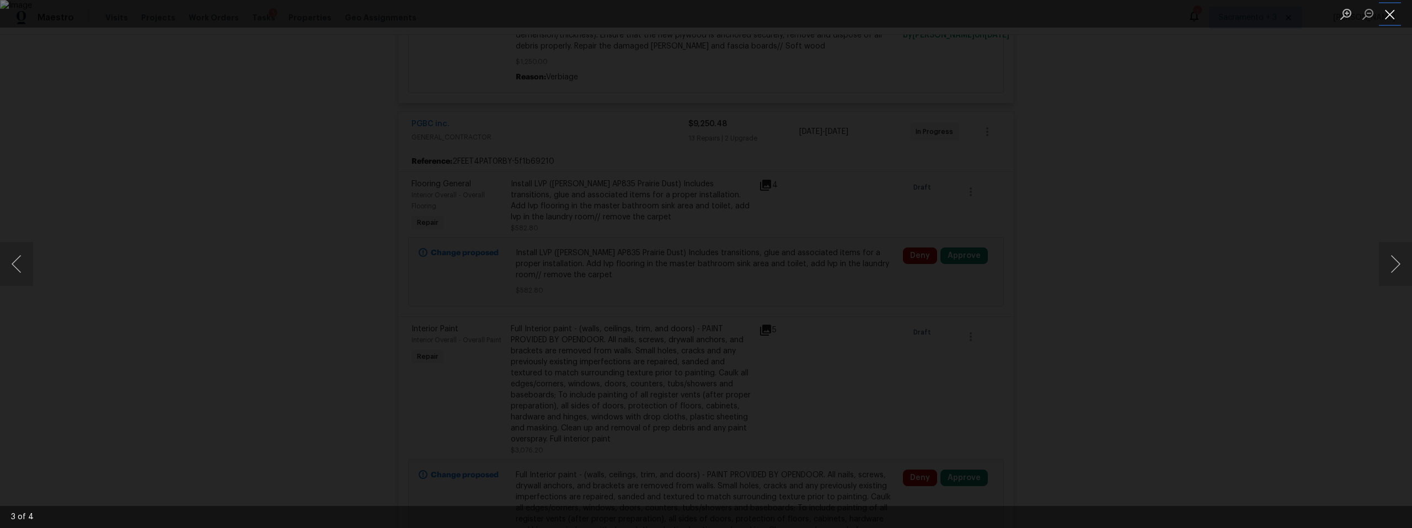
click at [1398, 10] on button "Close lightbox" at bounding box center [1390, 13] width 22 height 19
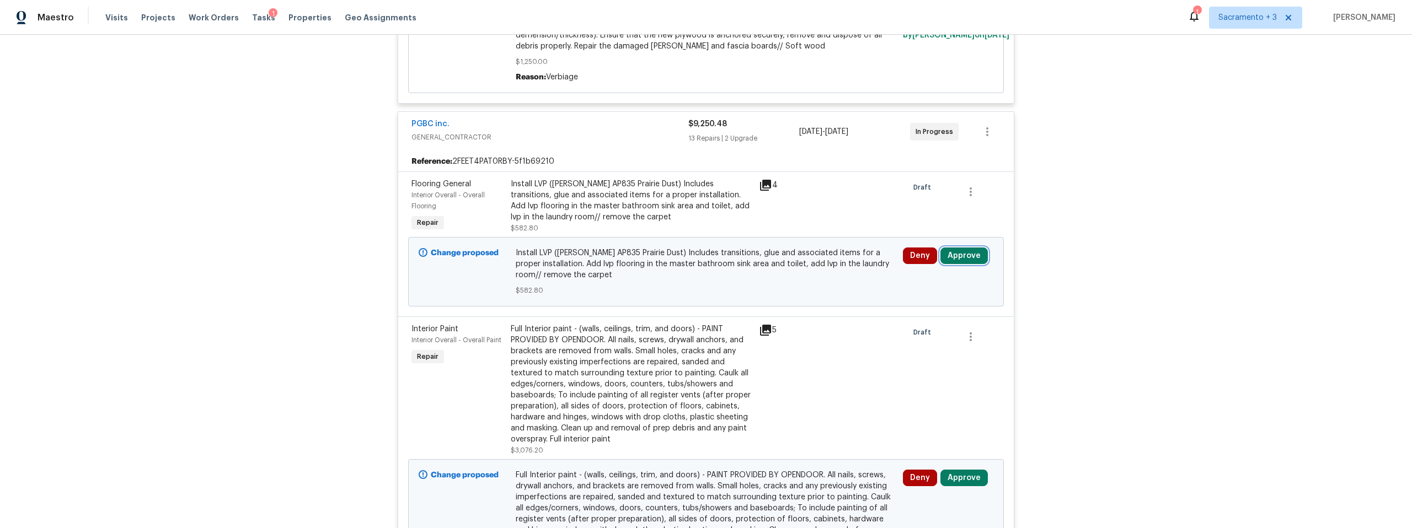
click at [969, 258] on button "Approve" at bounding box center [964, 256] width 47 height 17
click at [773, 266] on button "Approve" at bounding box center [802, 266] width 66 height 22
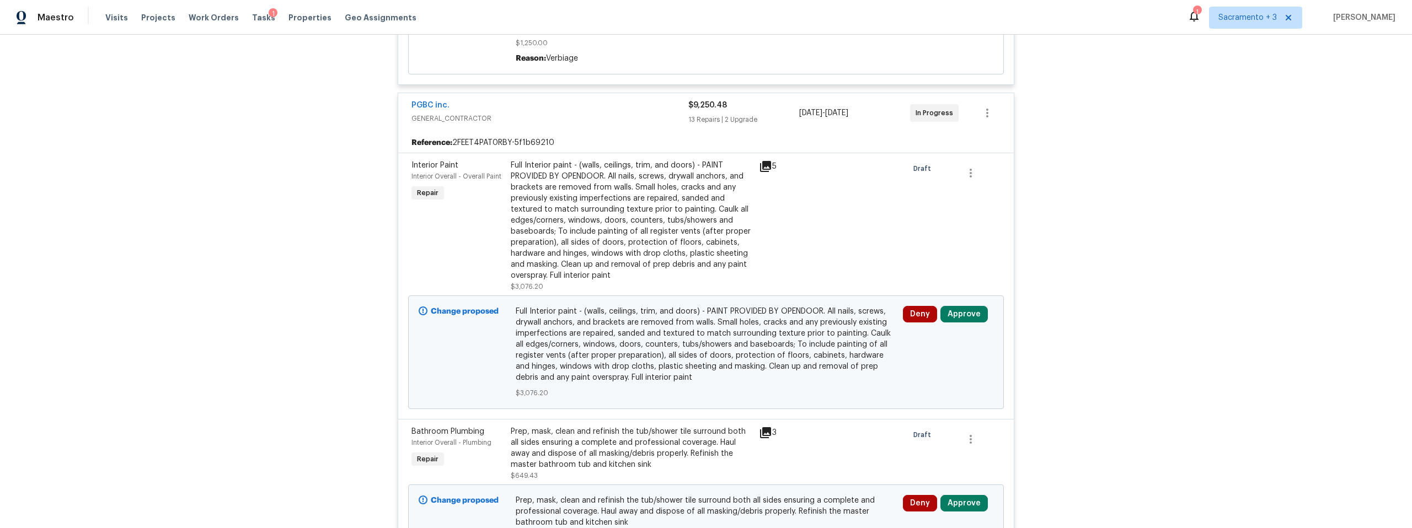
scroll to position [420, 0]
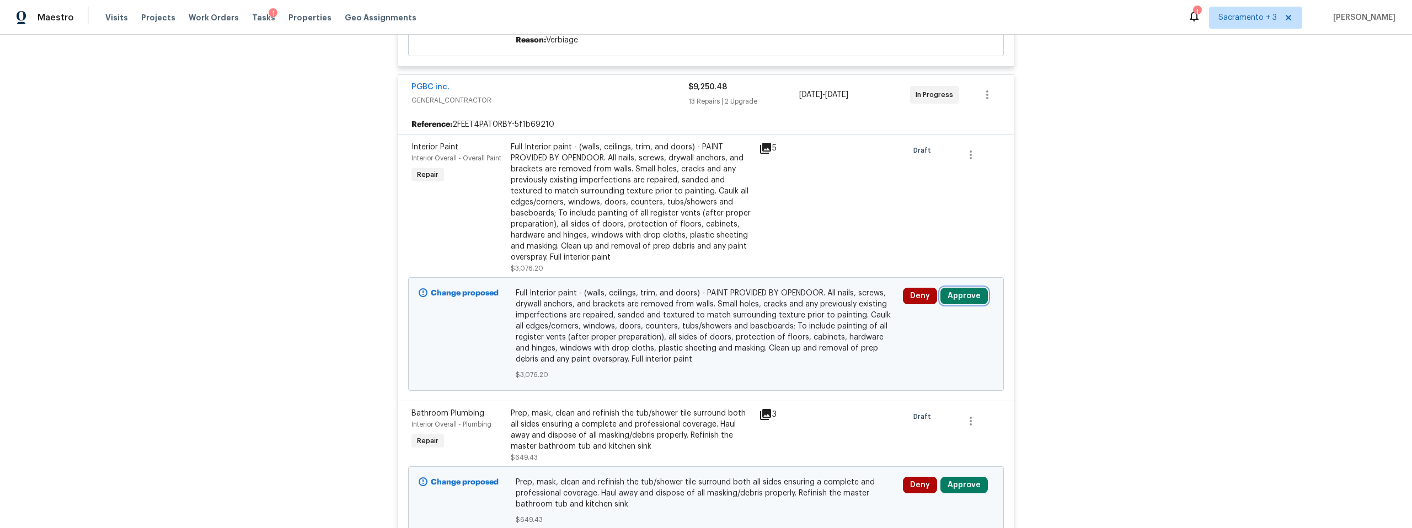
click at [965, 297] on button "Approve" at bounding box center [964, 296] width 47 height 17
click at [797, 308] on span "Approve" at bounding box center [802, 307] width 31 height 8
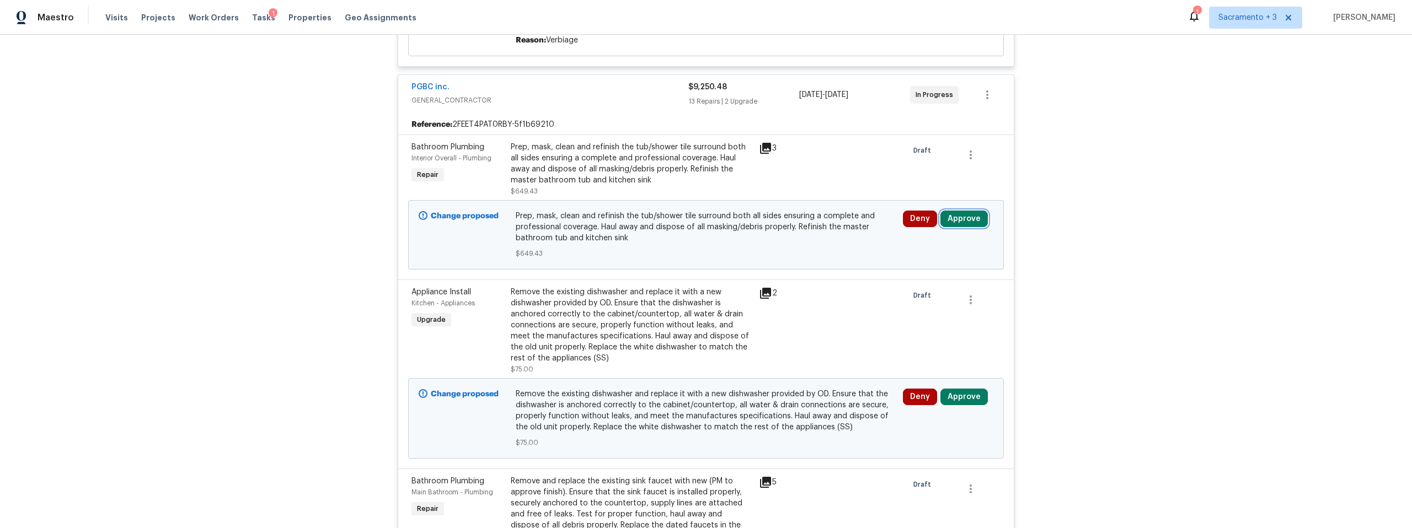
click at [978, 220] on button "Approve" at bounding box center [964, 219] width 47 height 17
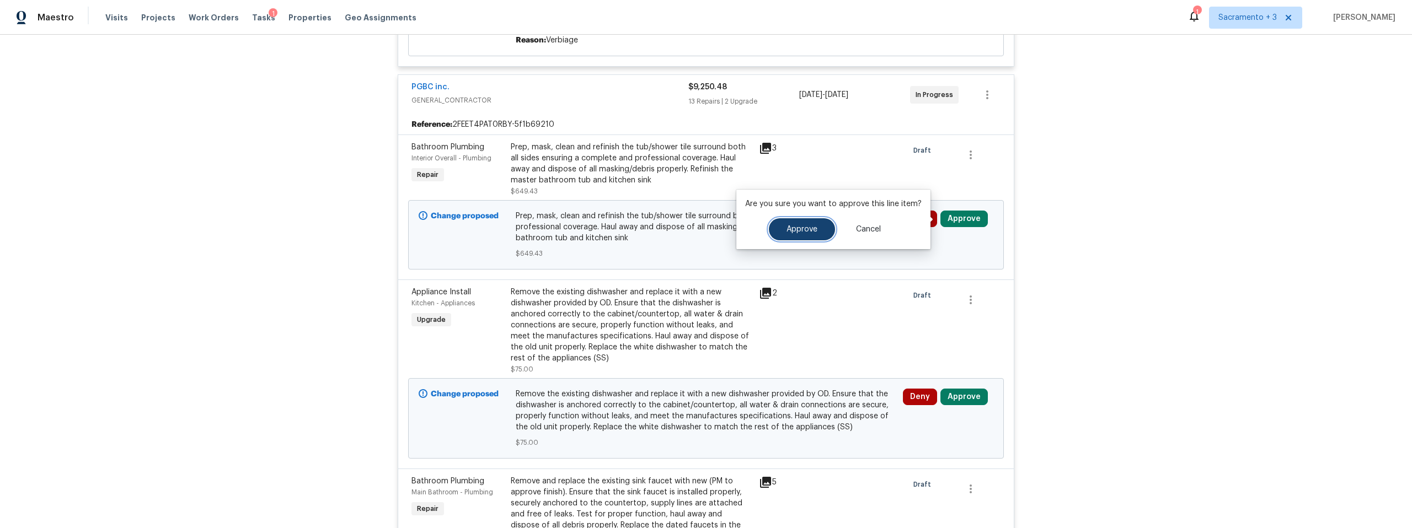
click at [810, 226] on span "Approve" at bounding box center [802, 230] width 31 height 8
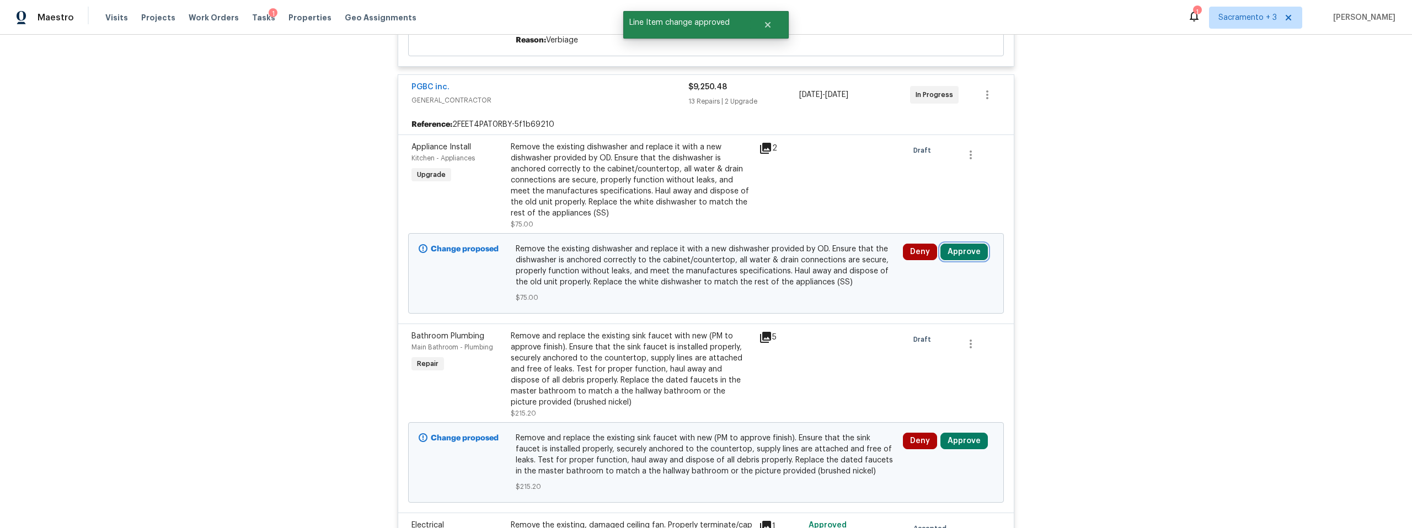
click at [971, 254] on button "Approve" at bounding box center [964, 252] width 47 height 17
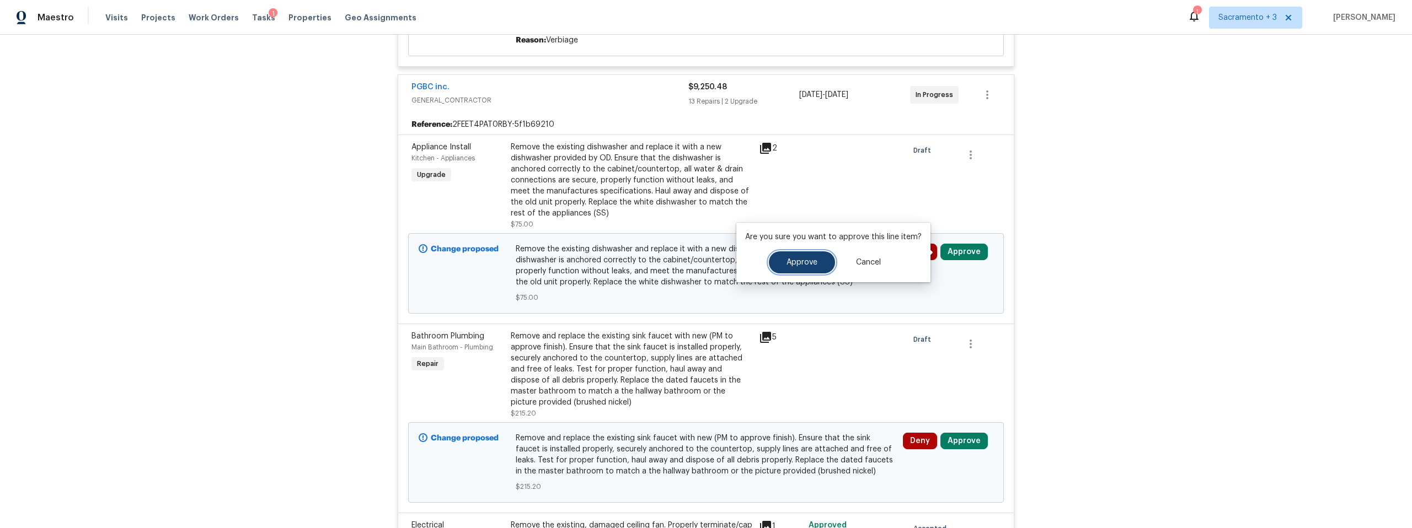
click at [775, 265] on button "Approve" at bounding box center [802, 263] width 66 height 22
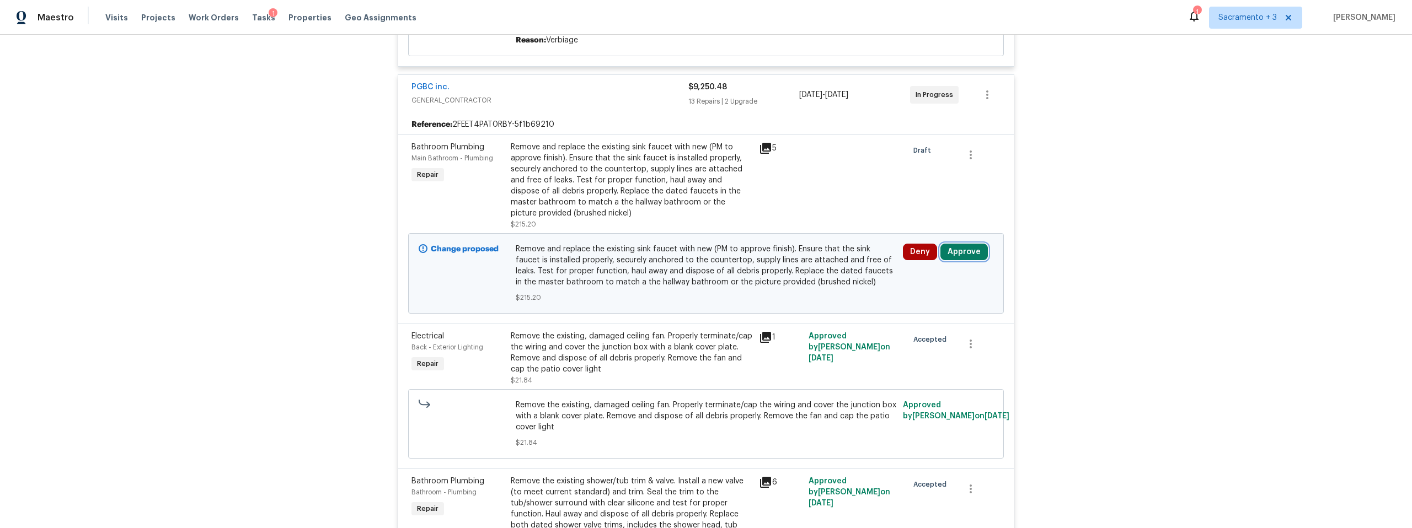
click at [958, 253] on button "Approve" at bounding box center [964, 252] width 47 height 17
click at [795, 265] on span "Approve" at bounding box center [802, 263] width 31 height 8
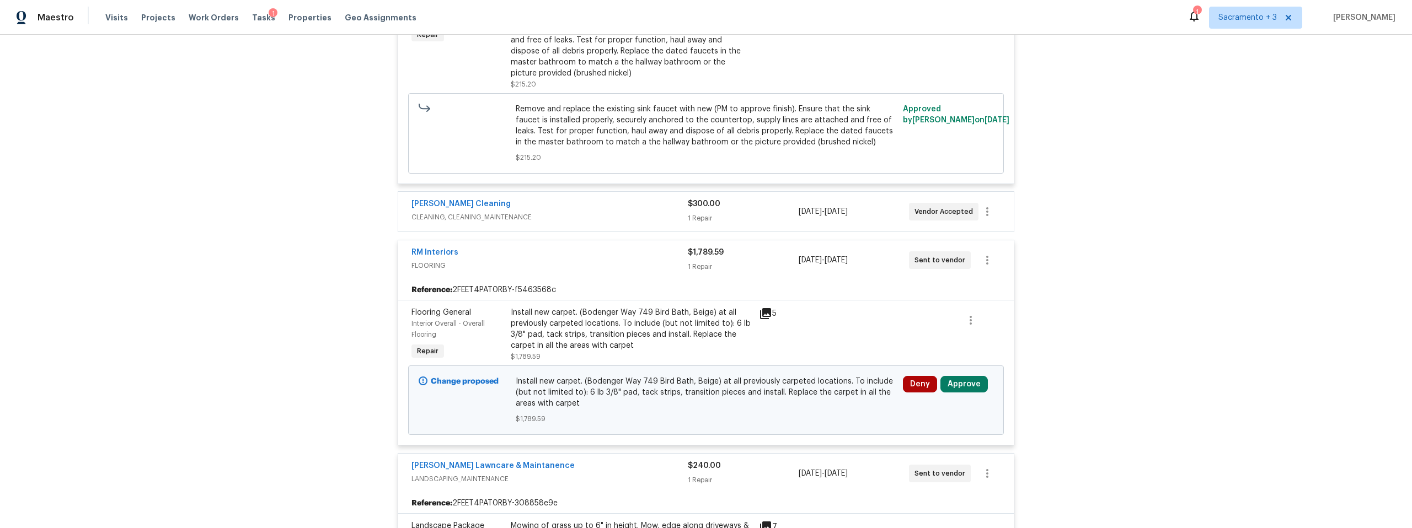
scroll to position [3156, 0]
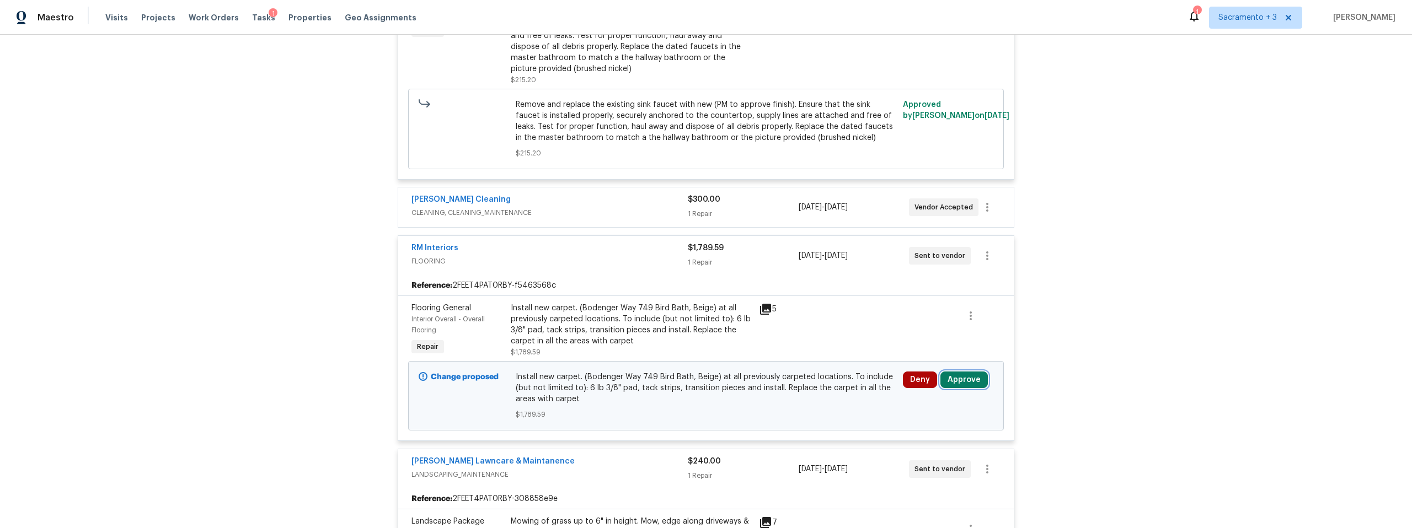
click at [959, 372] on button "Approve" at bounding box center [964, 380] width 47 height 17
click at [773, 365] on button "Approve" at bounding box center [802, 370] width 66 height 22
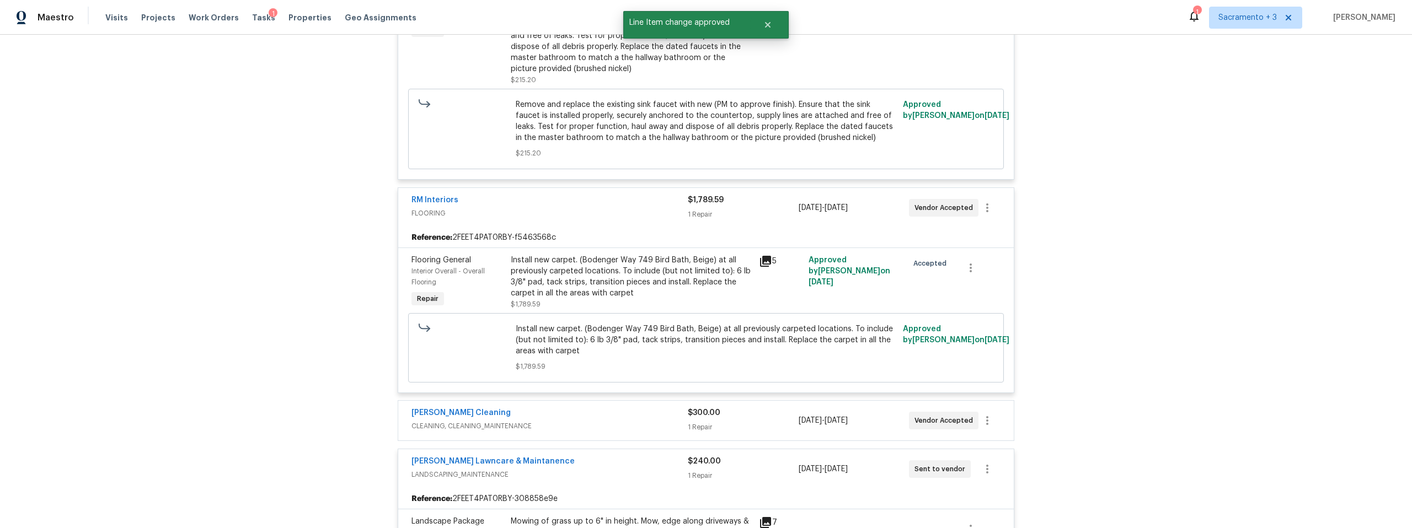
click at [619, 421] on span "CLEANING, CLEANING_MAINTENANCE" at bounding box center [550, 426] width 276 height 11
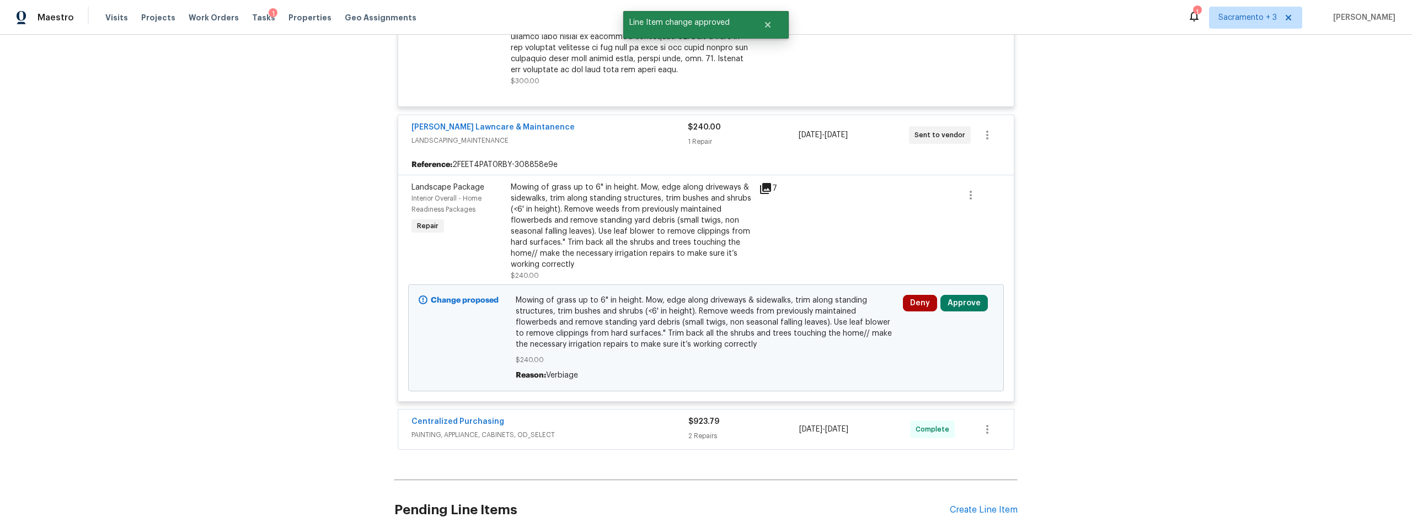
scroll to position [3862, 0]
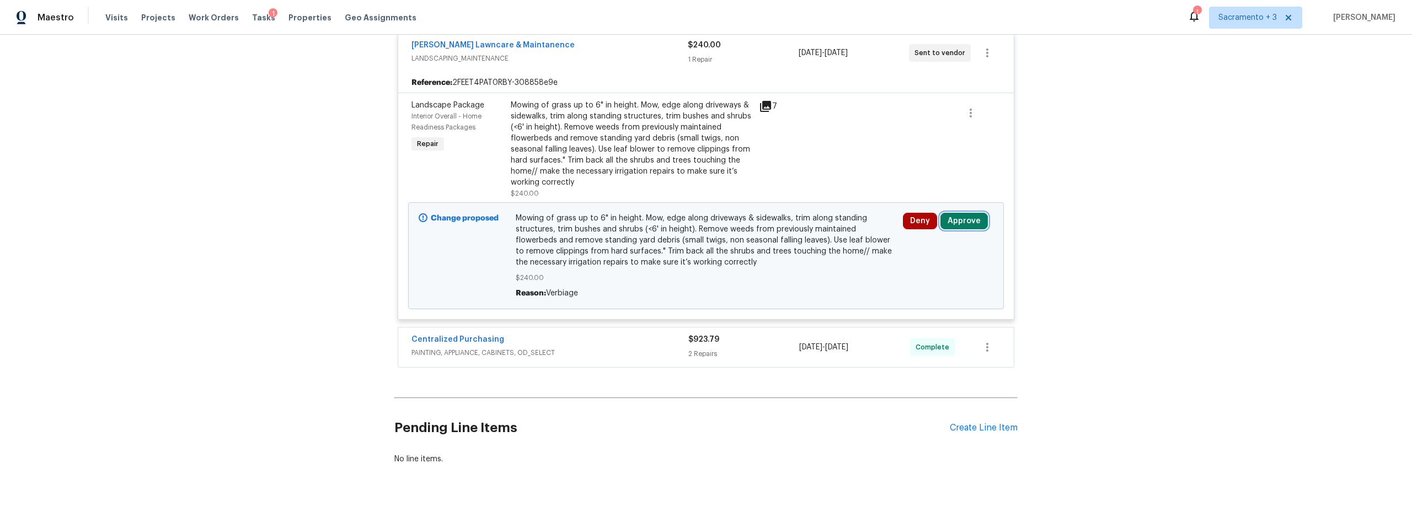
click at [949, 213] on button "Approve" at bounding box center [964, 221] width 47 height 17
click at [791, 221] on button "Approve" at bounding box center [802, 211] width 66 height 22
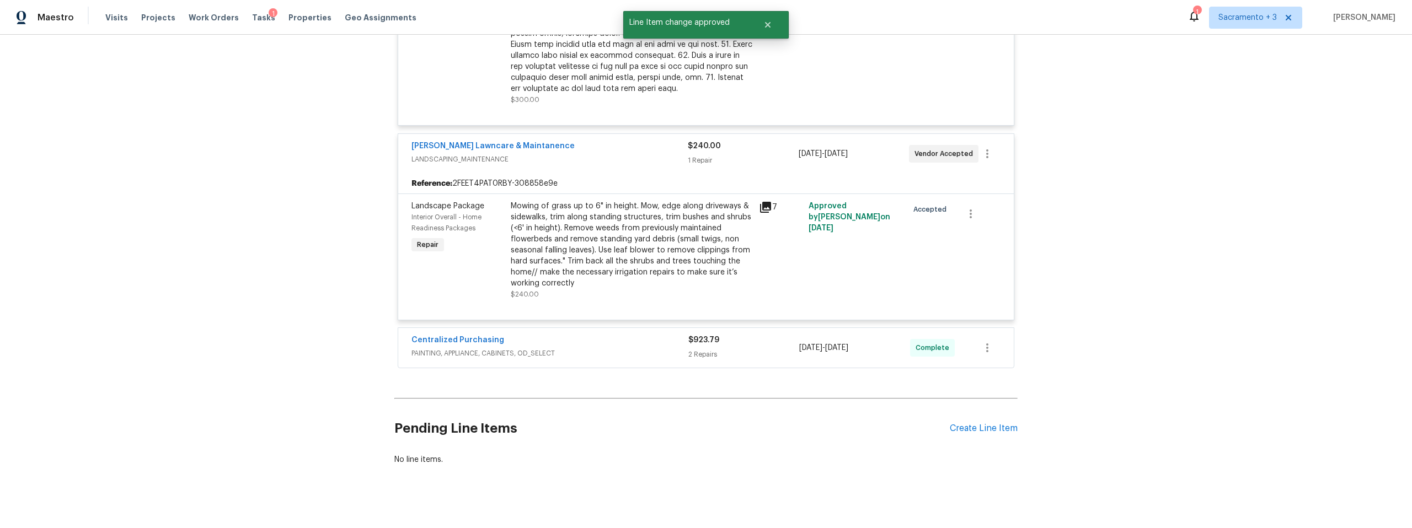
click at [622, 335] on div "Centralized Purchasing" at bounding box center [550, 341] width 277 height 13
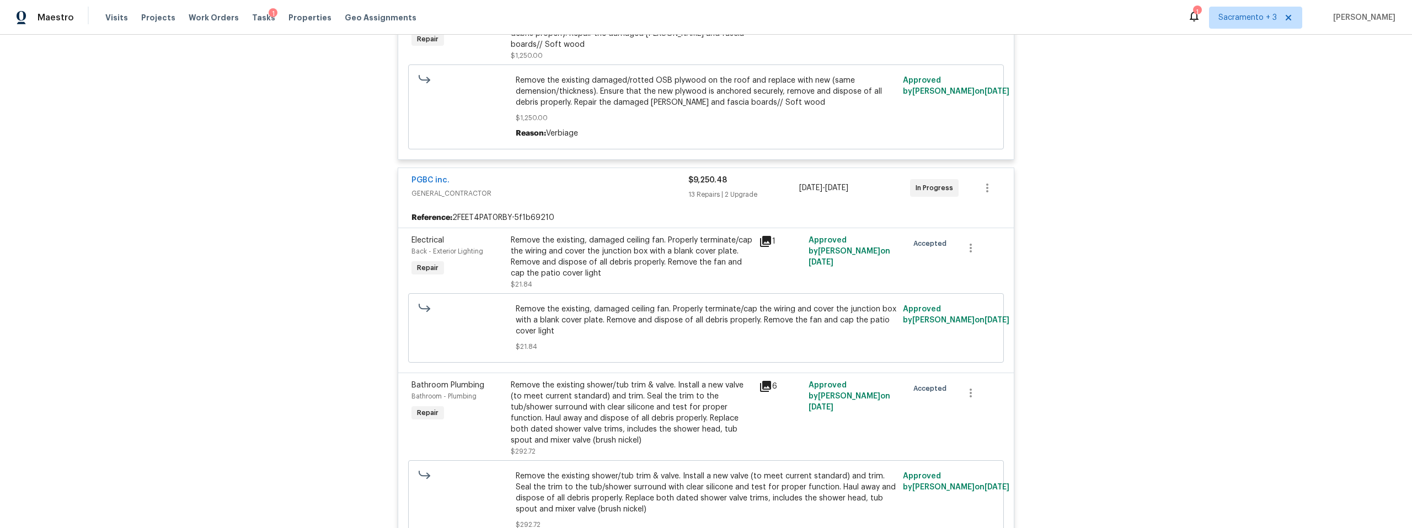
scroll to position [0, 0]
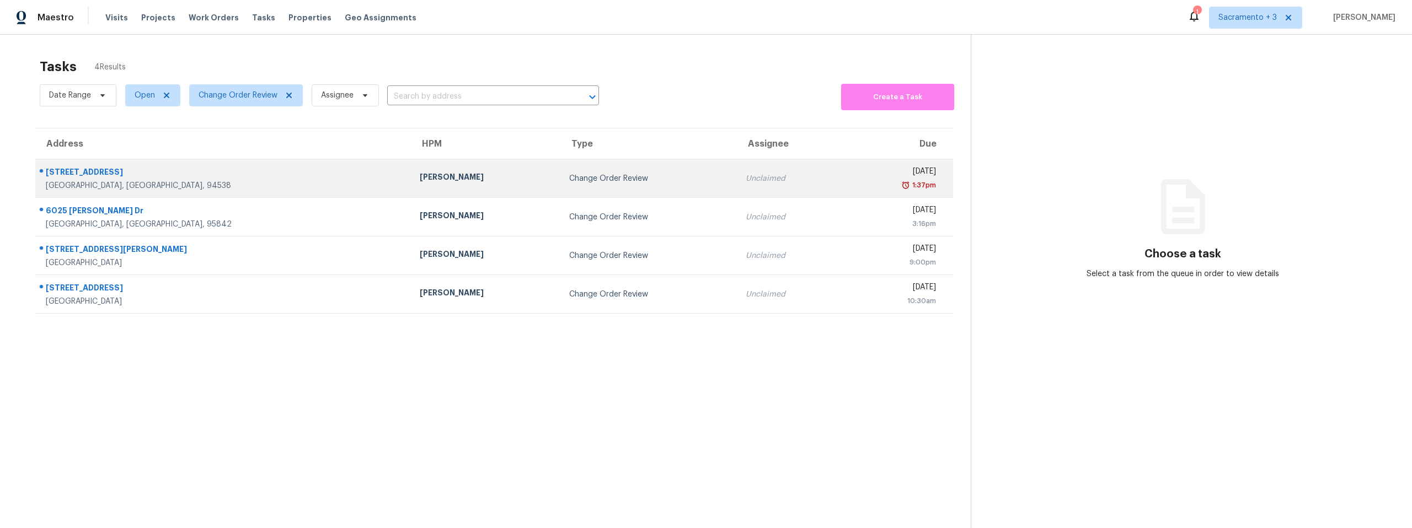
click at [104, 169] on div "[STREET_ADDRESS]" at bounding box center [224, 174] width 356 height 14
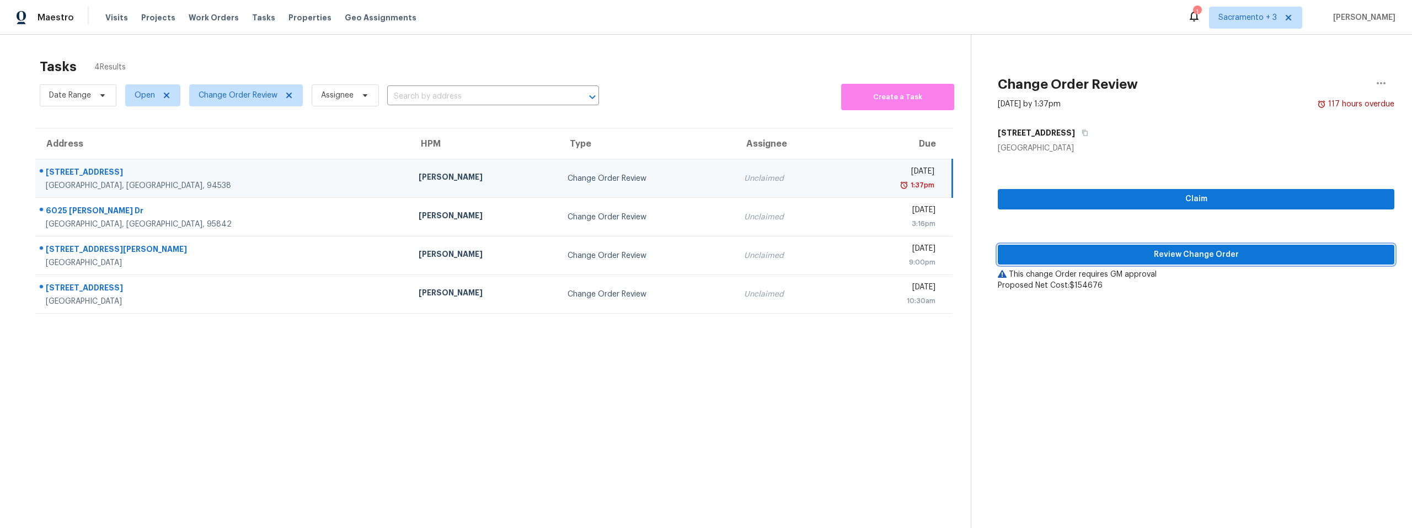
click at [1219, 258] on span "Review Change Order" at bounding box center [1196, 255] width 379 height 14
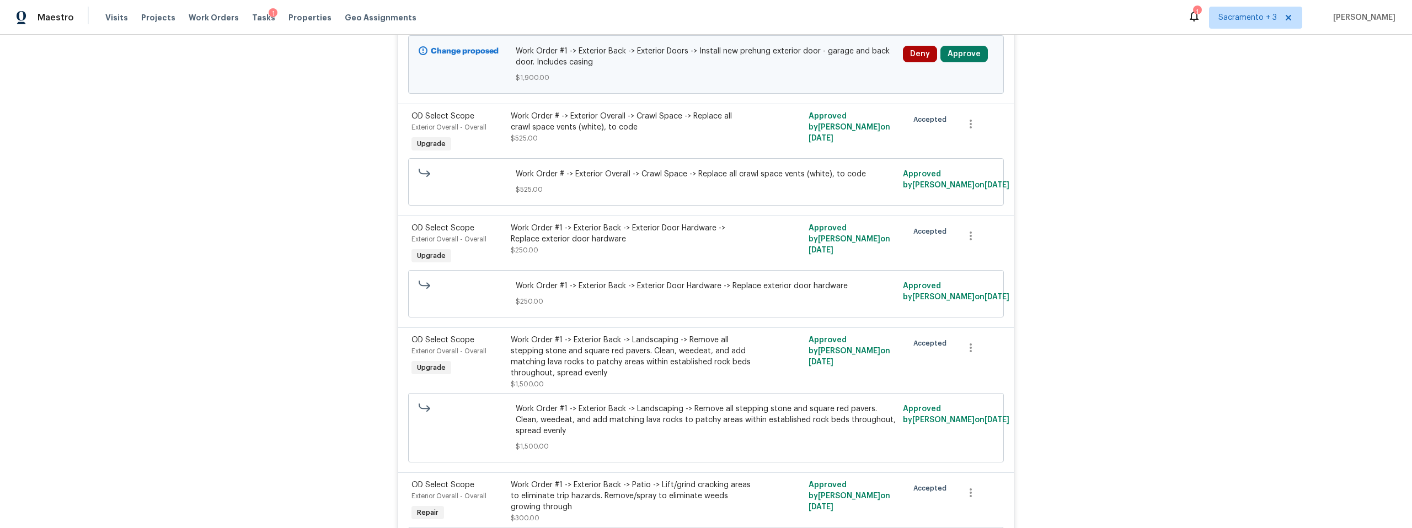
scroll to position [8753, 0]
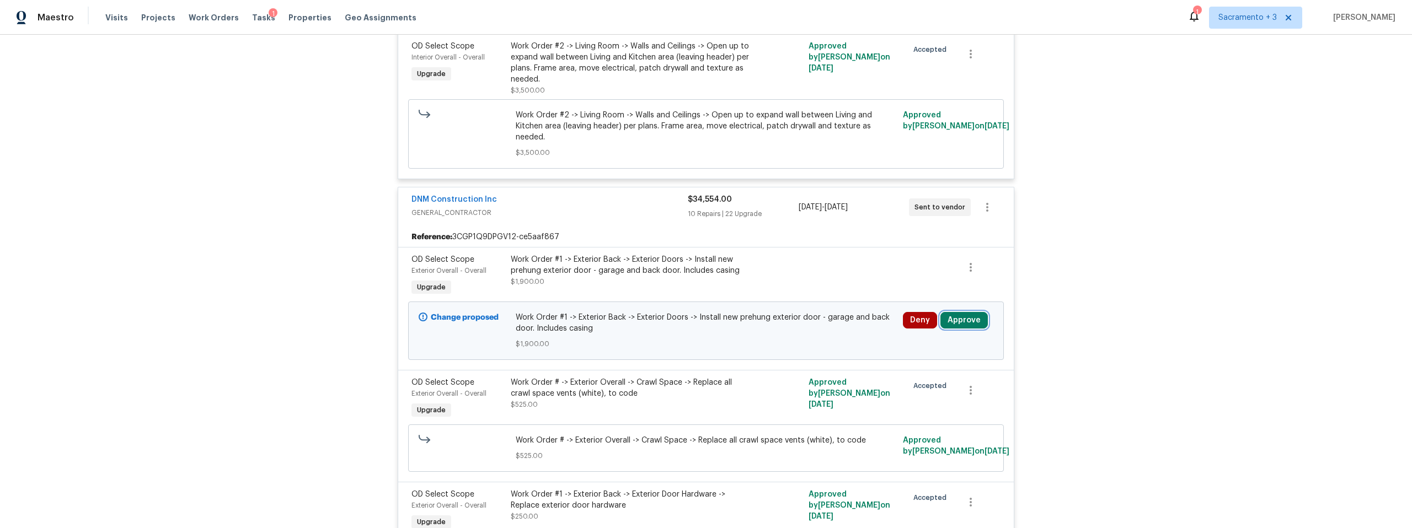
click at [971, 312] on button "Approve" at bounding box center [964, 320] width 47 height 17
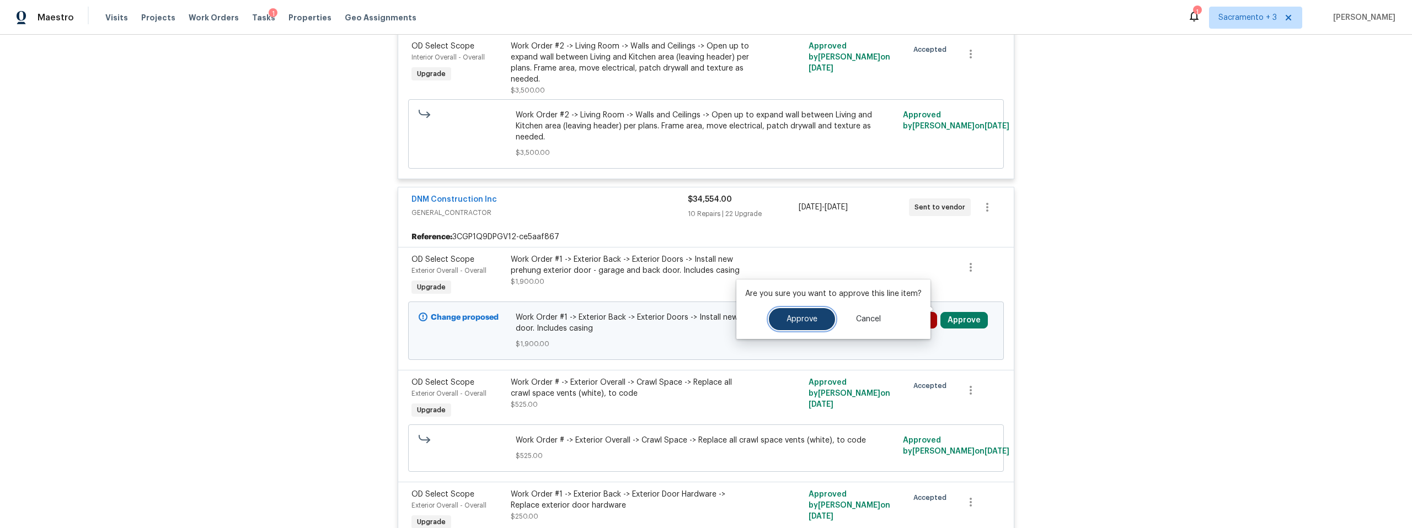
click at [791, 323] on span "Approve" at bounding box center [802, 320] width 31 height 8
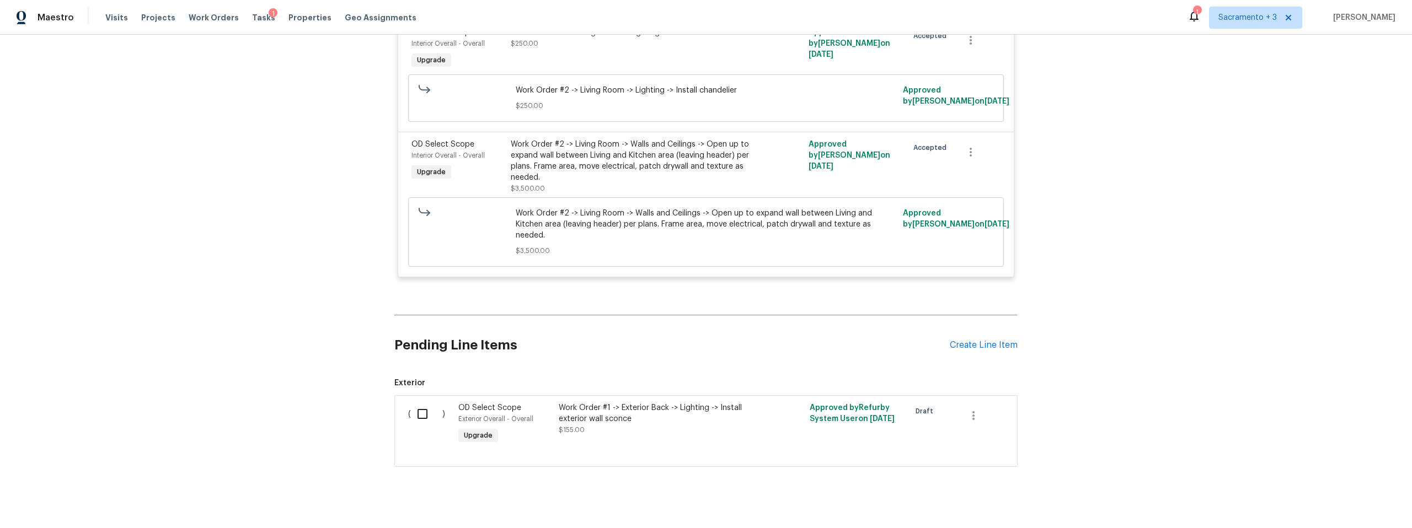
scroll to position [8443, 0]
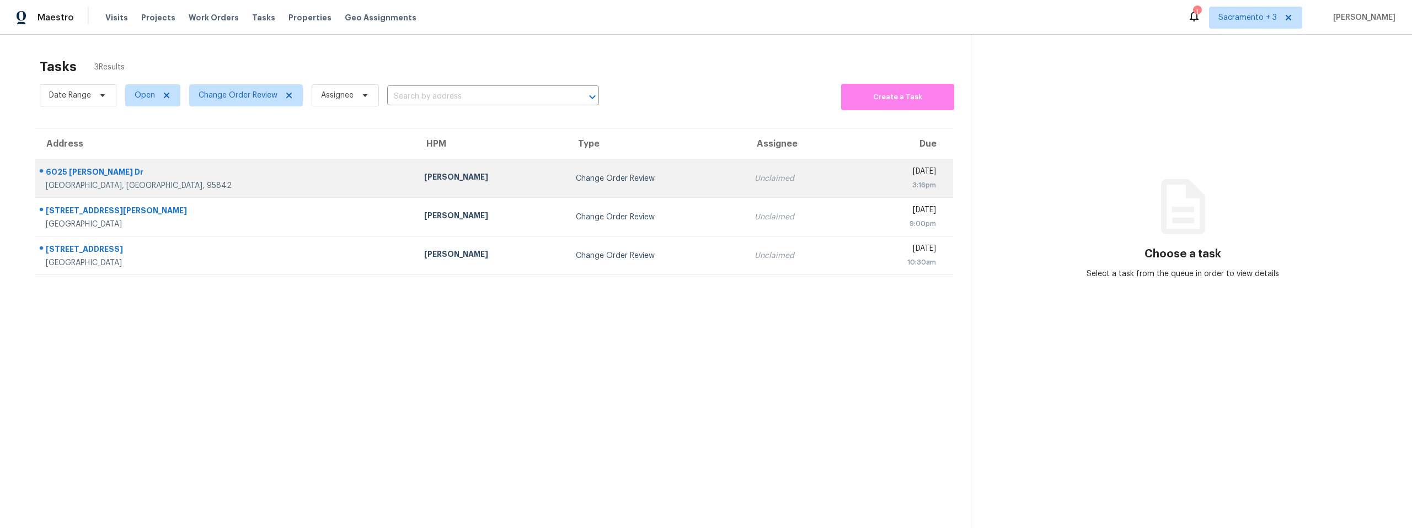
click at [99, 173] on div "6025 [PERSON_NAME] Dr" at bounding box center [226, 174] width 361 height 14
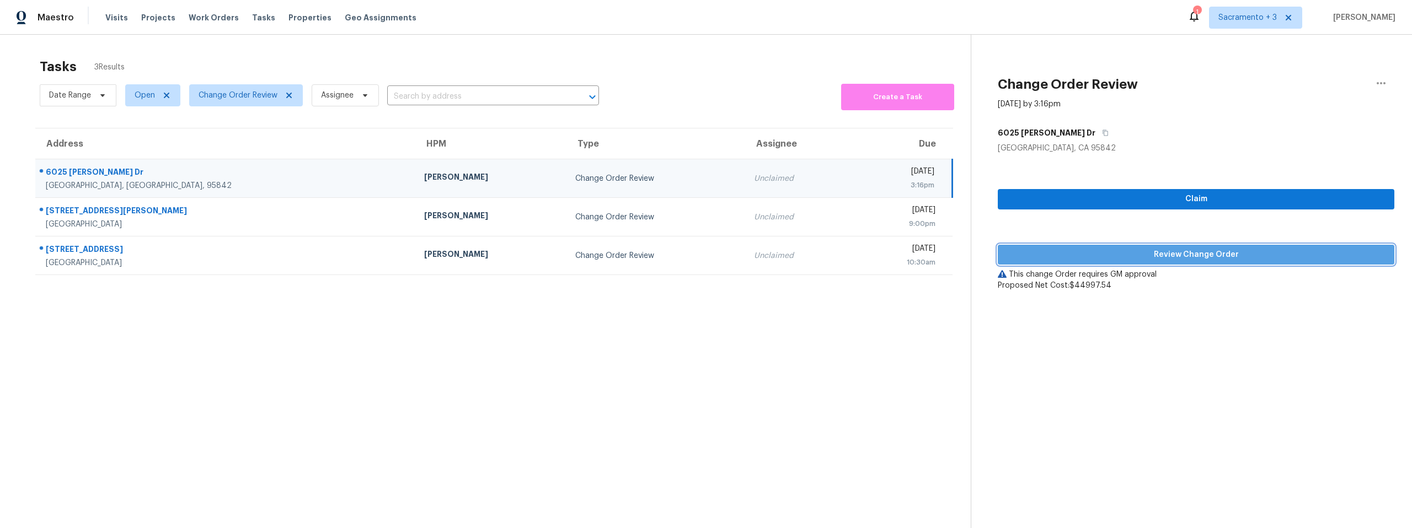
click at [1274, 257] on span "Review Change Order" at bounding box center [1196, 255] width 379 height 14
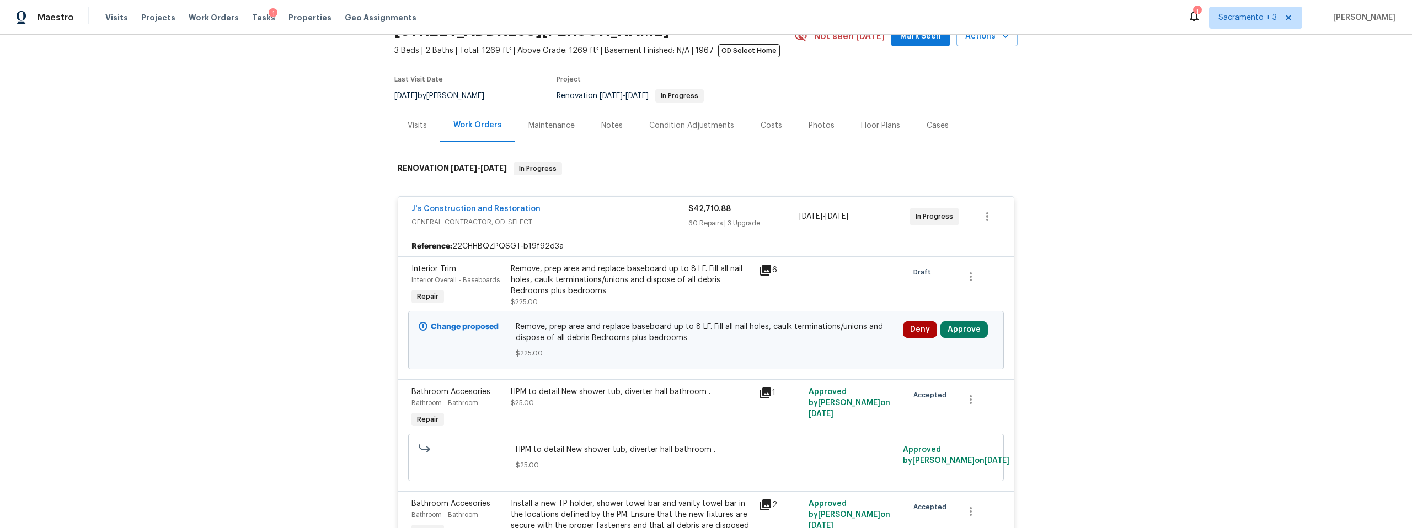
scroll to position [166, 0]
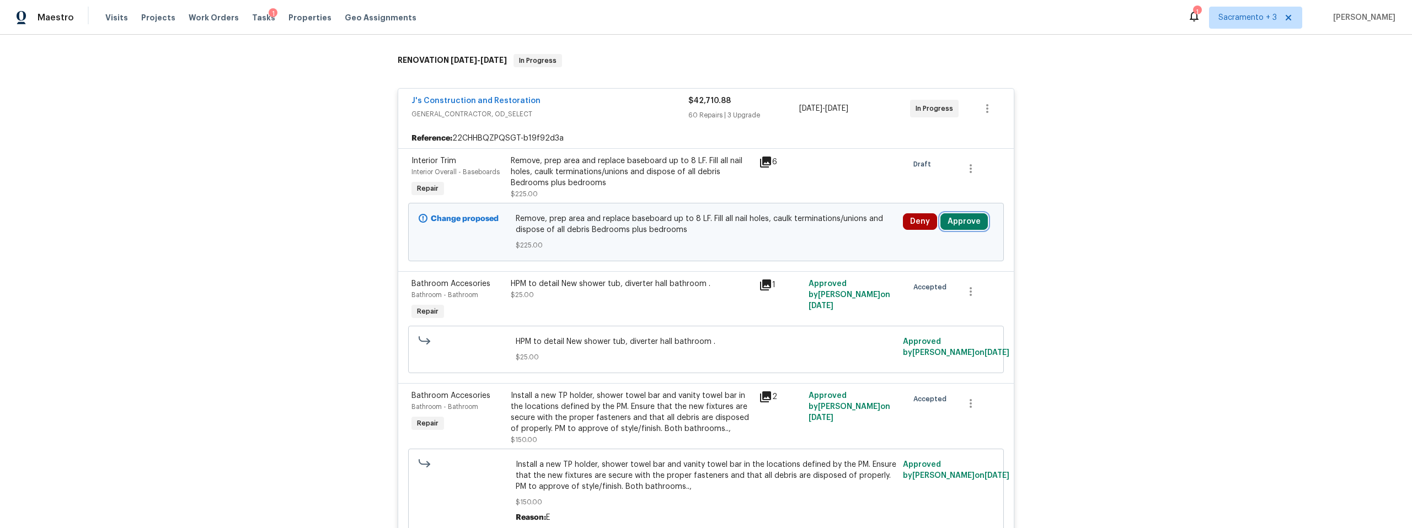
click at [958, 225] on button "Approve" at bounding box center [964, 221] width 47 height 17
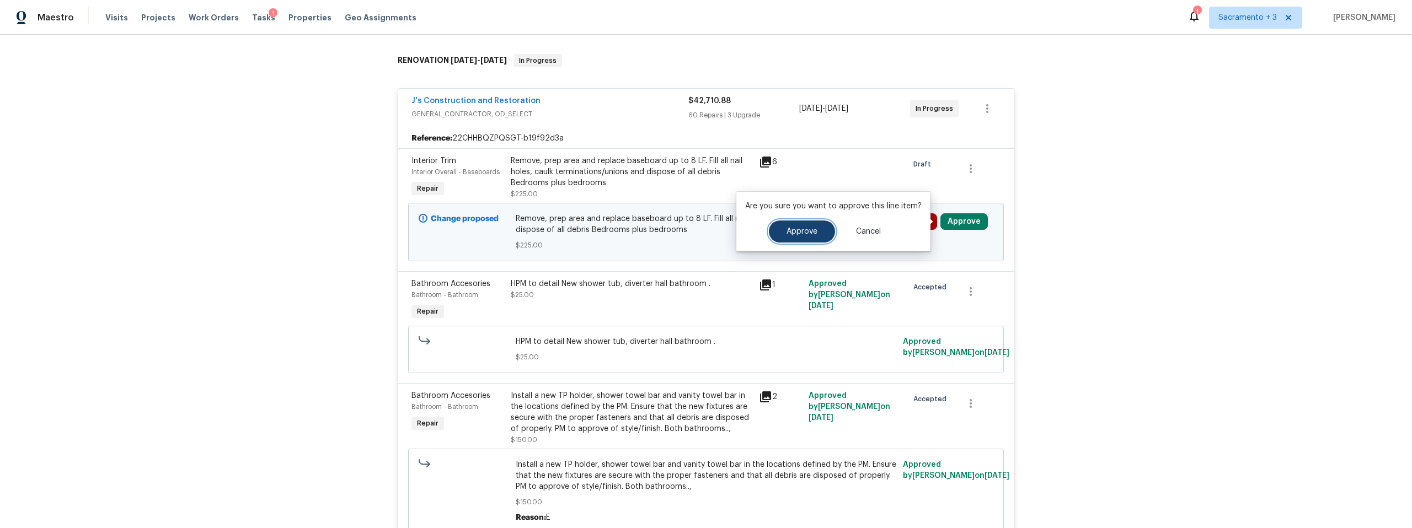
click at [792, 226] on button "Approve" at bounding box center [802, 232] width 66 height 22
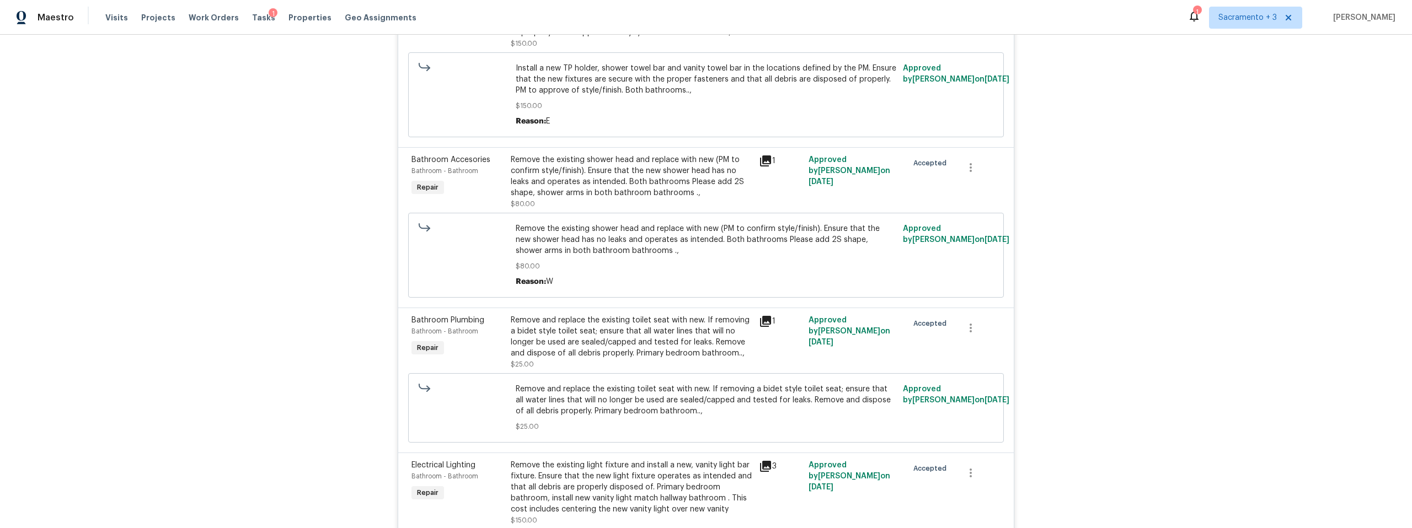
scroll to position [0, 0]
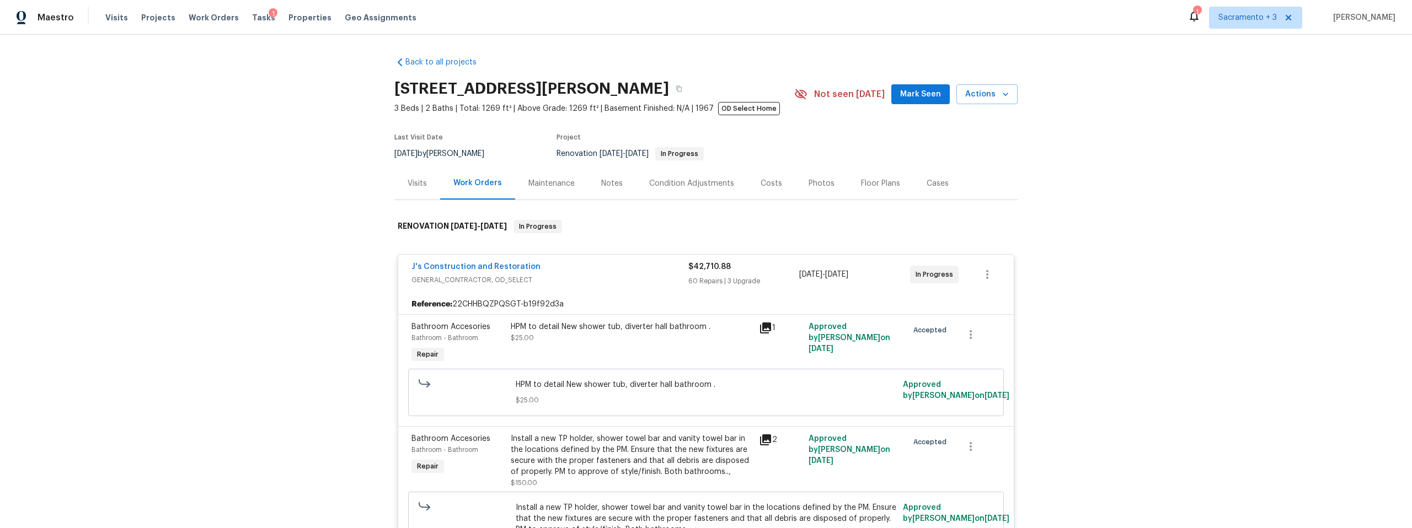
click at [410, 186] on div "Visits" at bounding box center [417, 183] width 19 height 11
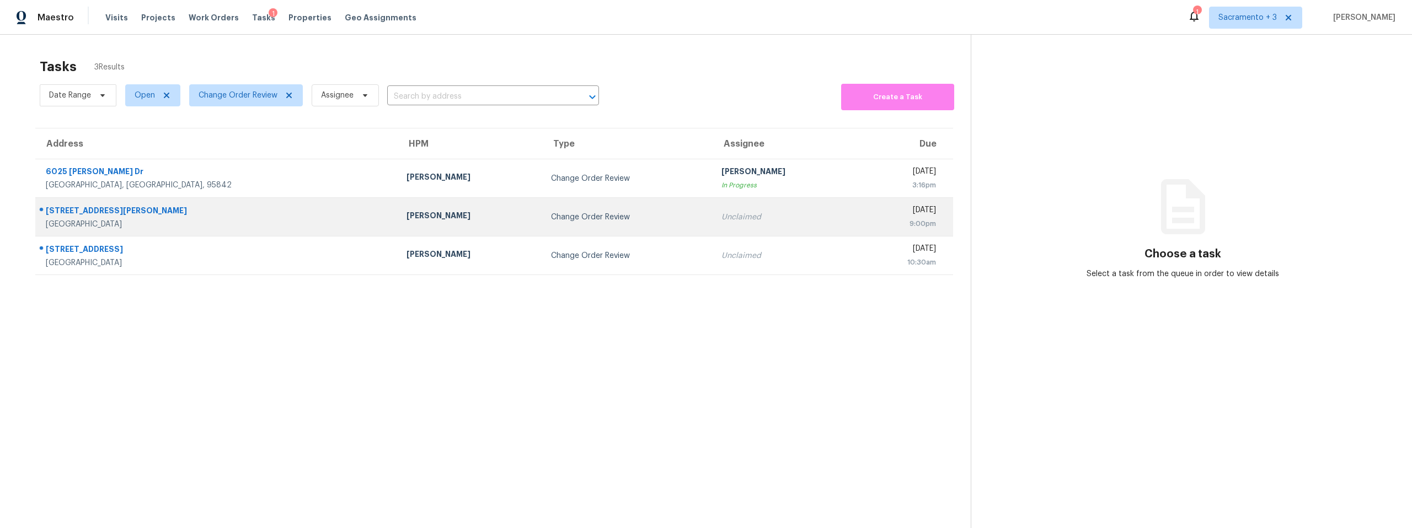
click at [171, 212] on div "[STREET_ADDRESS][PERSON_NAME]" at bounding box center [217, 212] width 343 height 14
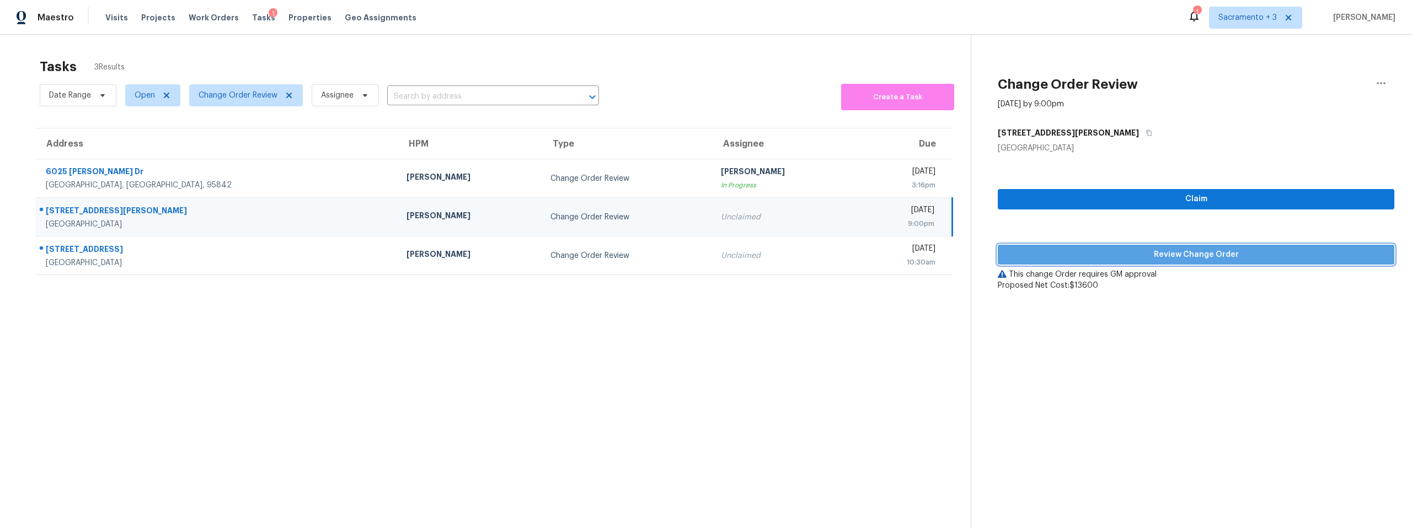
click at [1173, 260] on span "Review Change Order" at bounding box center [1196, 255] width 379 height 14
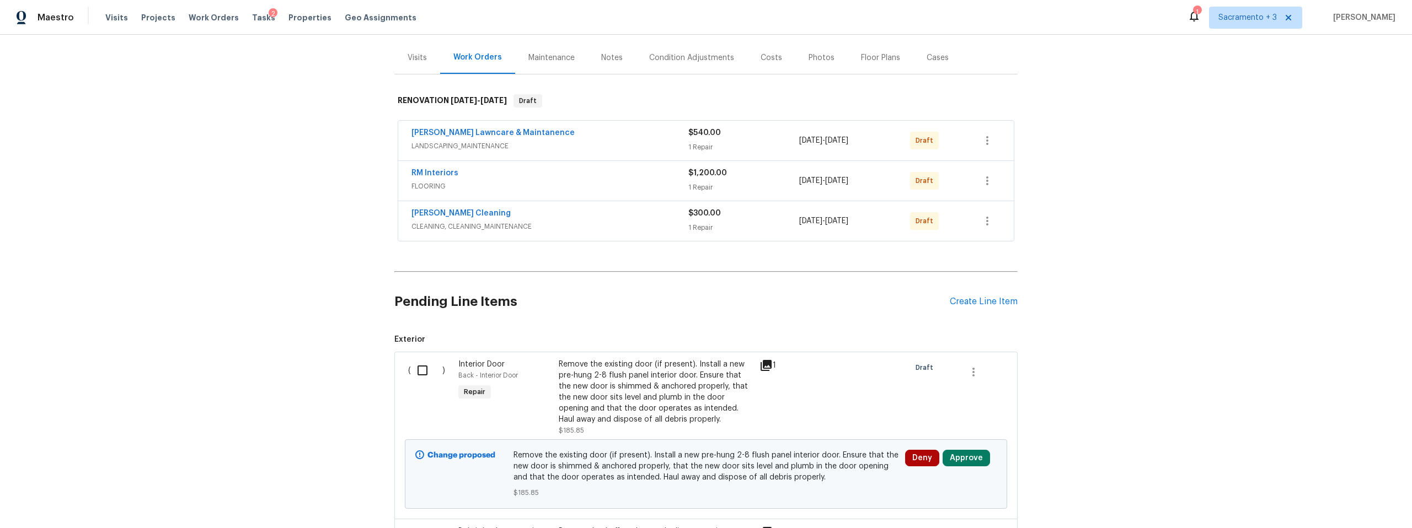
scroll to position [133, 0]
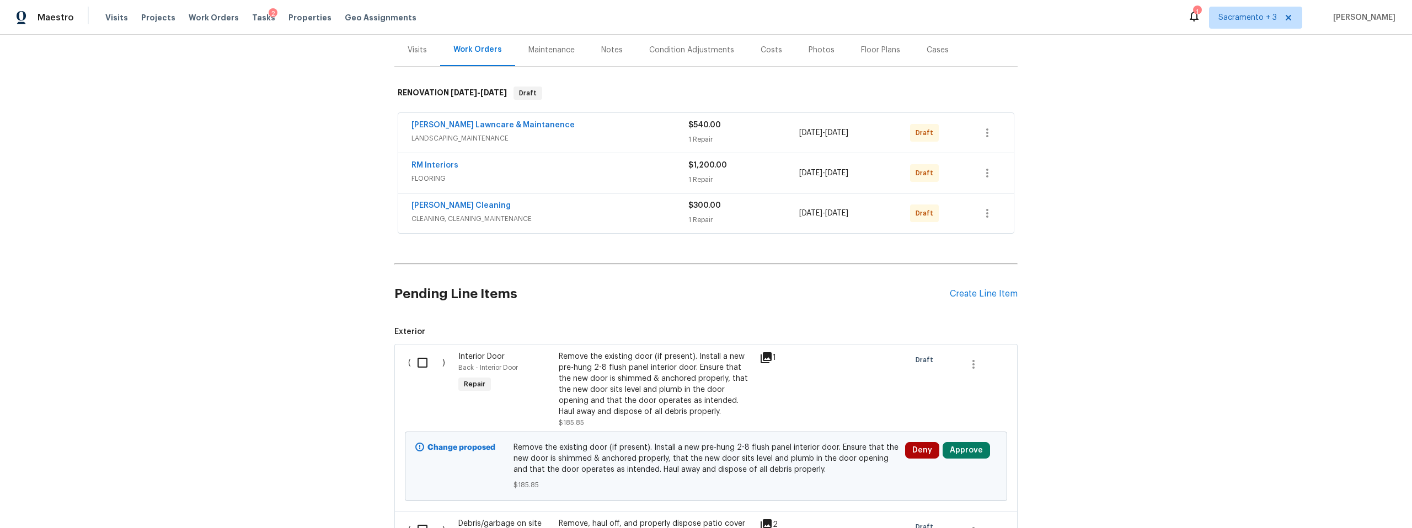
click at [760, 133] on div "$540.00 1 Repair" at bounding box center [743, 133] width 111 height 26
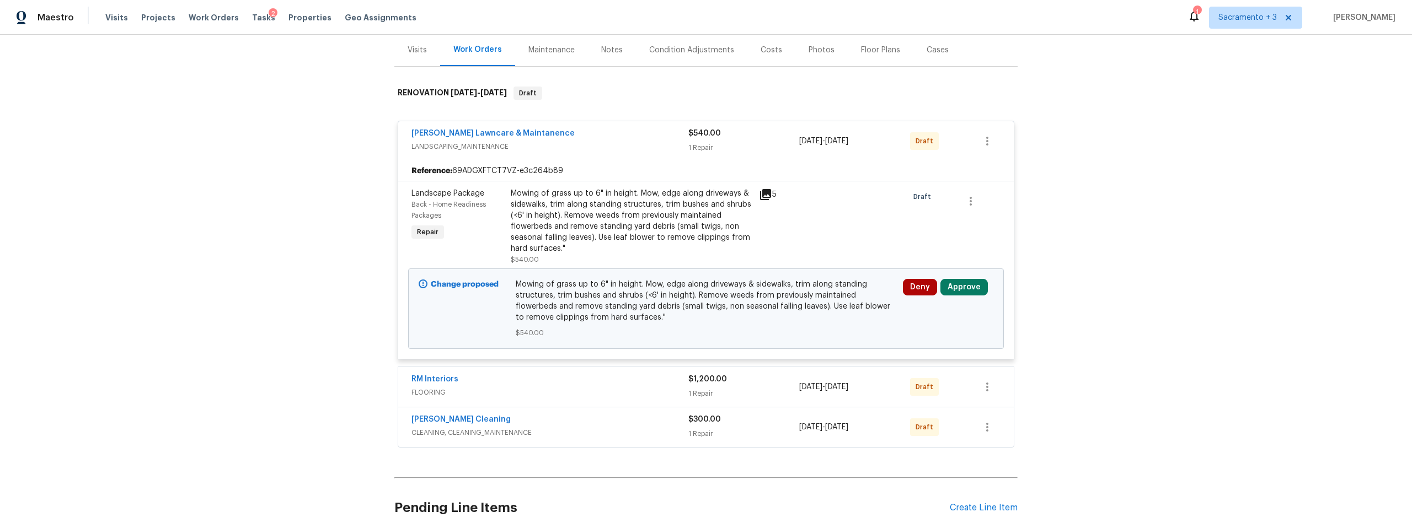
click at [705, 202] on div "Mowing of grass up to 6" in height. Mow, edge along driveways & sidewalks, trim…" at bounding box center [632, 221] width 242 height 66
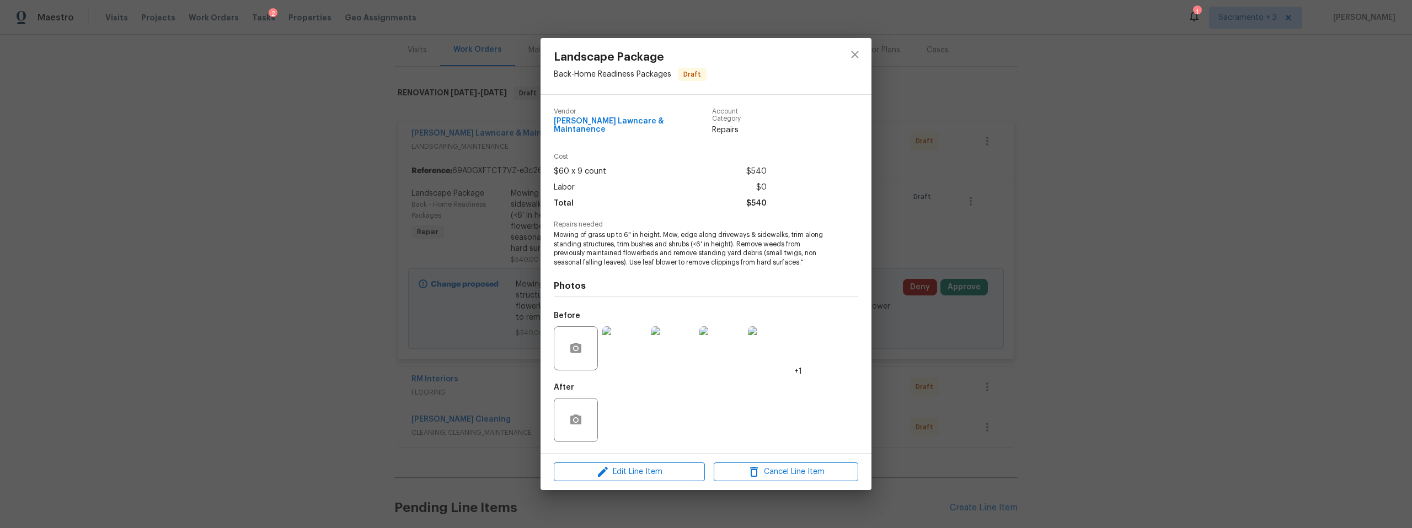
click at [631, 349] on img at bounding box center [624, 349] width 44 height 44
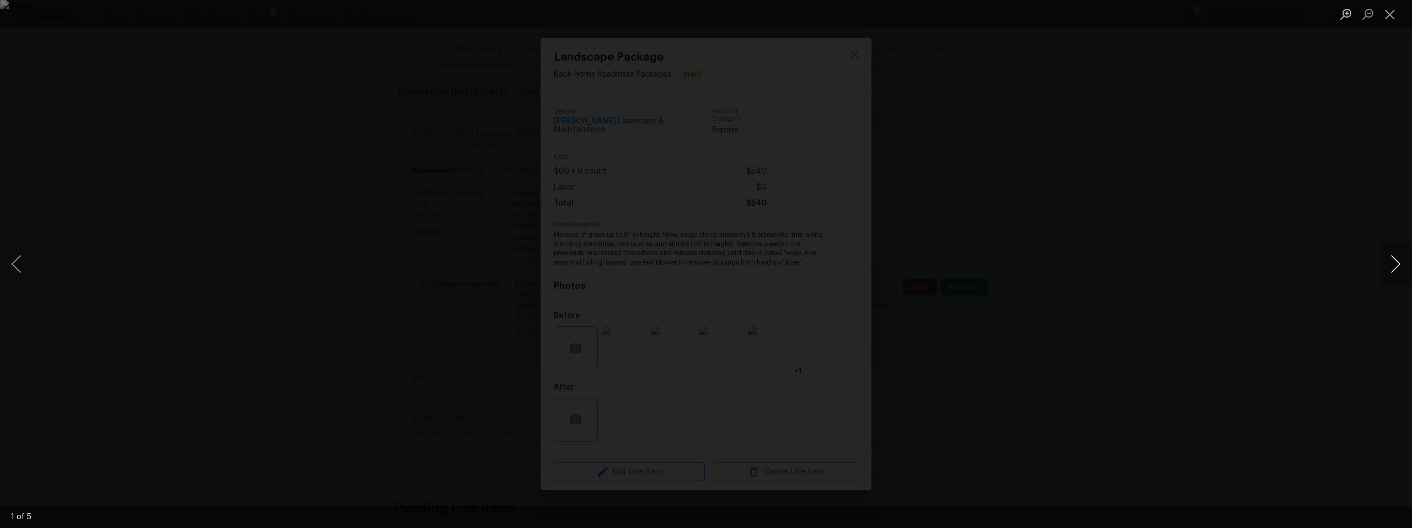
click at [1393, 266] on button "Next image" at bounding box center [1395, 264] width 33 height 44
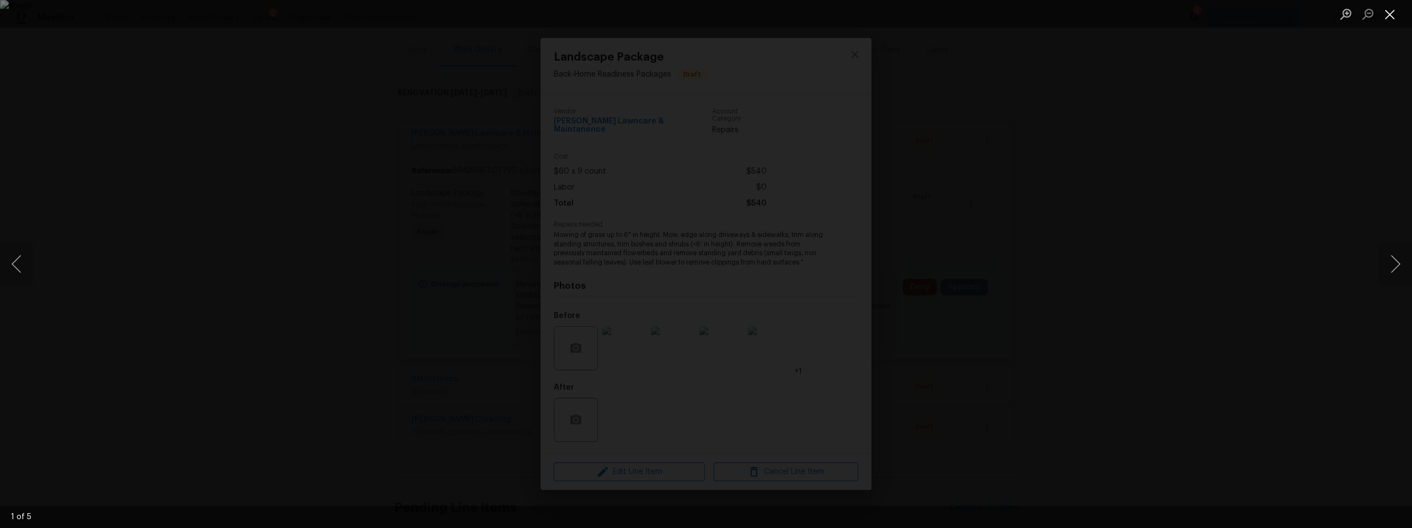
click at [1394, 11] on button "Close lightbox" at bounding box center [1390, 13] width 22 height 19
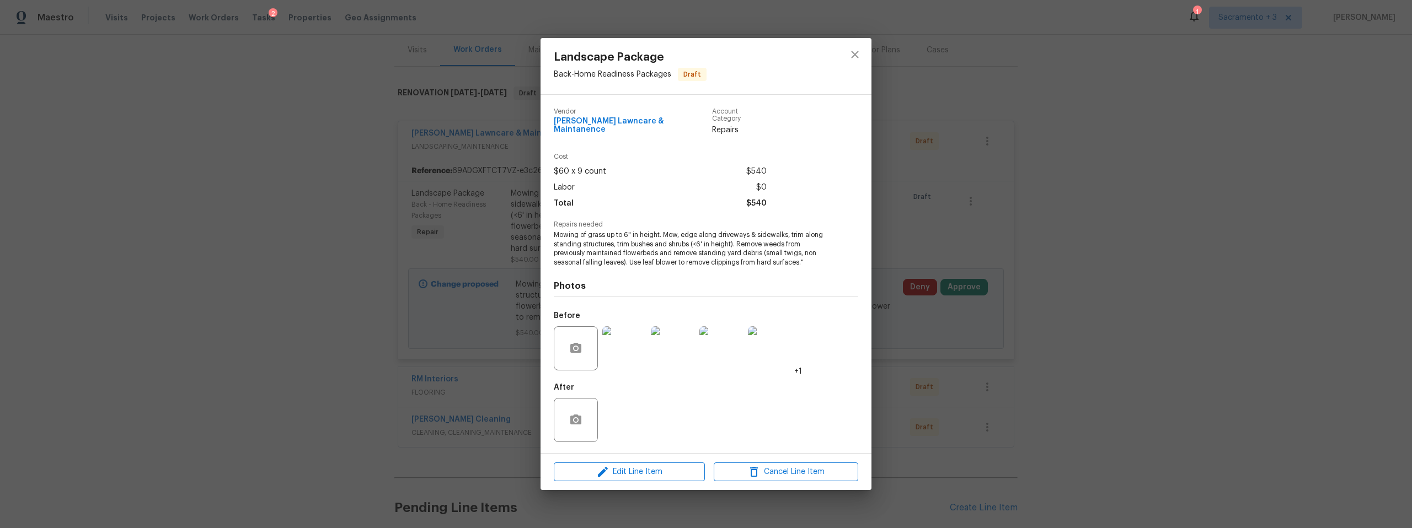
click at [1026, 402] on div "Landscape Package Back - Home Readiness Packages Draft Vendor [PERSON_NAME] Law…" at bounding box center [706, 264] width 1412 height 528
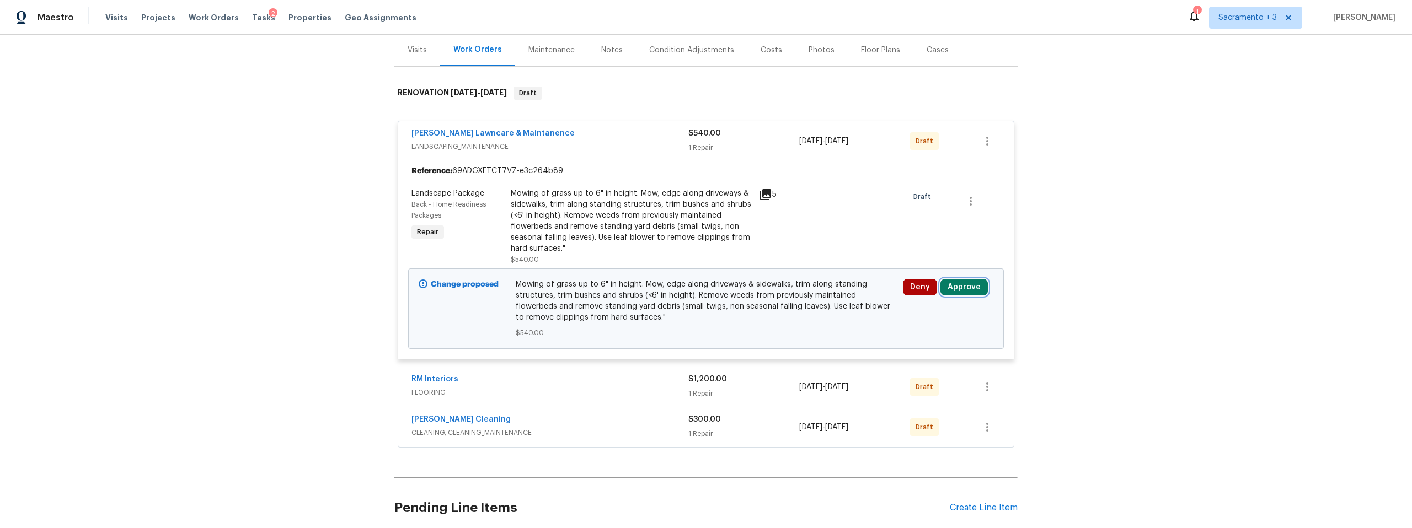
click at [963, 286] on button "Approve" at bounding box center [964, 287] width 47 height 17
click at [769, 297] on button "Approve" at bounding box center [802, 297] width 66 height 22
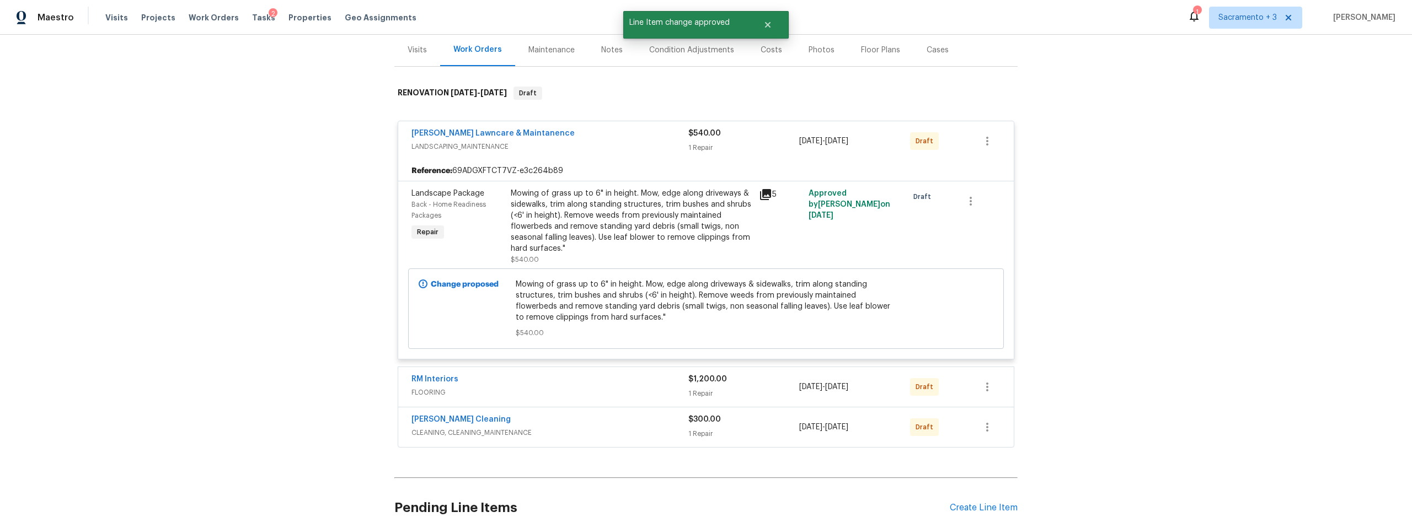
click at [760, 386] on div "$1,200.00 1 Repair" at bounding box center [743, 387] width 111 height 26
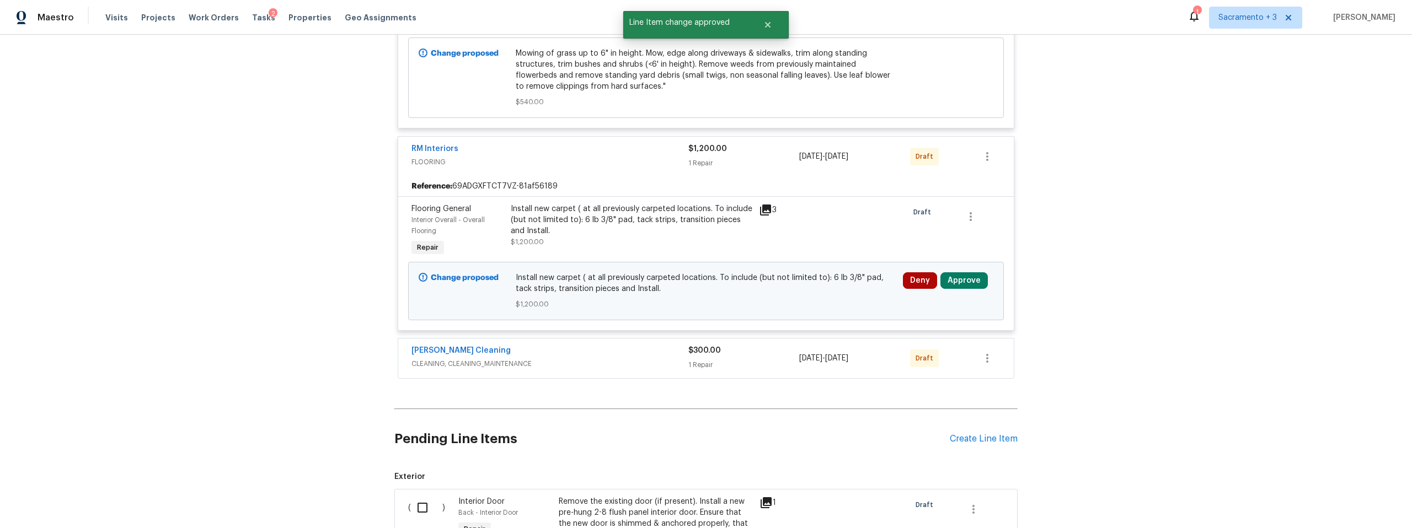
scroll to position [366, 0]
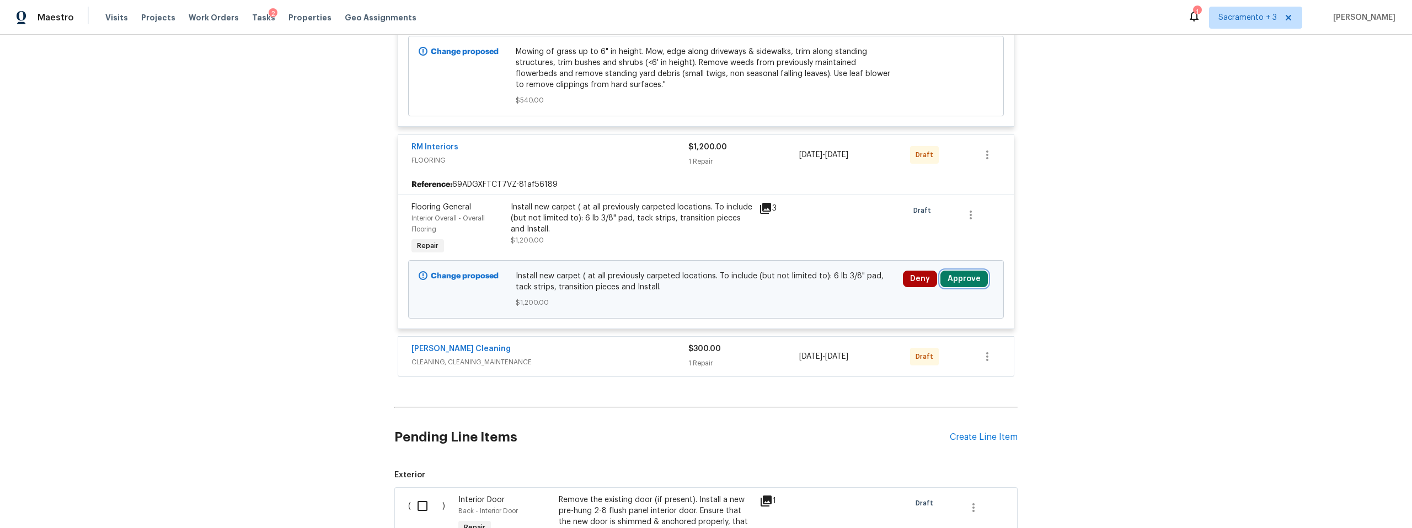
click at [965, 282] on button "Approve" at bounding box center [964, 279] width 47 height 17
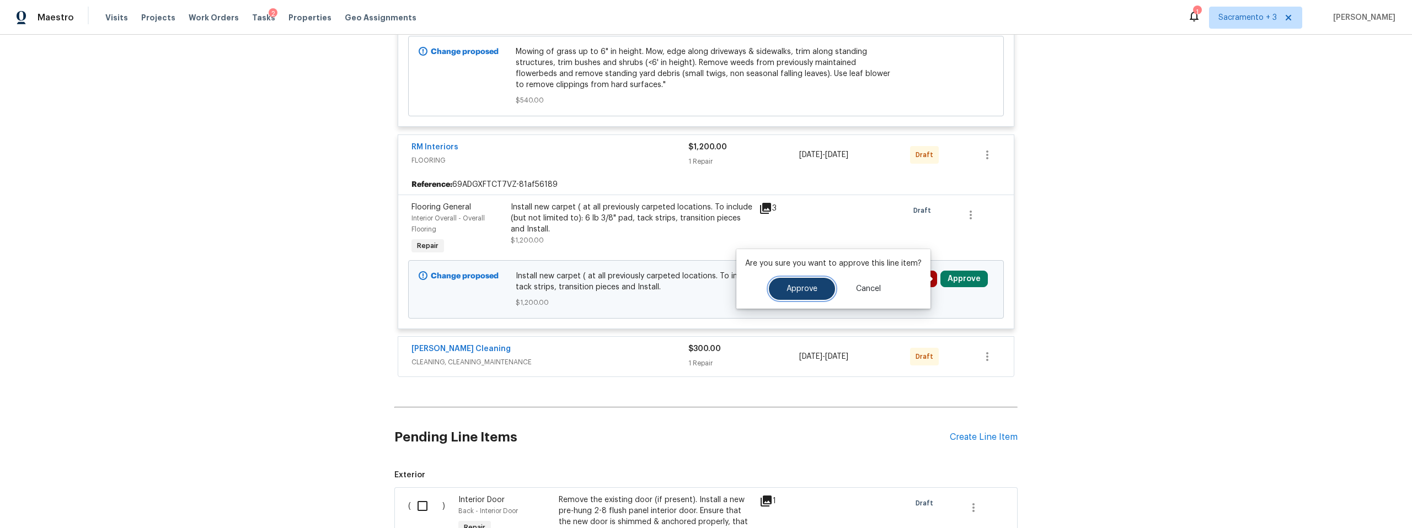
click at [814, 298] on button "Approve" at bounding box center [802, 289] width 66 height 22
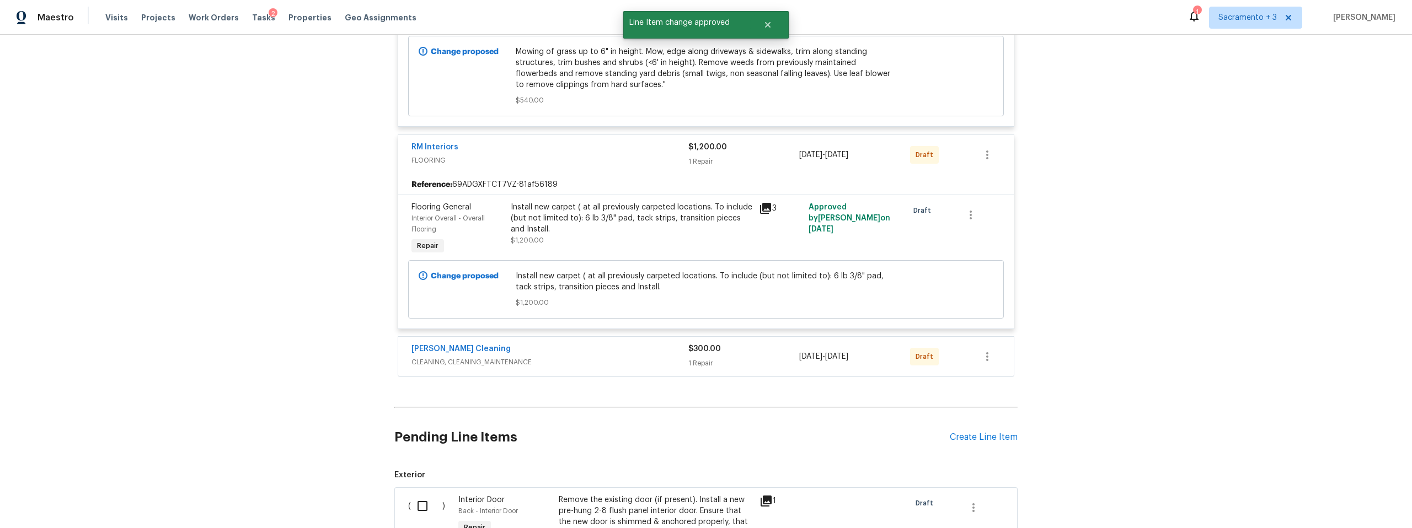
click at [738, 355] on div "$300.00 1 Repair" at bounding box center [743, 357] width 111 height 26
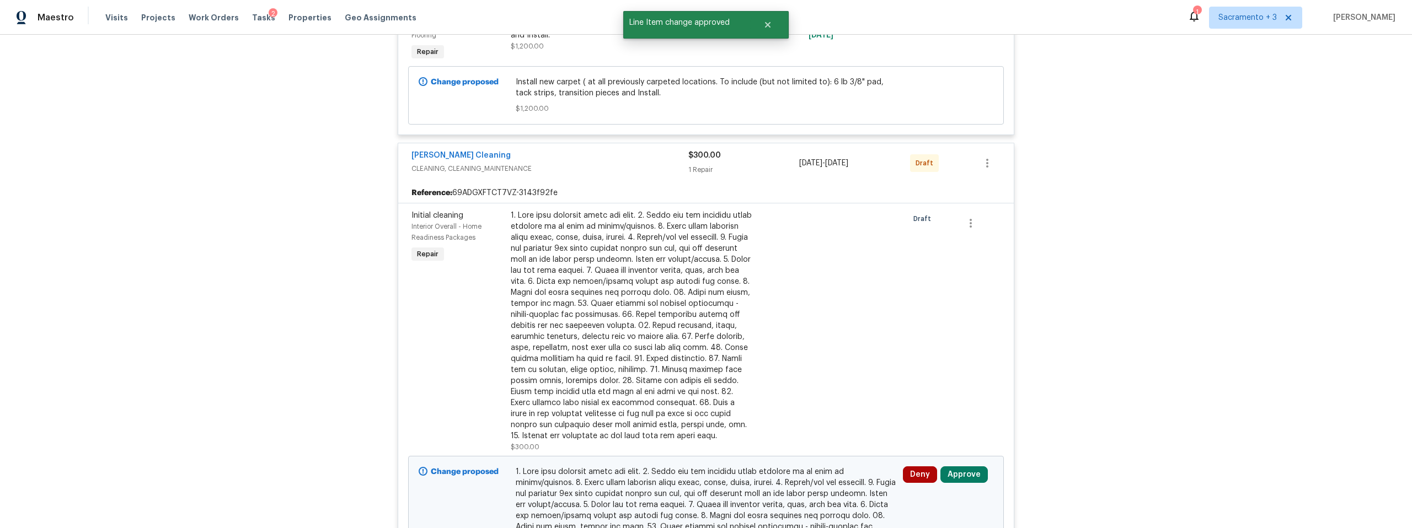
scroll to position [870, 0]
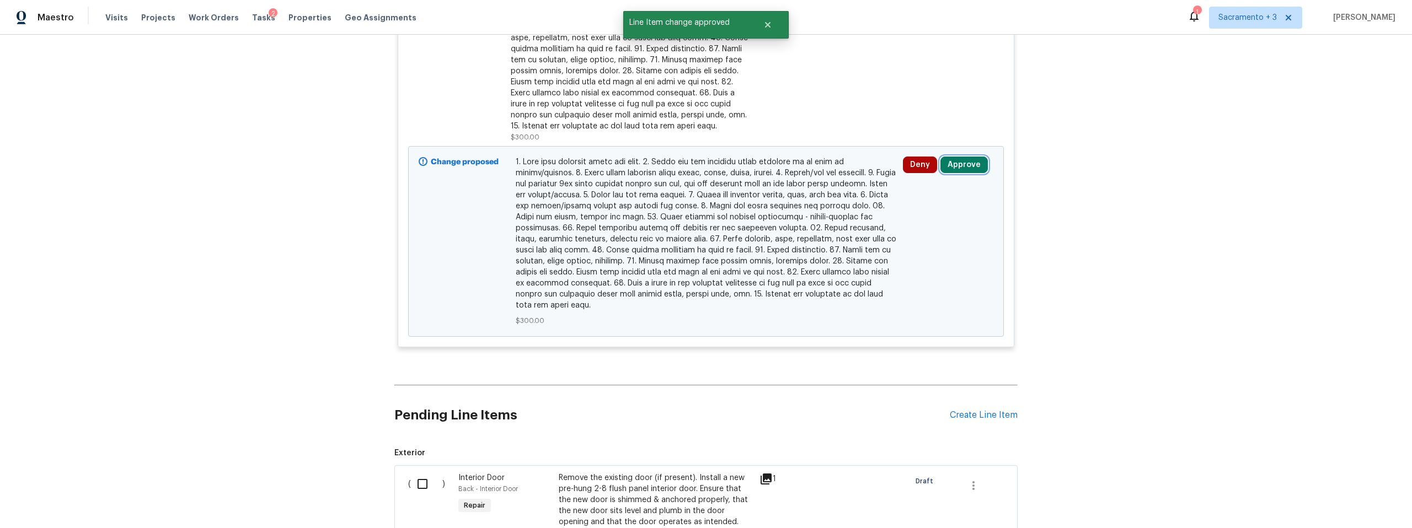
click at [974, 163] on button "Approve" at bounding box center [964, 165] width 47 height 17
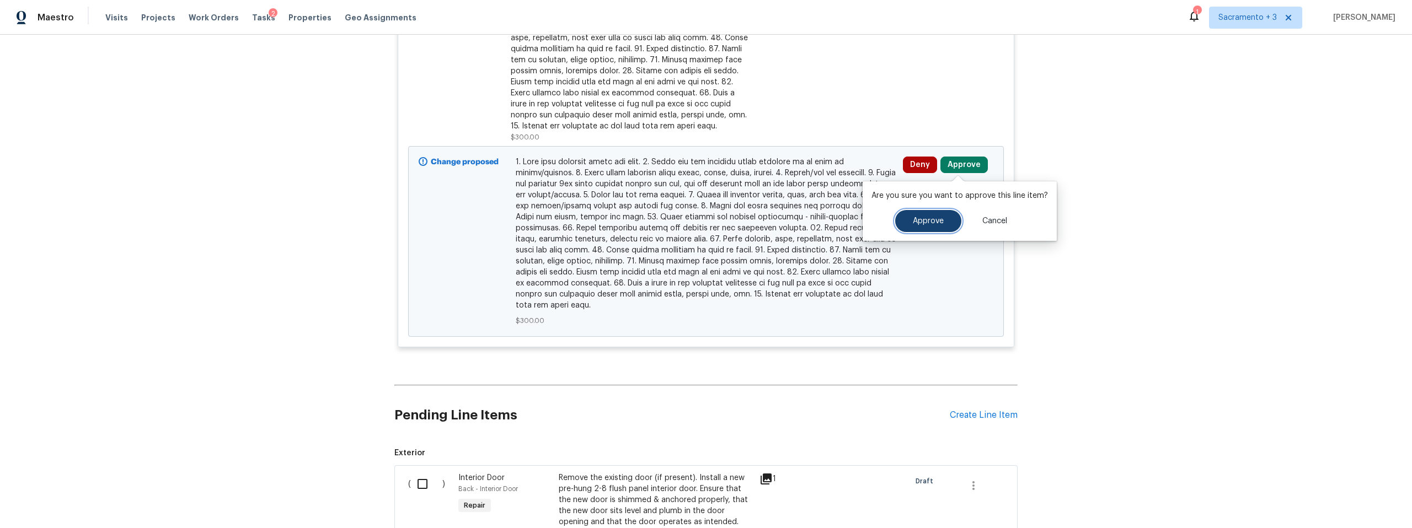
click at [947, 226] on button "Approve" at bounding box center [928, 221] width 66 height 22
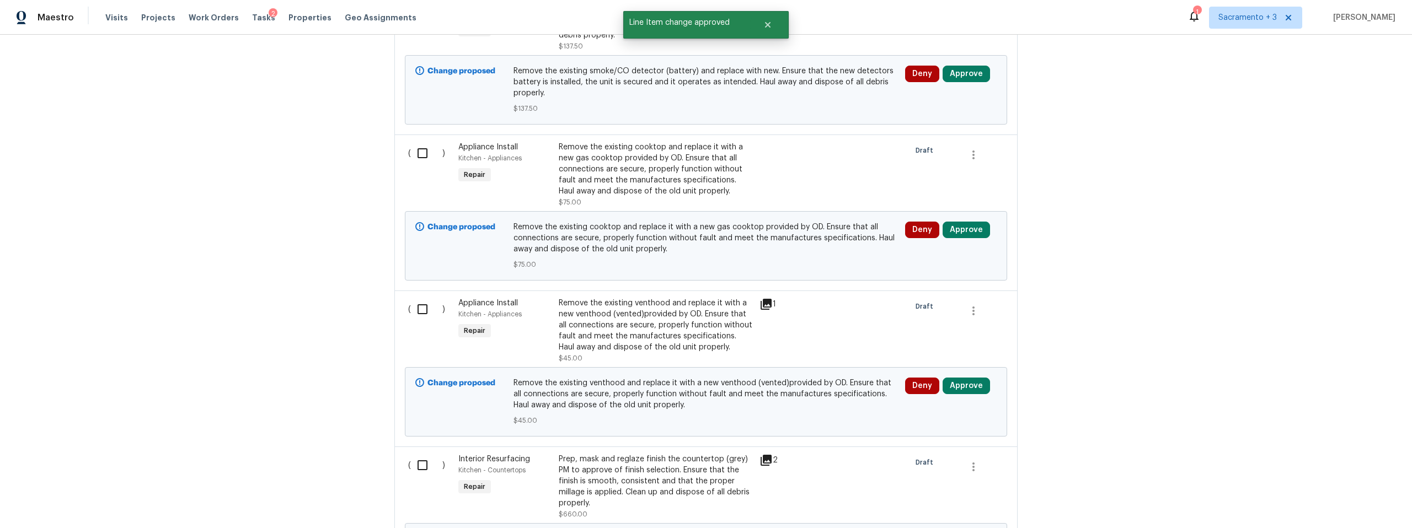
scroll to position [3937, 0]
